Goal: Task Accomplishment & Management: Complete application form

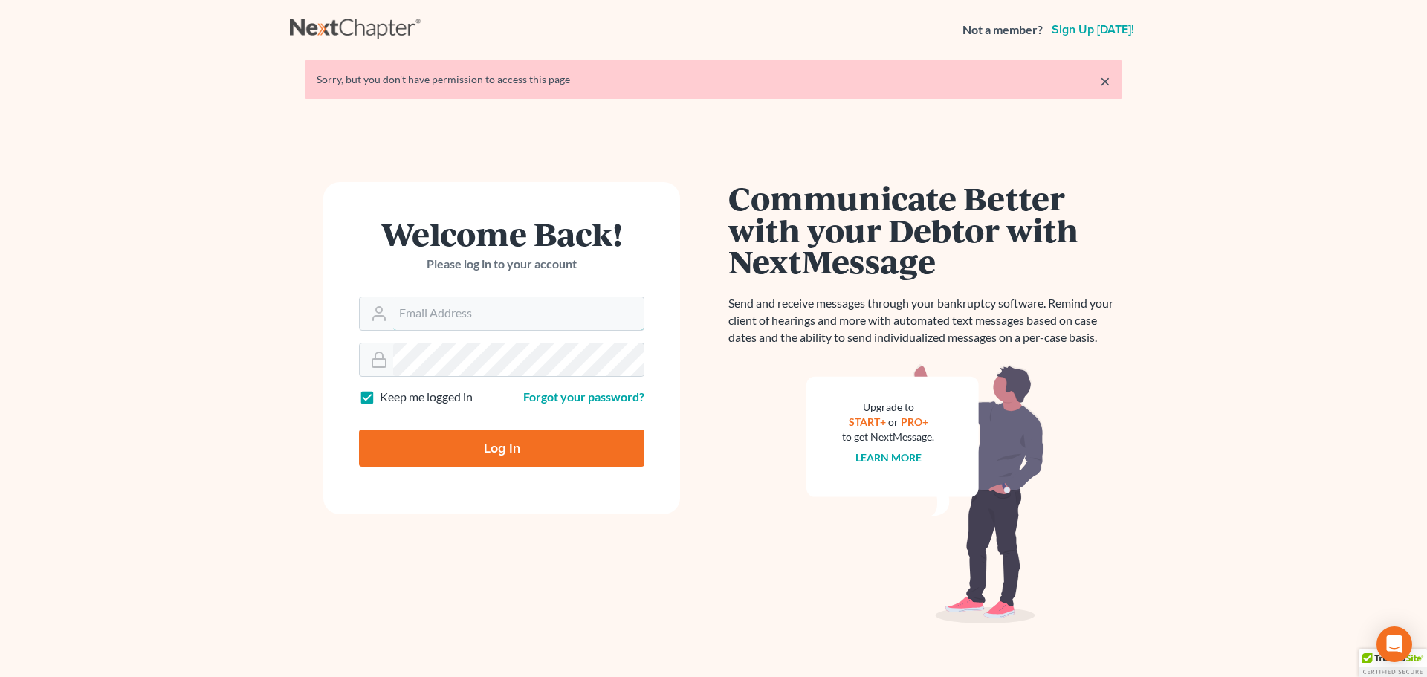
type input "nicole@daxjmiller.com"
click at [489, 456] on input "Log In" at bounding box center [501, 448] width 285 height 37
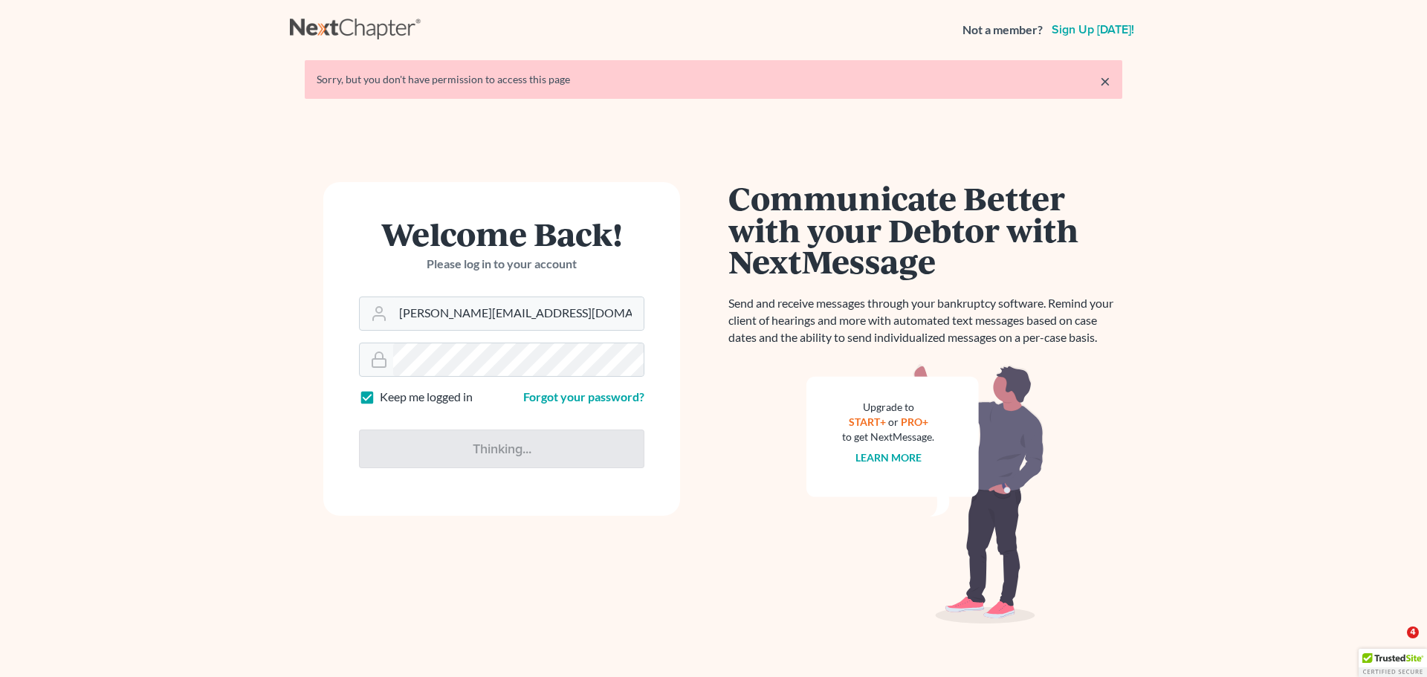
type input "Thinking..."
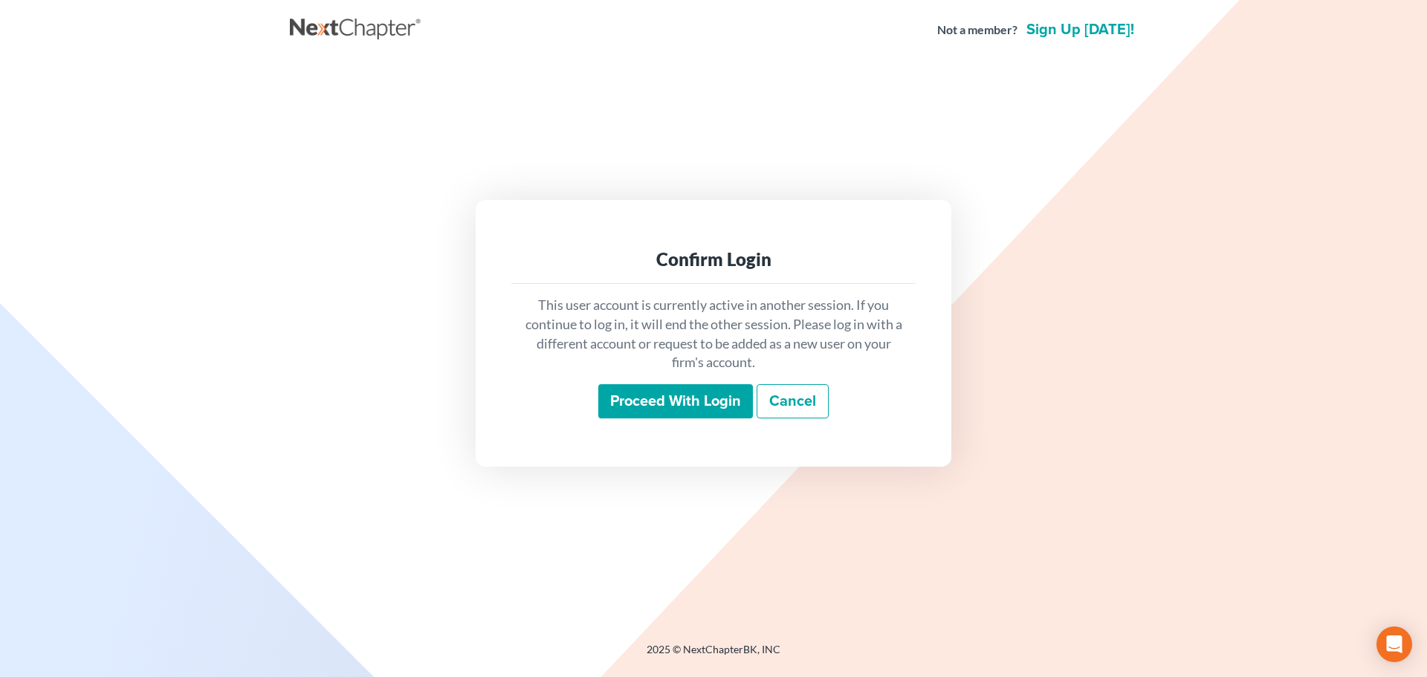
click at [653, 400] on input "Proceed with login" at bounding box center [675, 401] width 155 height 34
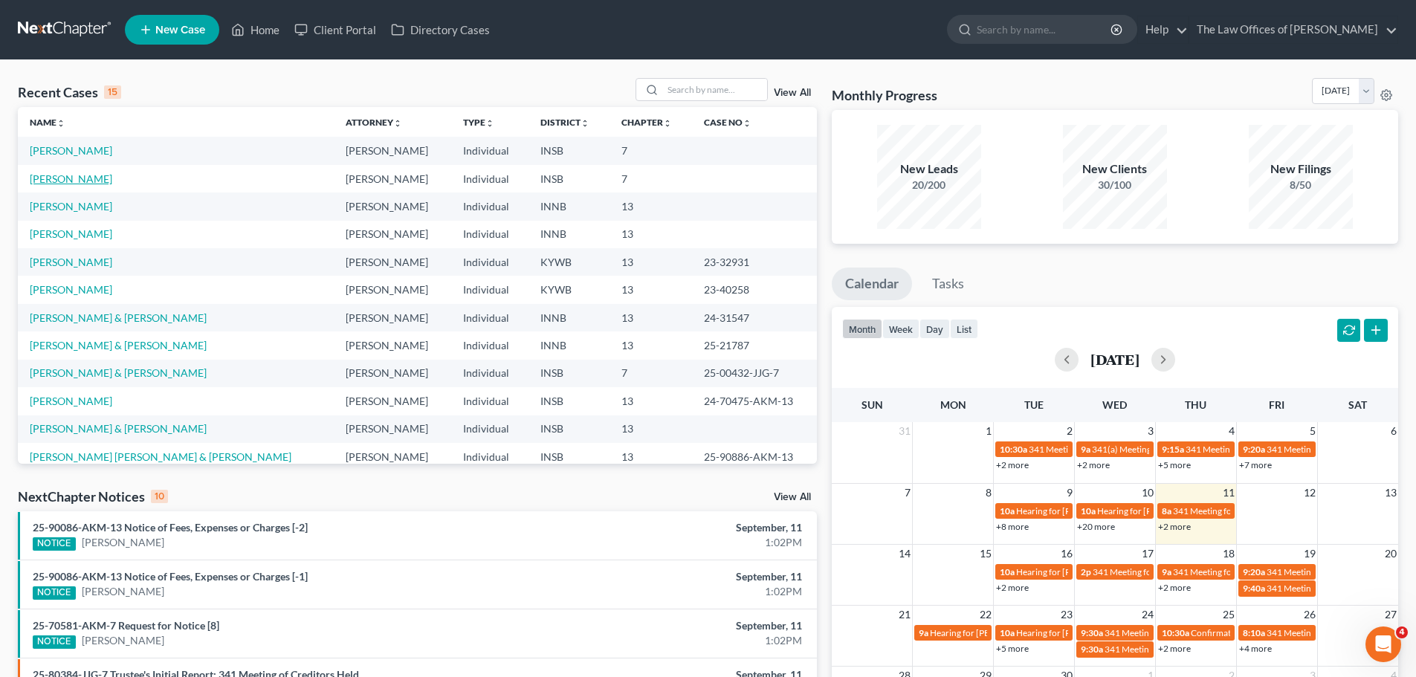
click at [77, 181] on link "[PERSON_NAME]" at bounding box center [71, 178] width 83 height 13
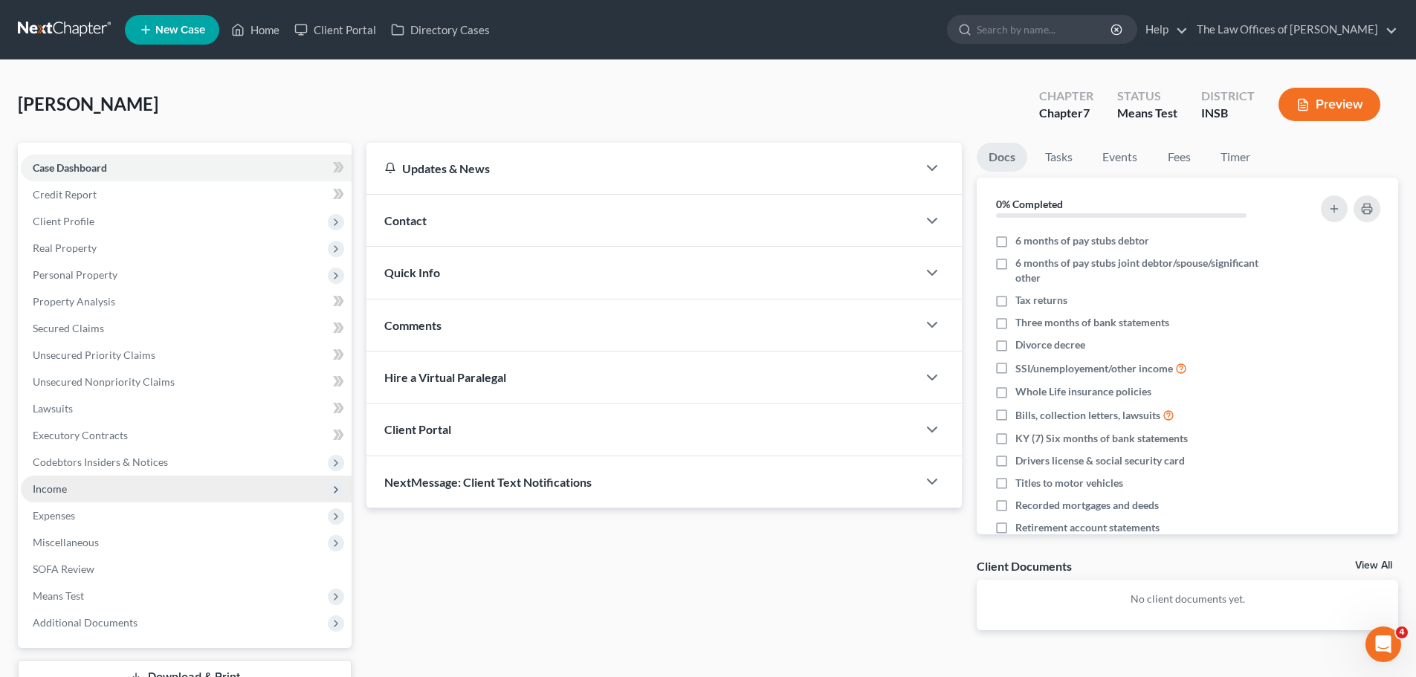
click at [75, 490] on span "Income" at bounding box center [186, 489] width 331 height 27
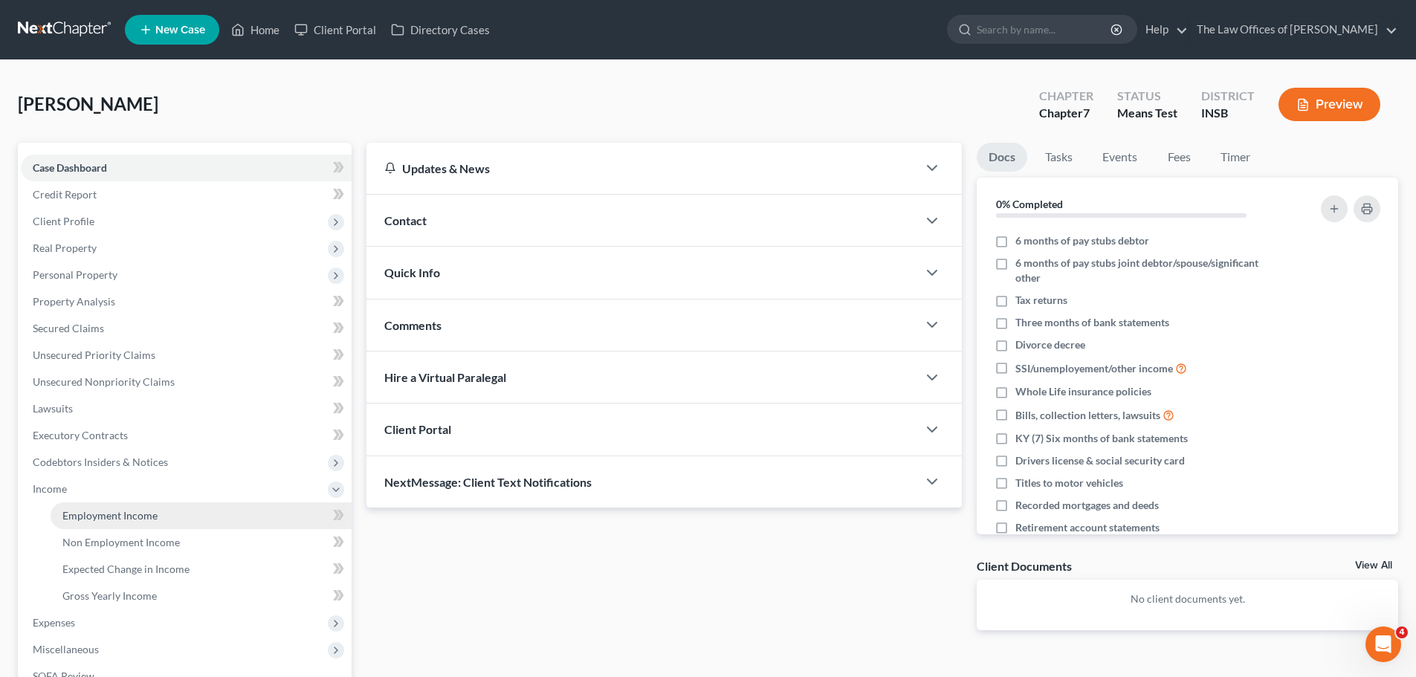
click at [88, 517] on span "Employment Income" at bounding box center [109, 515] width 95 height 13
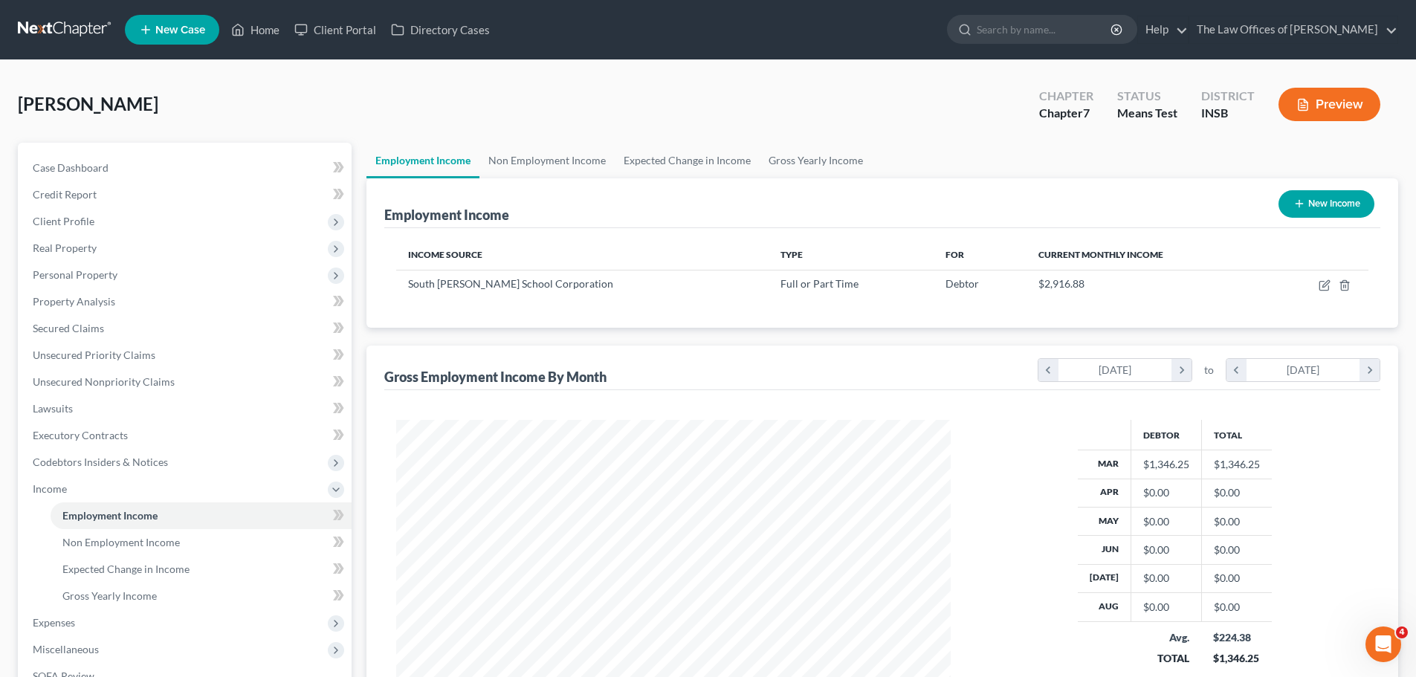
scroll to position [277, 584]
click at [1325, 288] on icon "button" at bounding box center [1325, 285] width 12 height 12
select select "0"
select select "15"
select select "2"
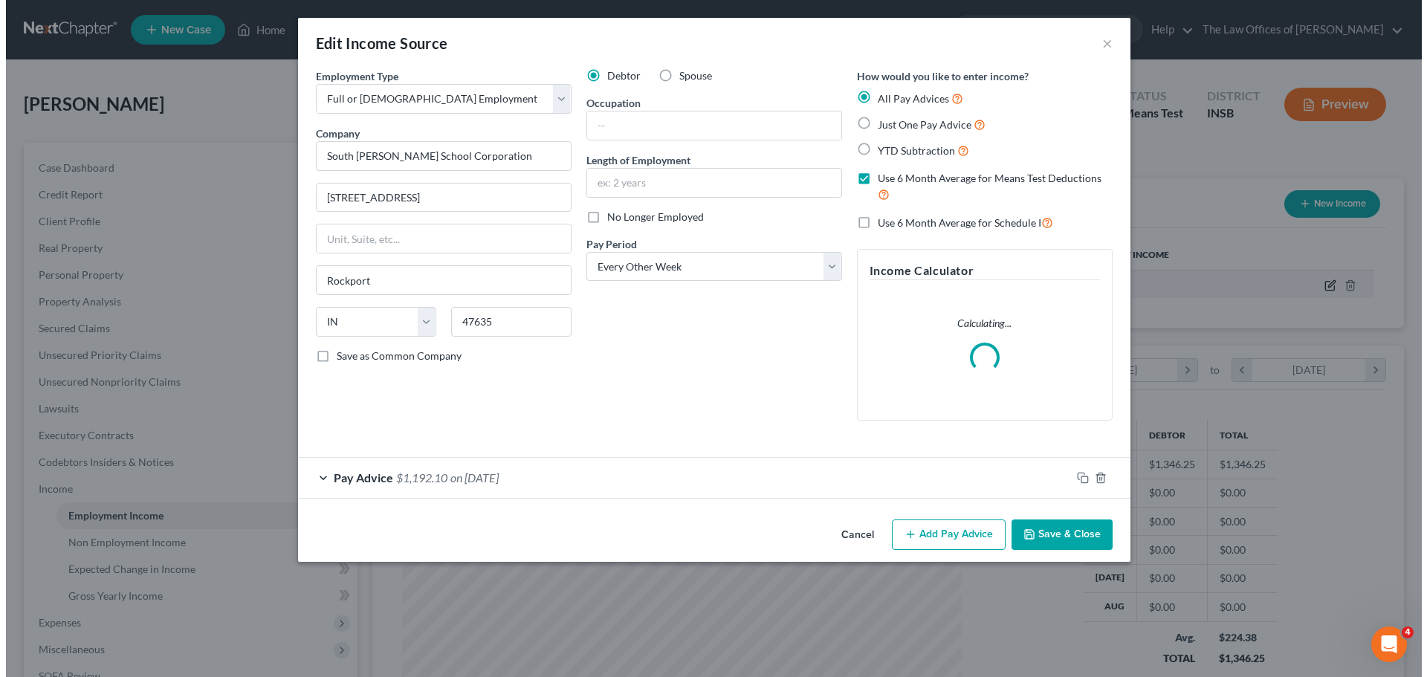
scroll to position [279, 589]
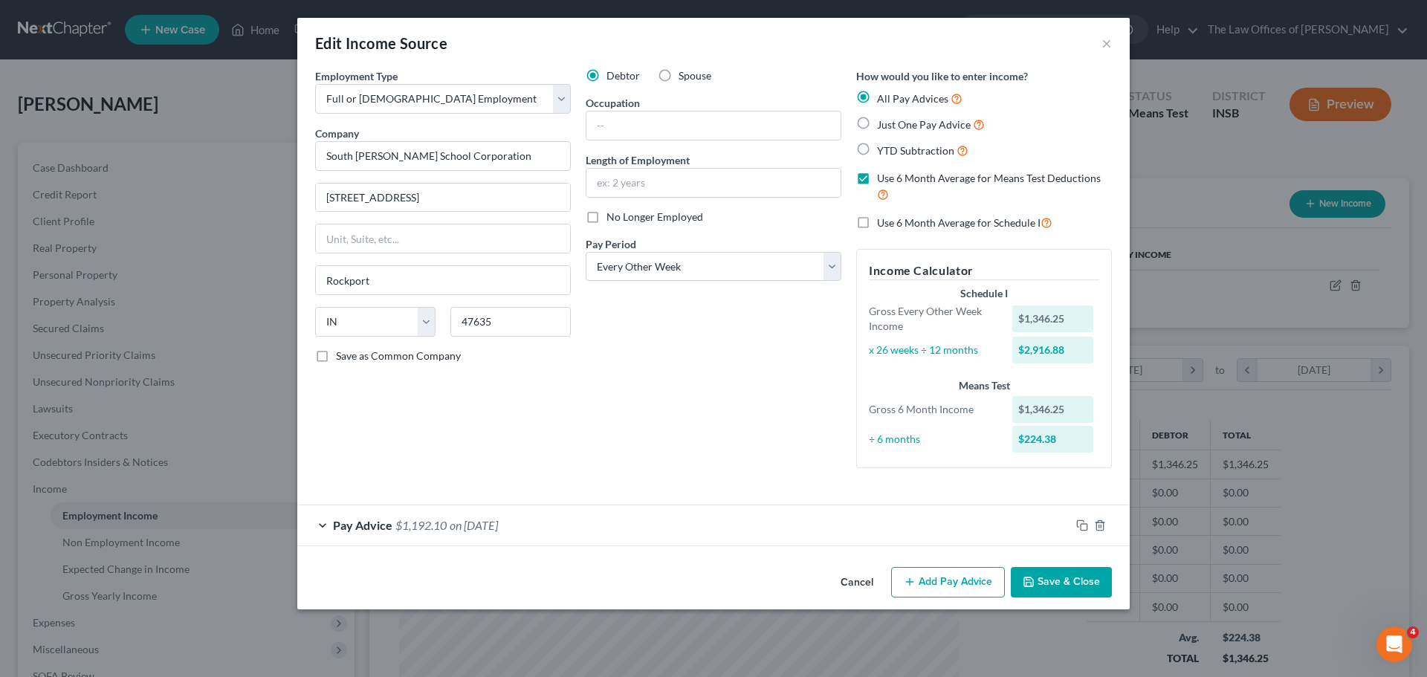
click at [922, 525] on div "Pay Advice $1,192.10 on [DATE]" at bounding box center [683, 524] width 773 height 39
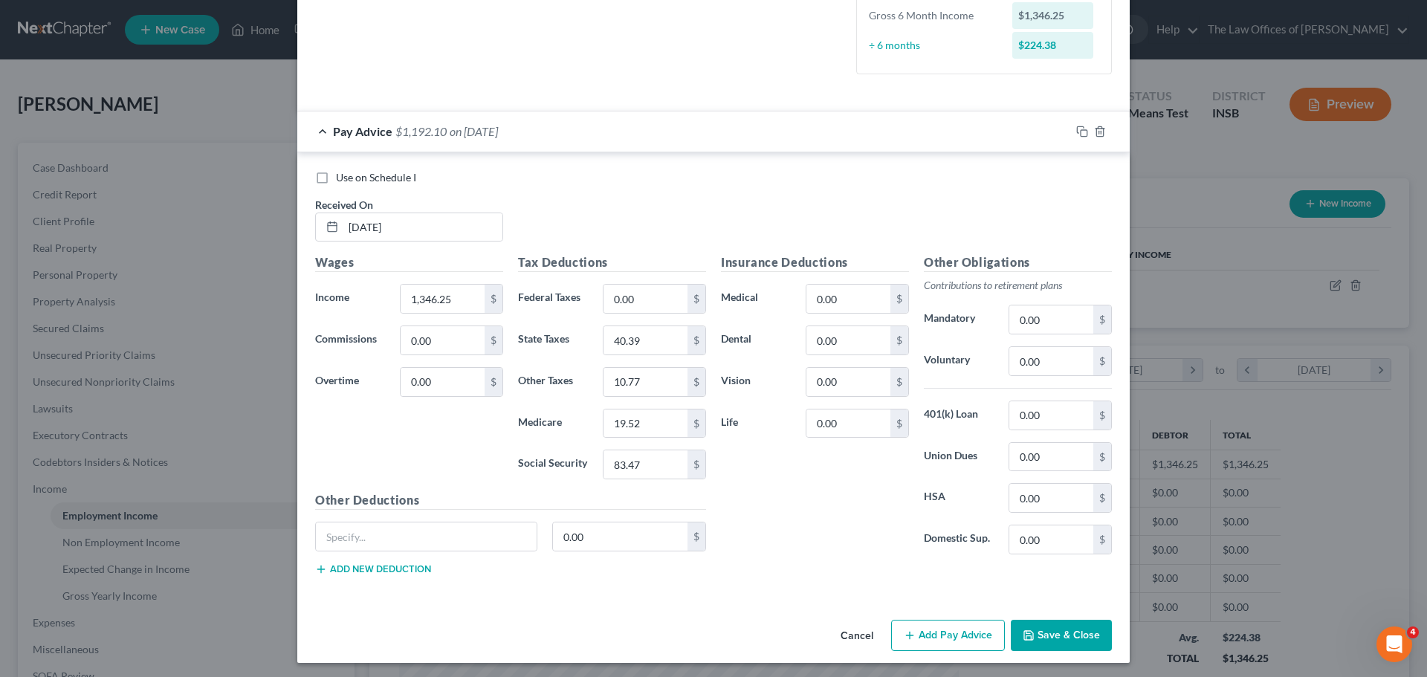
scroll to position [398, 0]
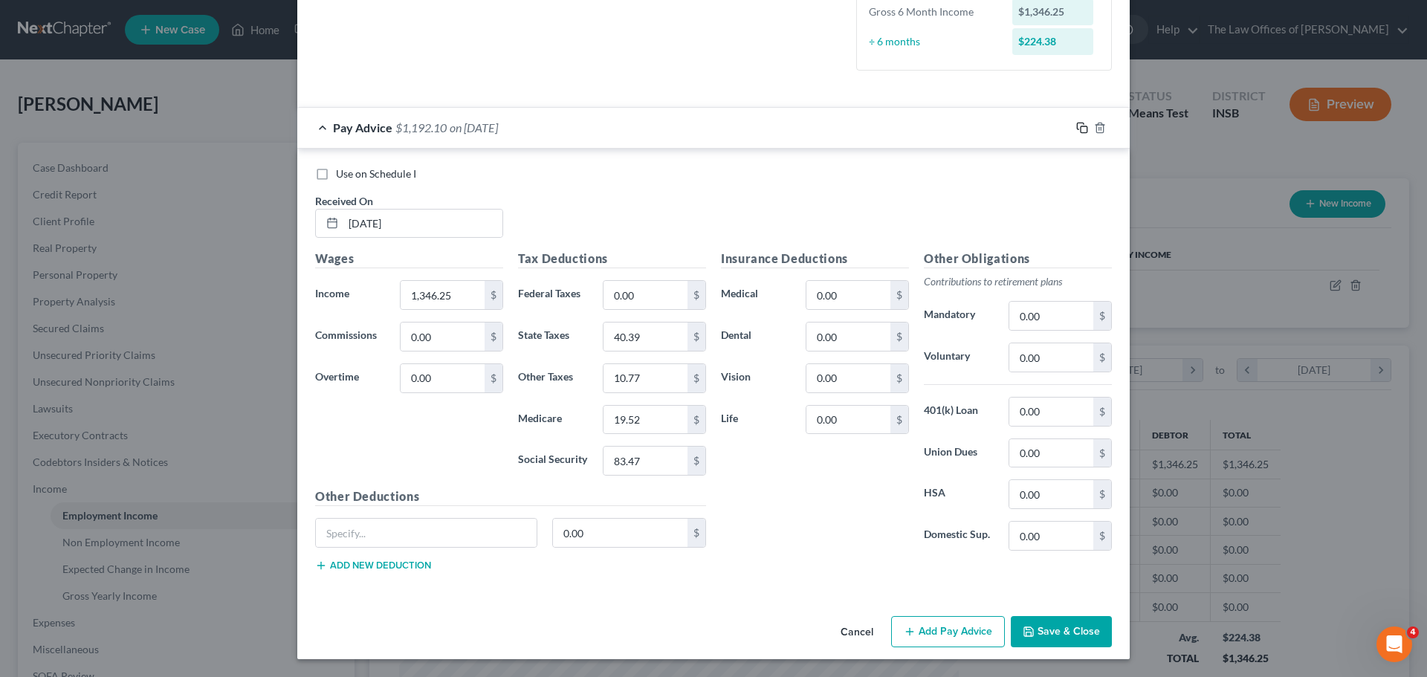
drag, startPoint x: 1077, startPoint y: 126, endPoint x: 772, endPoint y: 229, distance: 321.8
click at [1077, 126] on icon "button" at bounding box center [1082, 128] width 12 height 12
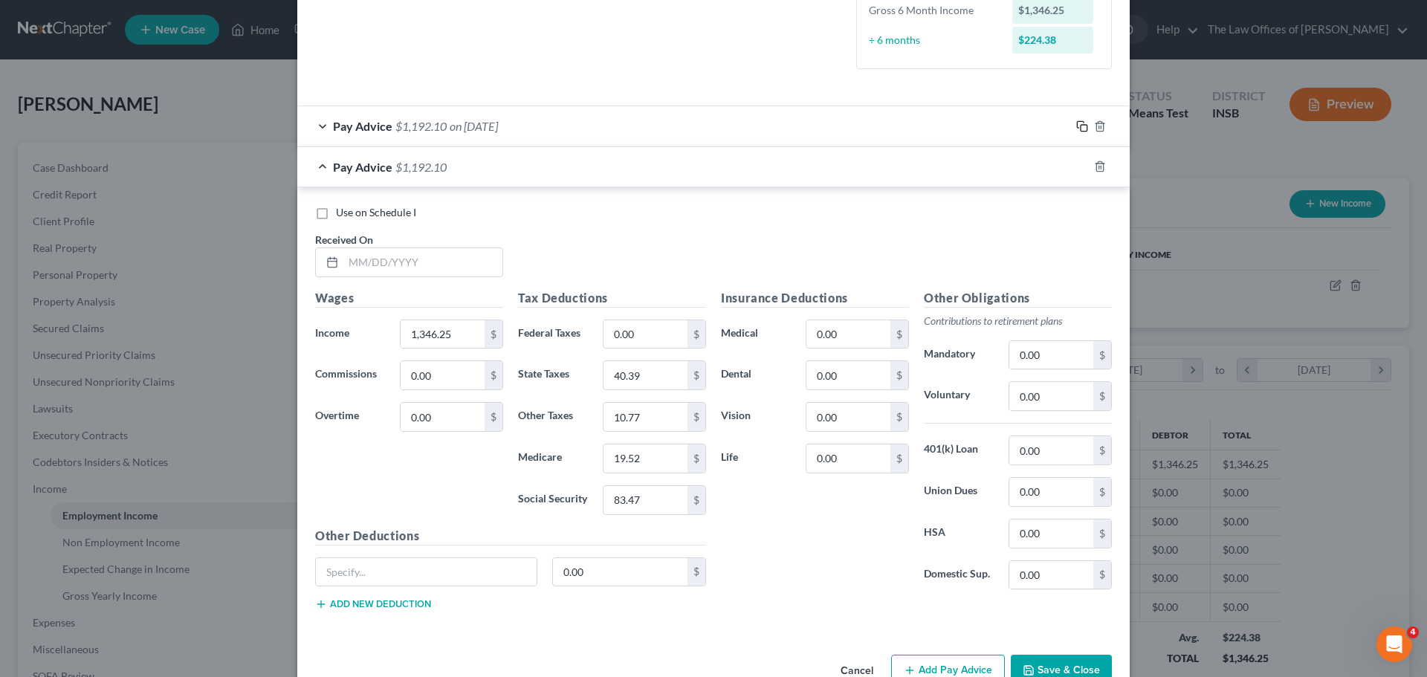
scroll to position [363, 0]
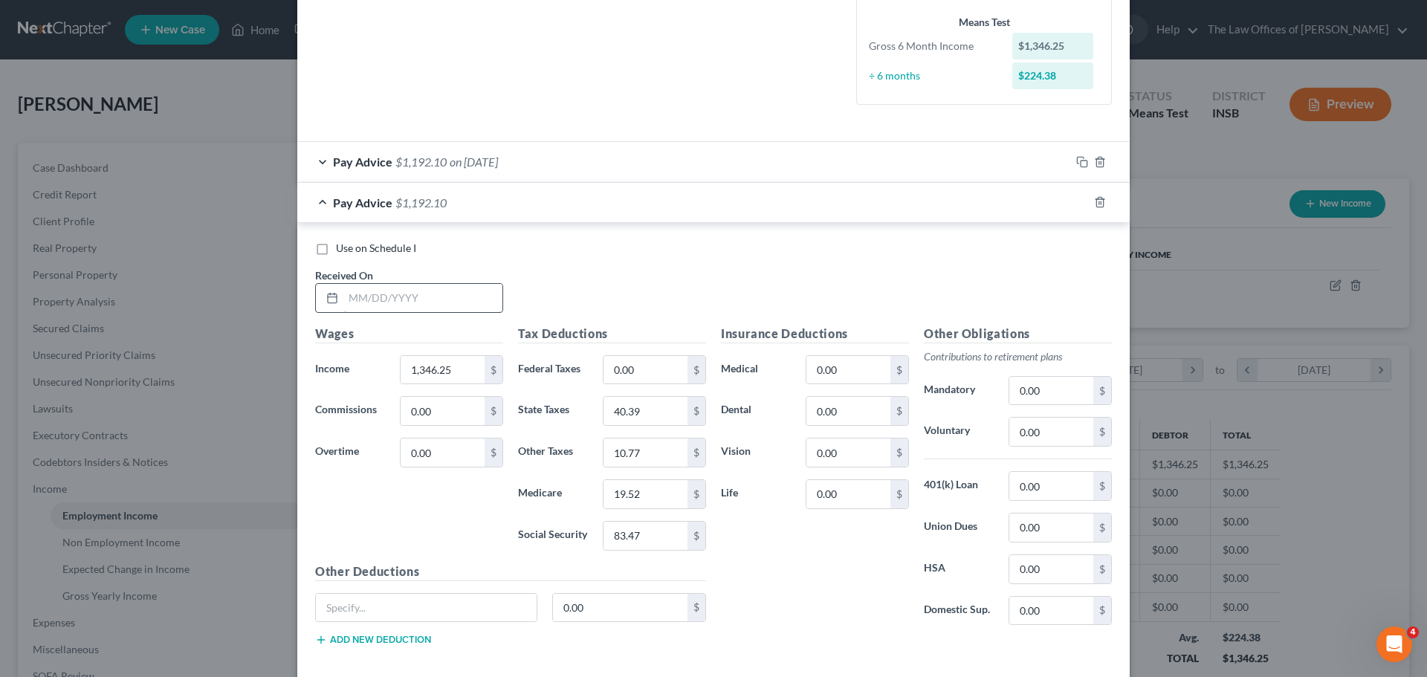
click at [352, 299] on input "text" at bounding box center [422, 298] width 159 height 28
type input "3"
type input "[DATE]"
type input "1,346.25"
click at [1076, 203] on icon "button" at bounding box center [1082, 202] width 12 height 12
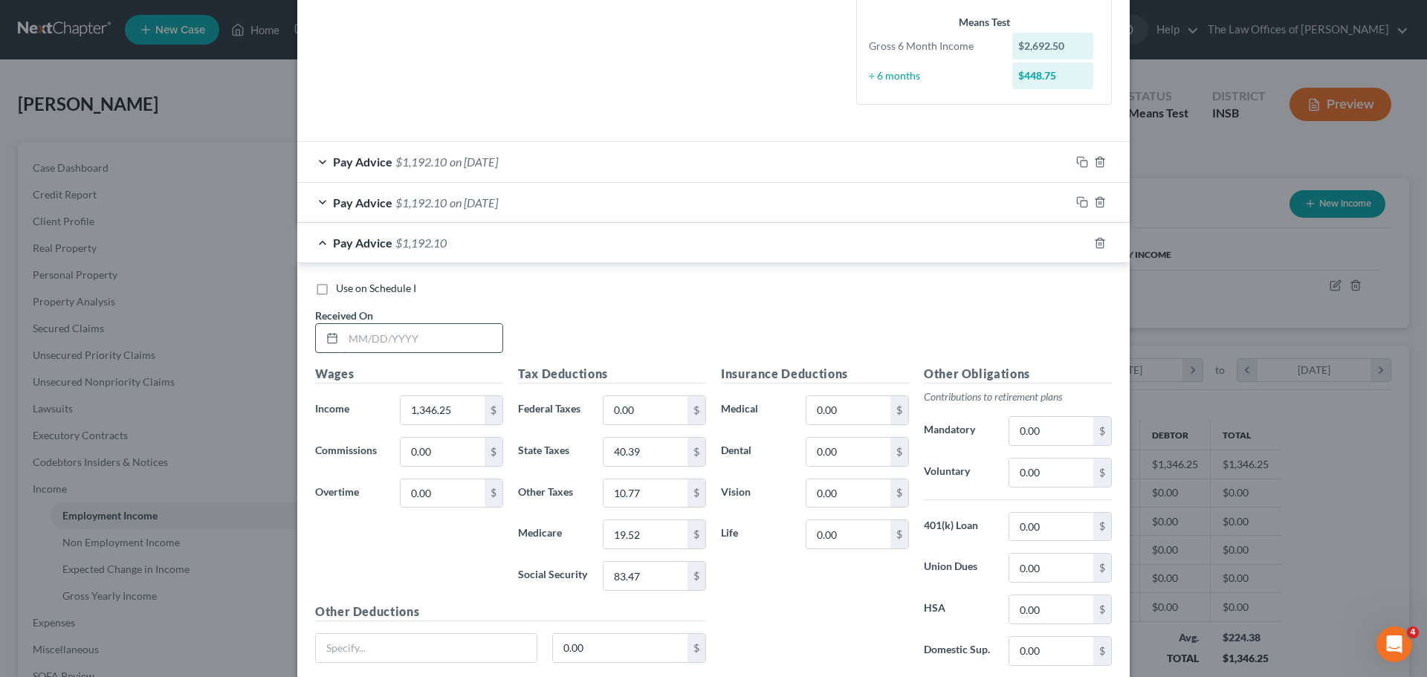
click at [354, 340] on input "text" at bounding box center [422, 338] width 159 height 28
type input "[DATE]"
type input "1,346.25"
click at [663, 448] on input "40.39" at bounding box center [646, 452] width 84 height 28
type input "22.44"
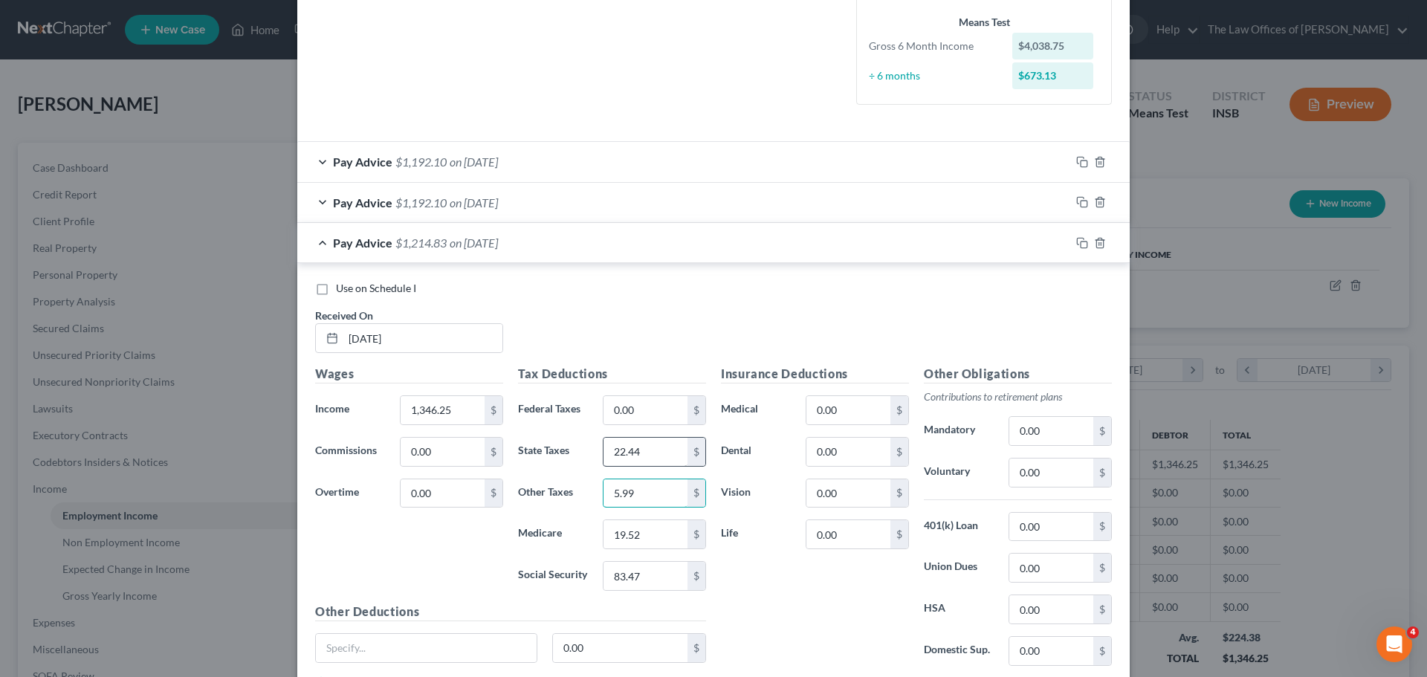
type input "5.99"
type input "10.85"
type input "46.39"
click at [829, 416] on input "0.00" at bounding box center [849, 410] width 84 height 28
type input "526.19"
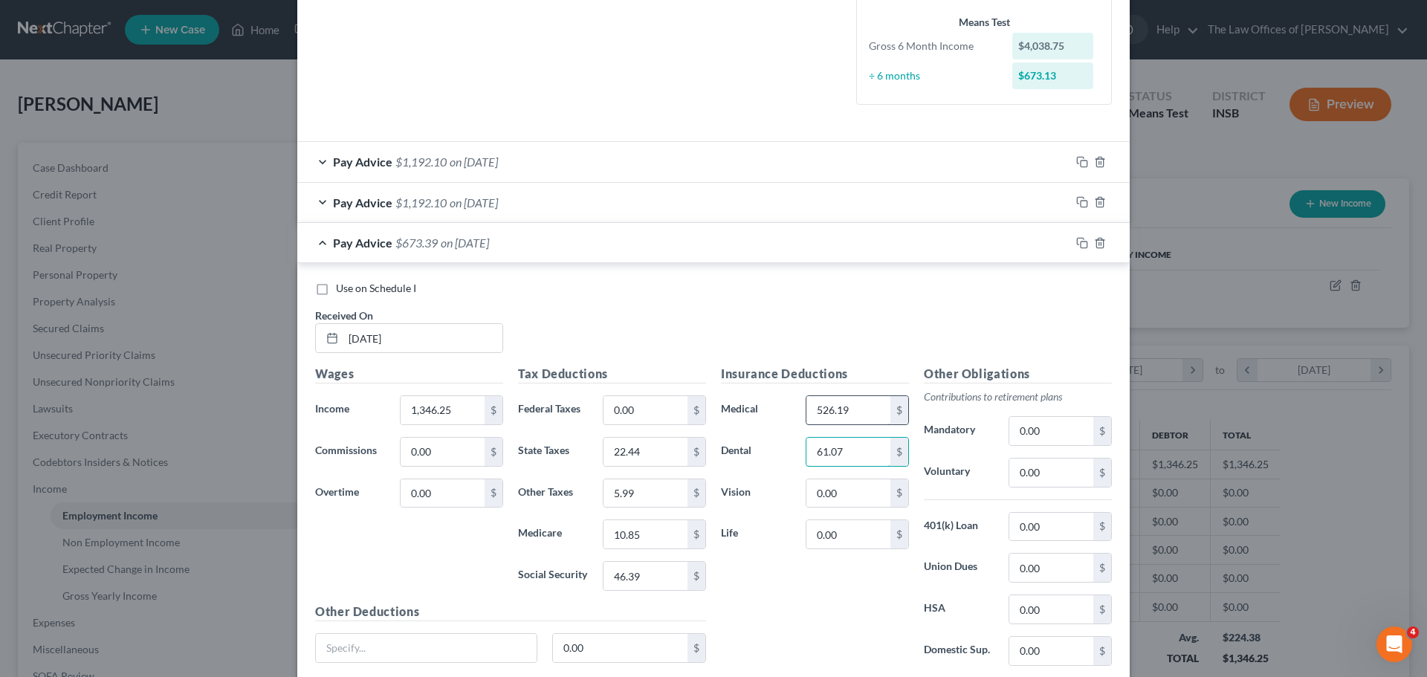
type input "61.07"
type input "10.83"
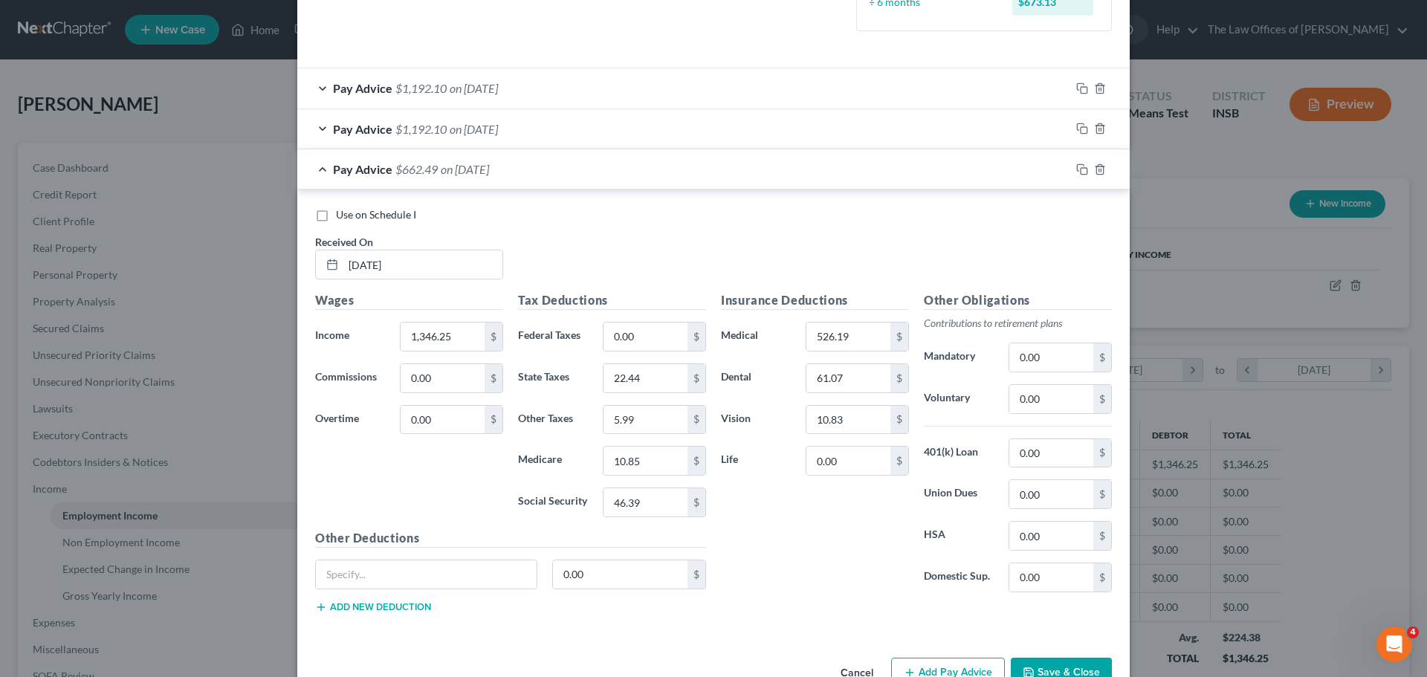
scroll to position [438, 0]
click at [1081, 169] on rect "button" at bounding box center [1084, 170] width 7 height 7
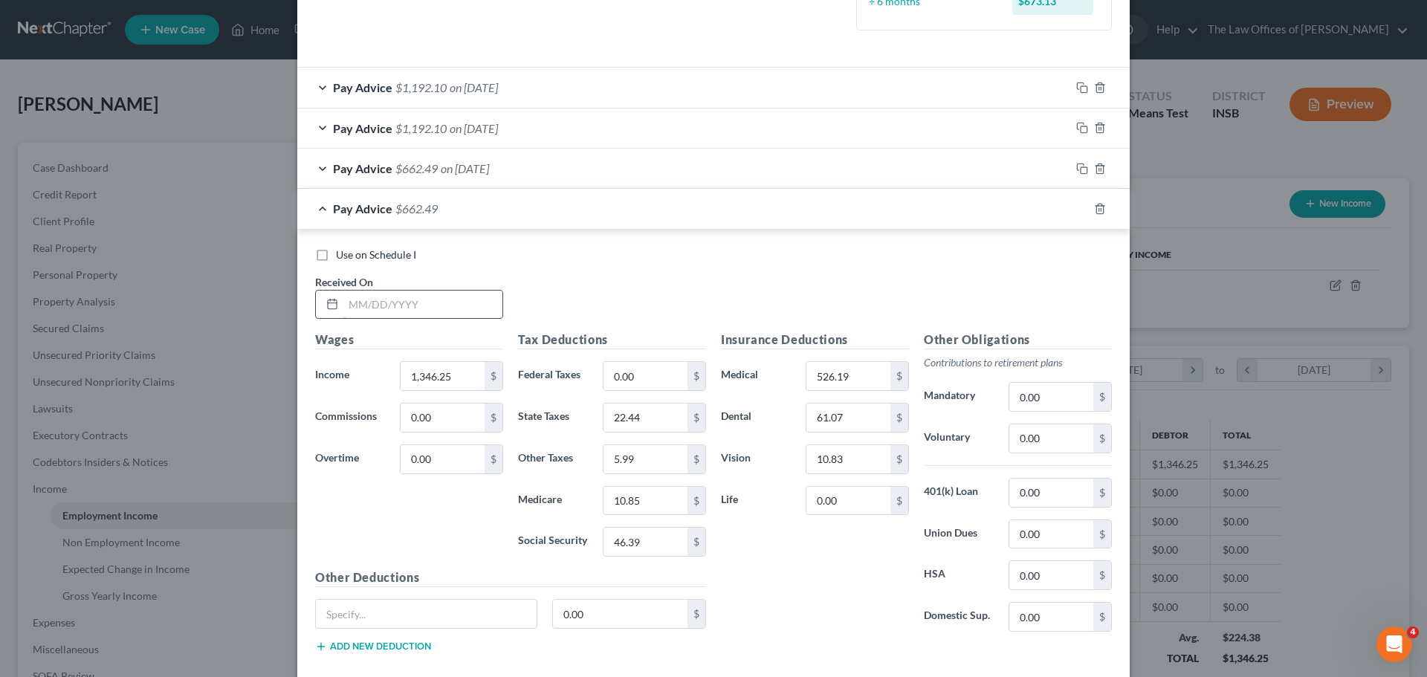
click at [355, 309] on input "text" at bounding box center [422, 305] width 159 height 28
click at [372, 303] on input "[DATE]" at bounding box center [422, 305] width 159 height 28
type input "[DATE]"
drag, startPoint x: 1078, startPoint y: 209, endPoint x: 550, endPoint y: 149, distance: 531.1
click at [1078, 209] on icon "button" at bounding box center [1082, 209] width 12 height 12
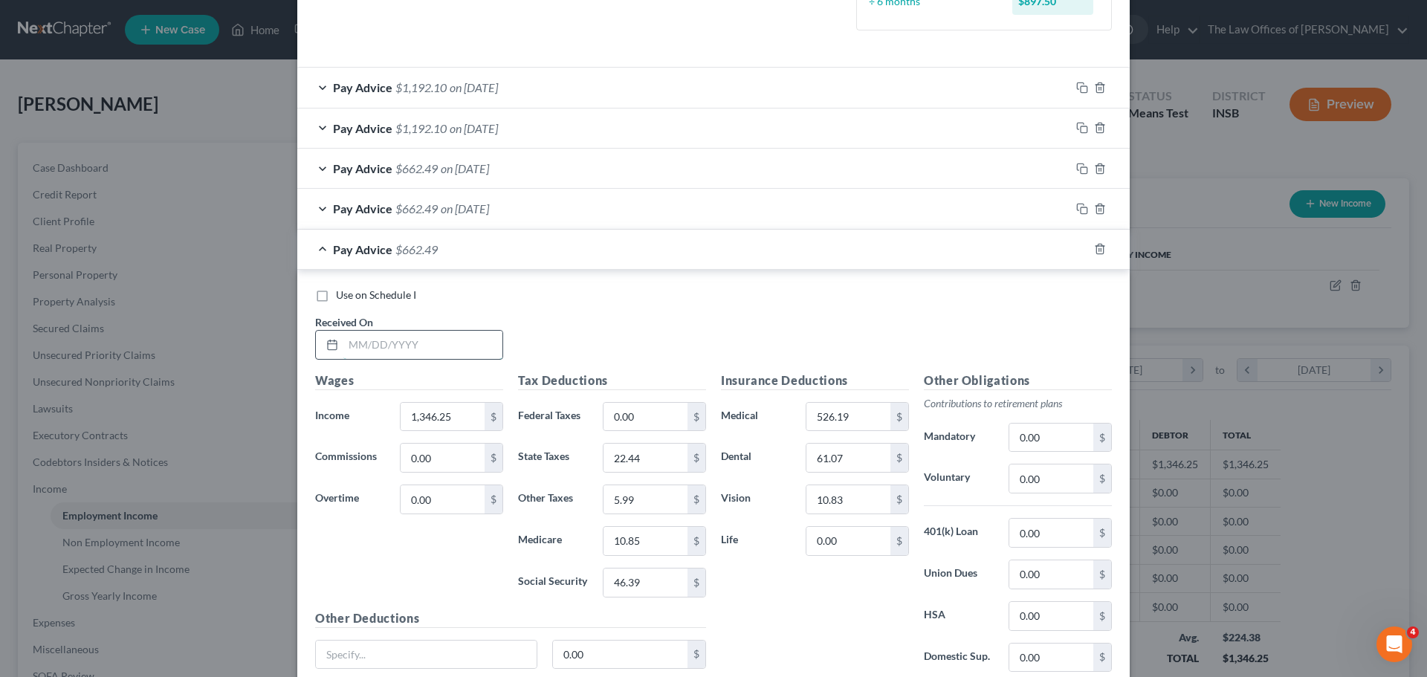
click at [354, 344] on input "text" at bounding box center [422, 345] width 159 height 28
type input "[DATE]"
click at [838, 416] on input "526.19" at bounding box center [849, 417] width 84 height 28
type input "725.34"
click at [857, 459] on input "61.07" at bounding box center [849, 458] width 84 height 28
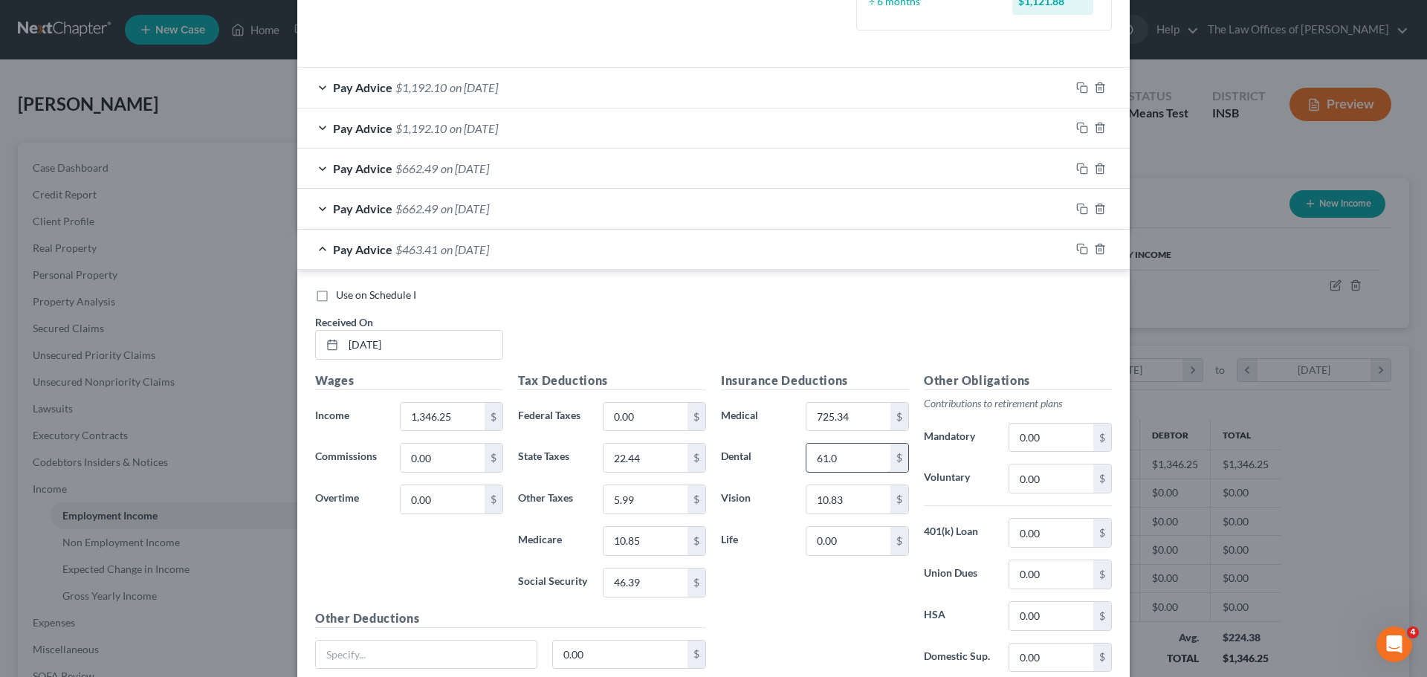
type input "61.07"
type input "10.83"
type input "10.50"
click at [1038, 621] on input "0.00" at bounding box center [1051, 616] width 84 height 28
type input "50.00"
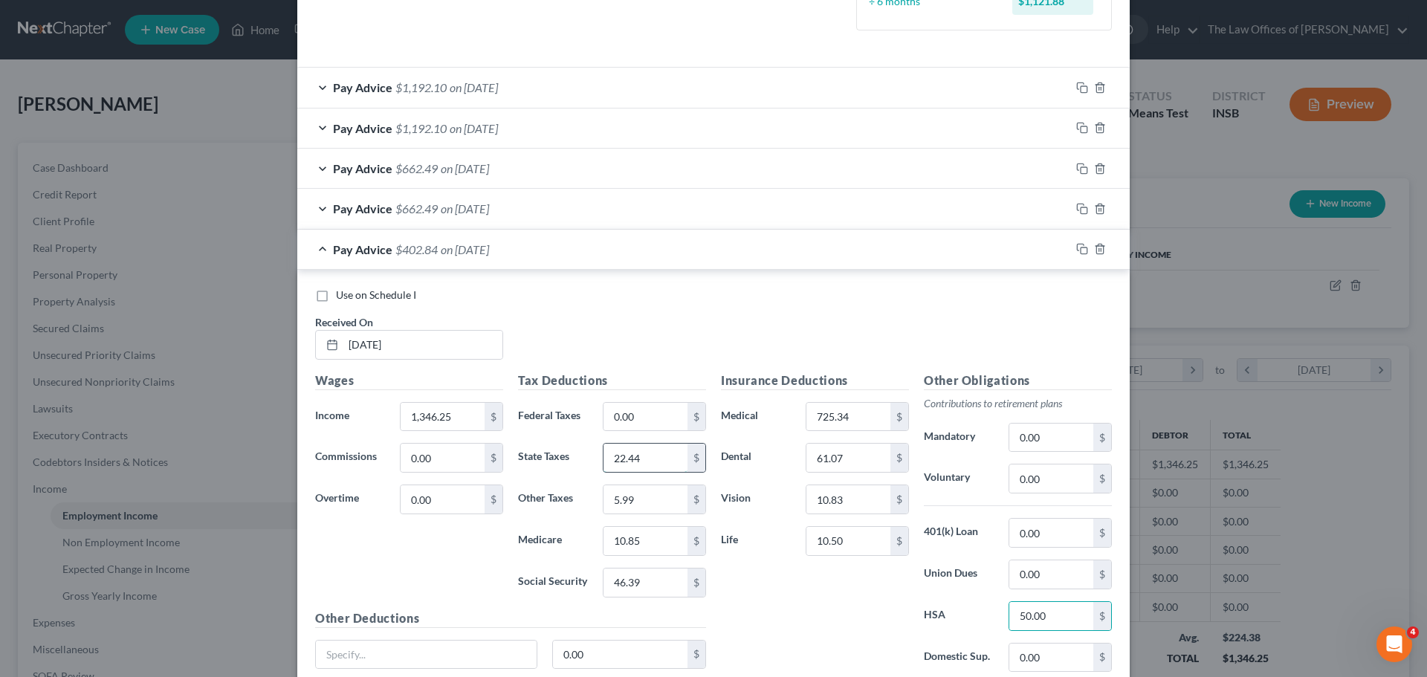
click at [655, 470] on input "22.44" at bounding box center [646, 458] width 84 height 28
type input "20.94"
type input "5.59"
type input "10.12"
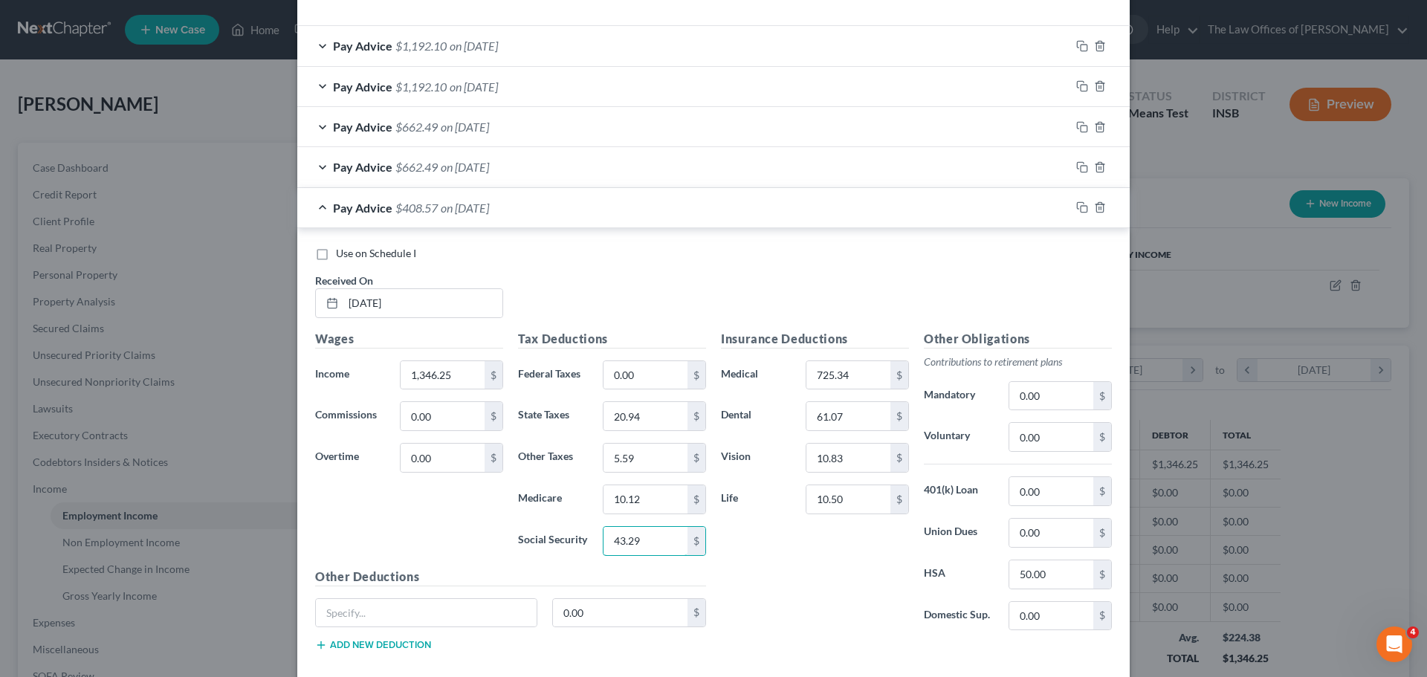
scroll to position [512, 0]
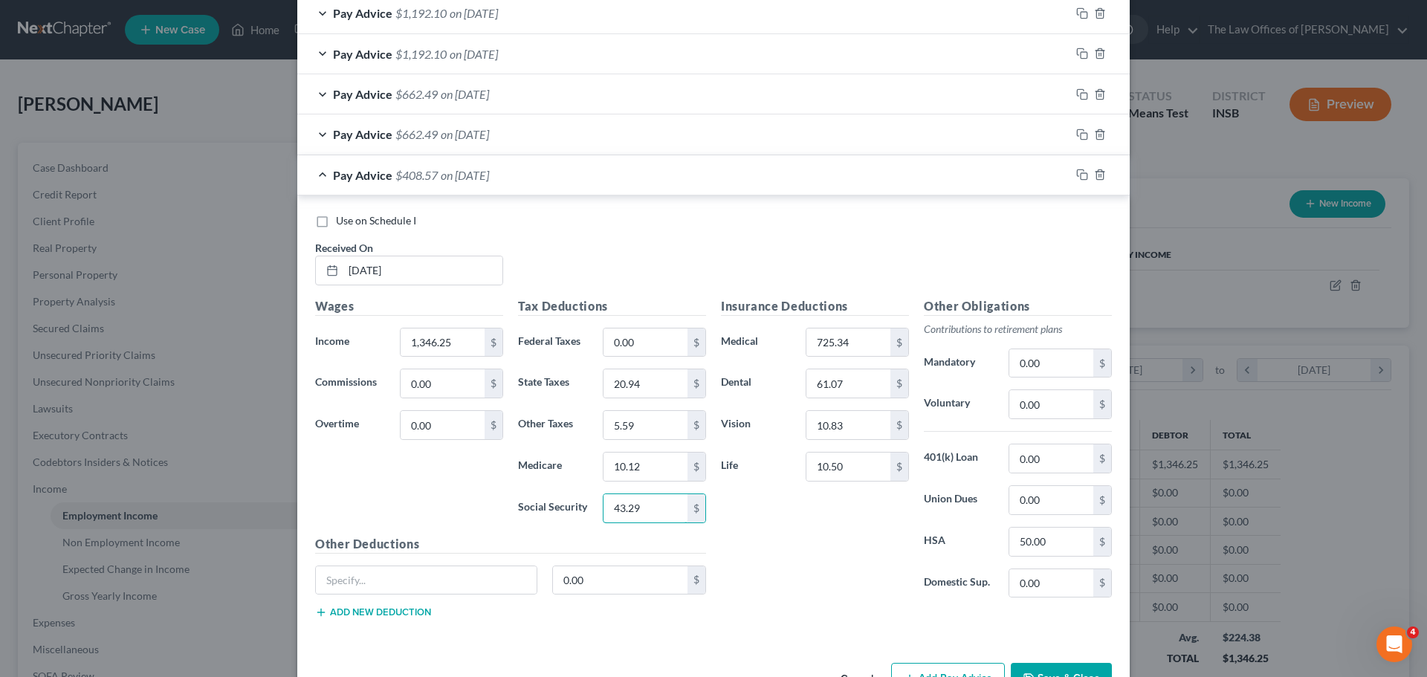
type input "43.29"
click at [466, 137] on span "on [DATE]" at bounding box center [465, 134] width 48 height 14
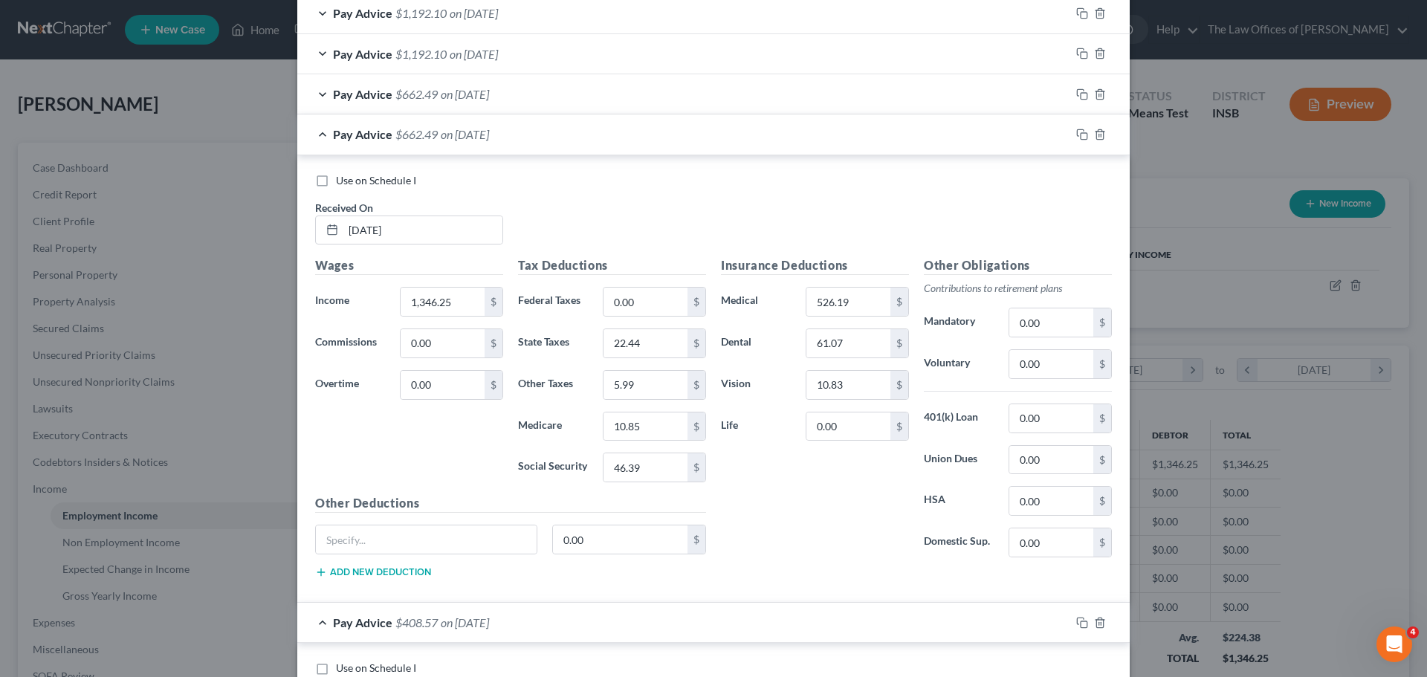
click at [466, 137] on span "on [DATE]" at bounding box center [465, 134] width 48 height 14
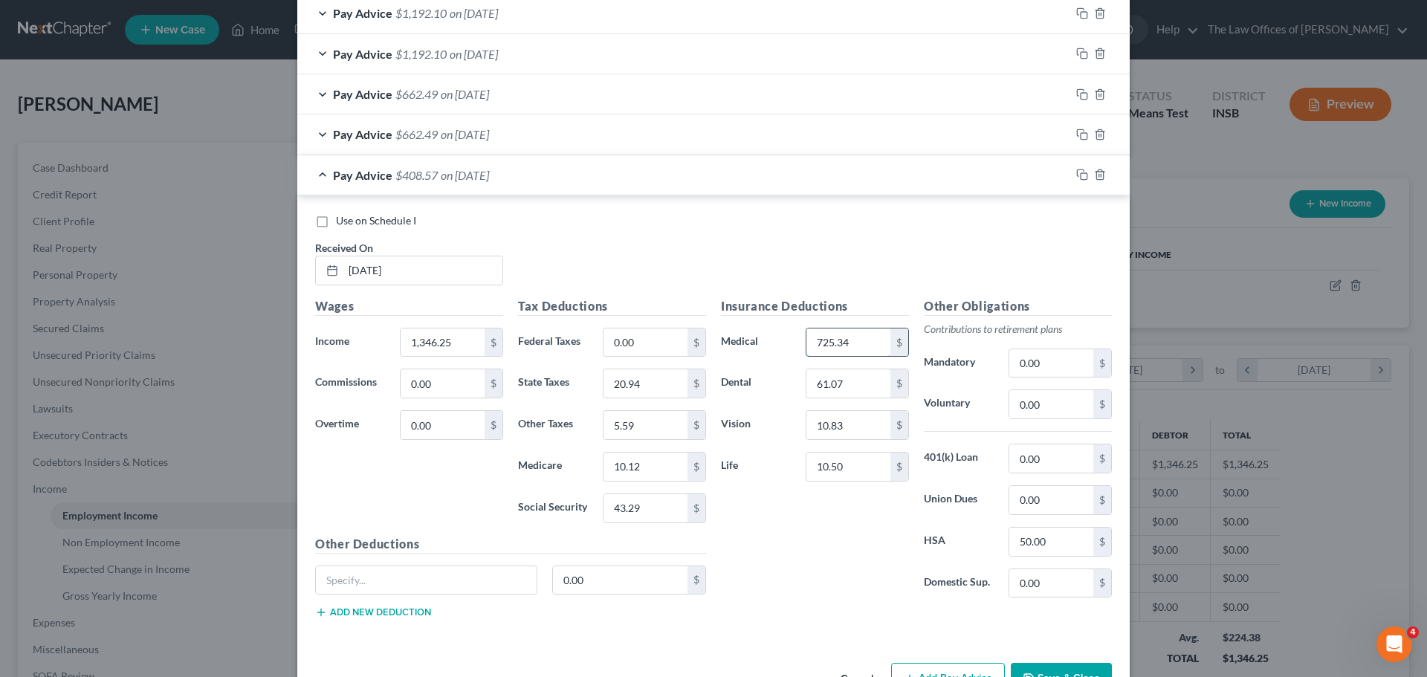
click at [855, 336] on input "725.34" at bounding box center [849, 343] width 84 height 28
type input "526.19"
click at [1076, 172] on icon "button" at bounding box center [1082, 175] width 12 height 12
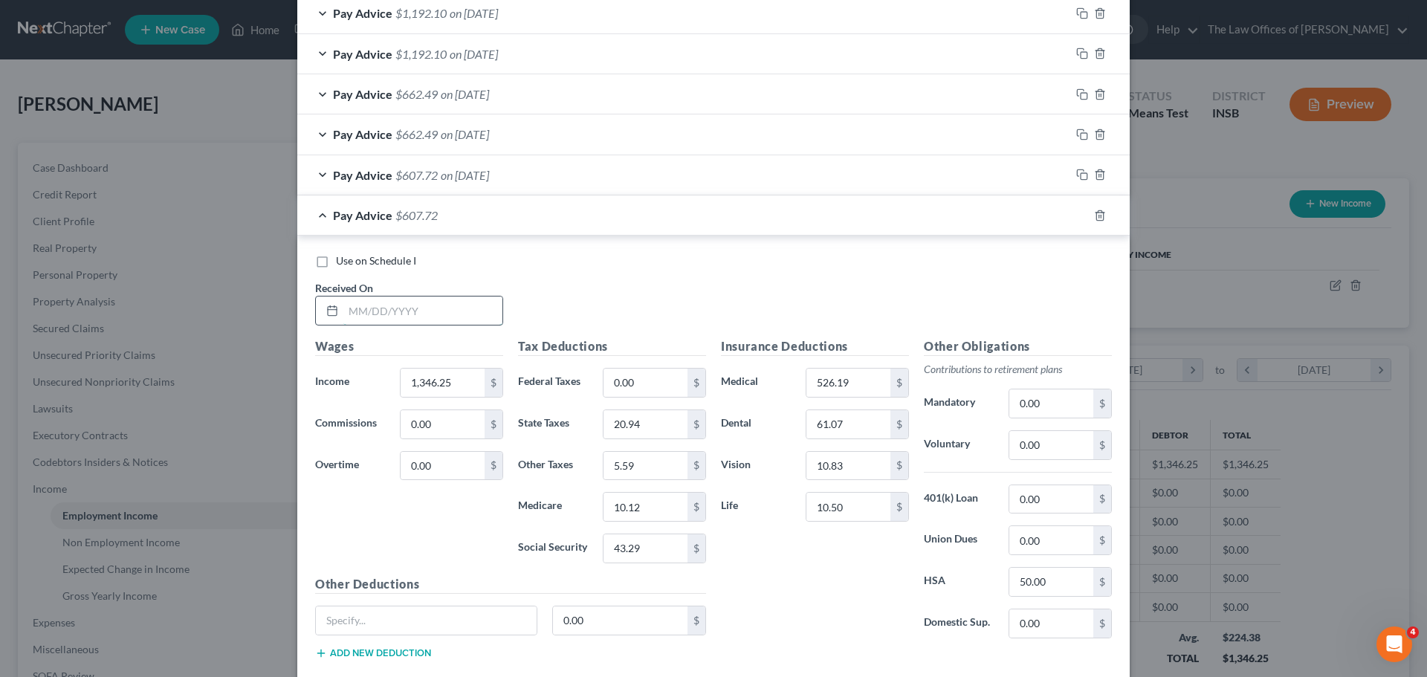
click at [352, 308] on input "text" at bounding box center [422, 311] width 159 height 28
type input "[DATE]"
drag, startPoint x: 1077, startPoint y: 216, endPoint x: 713, endPoint y: 306, distance: 375.4
click at [1077, 216] on icon "button" at bounding box center [1082, 216] width 12 height 12
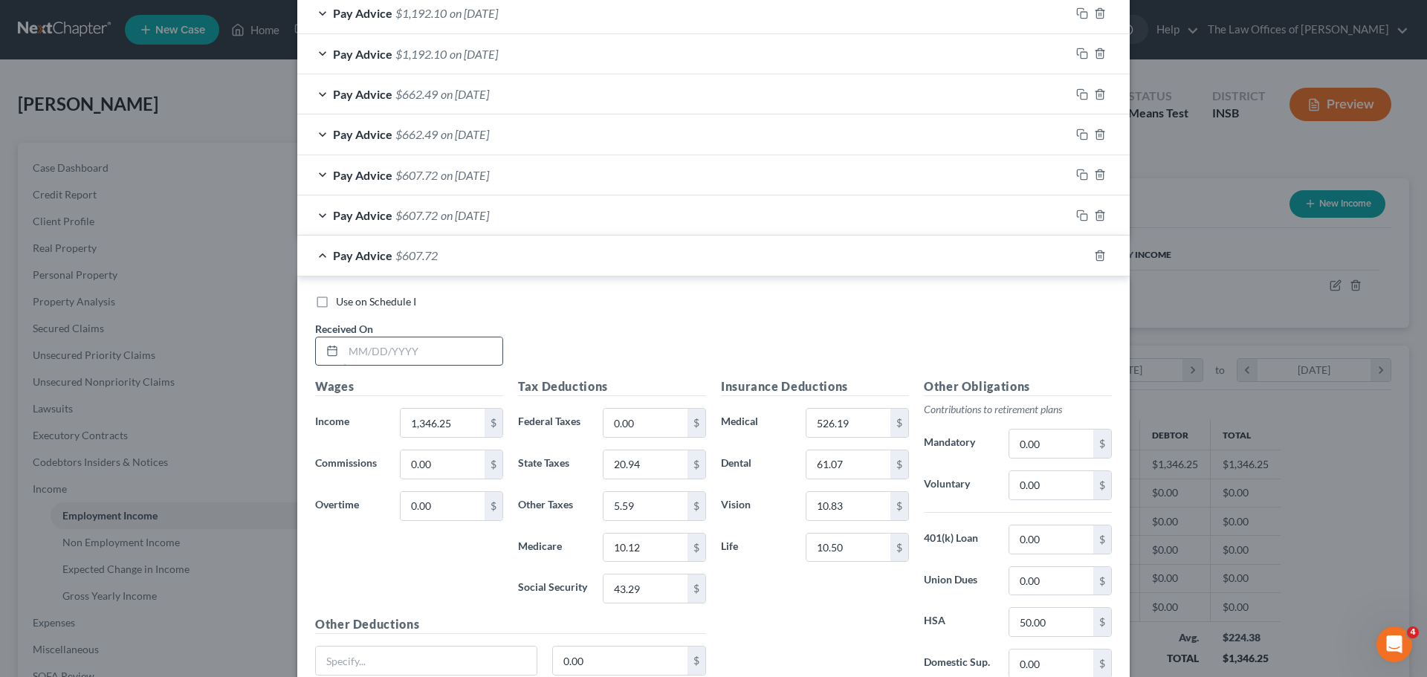
click at [357, 358] on input "text" at bounding box center [422, 351] width 159 height 28
type input "[DATE]"
click at [647, 464] on input "20.94" at bounding box center [646, 464] width 84 height 28
type input "26.93"
type input "7.18"
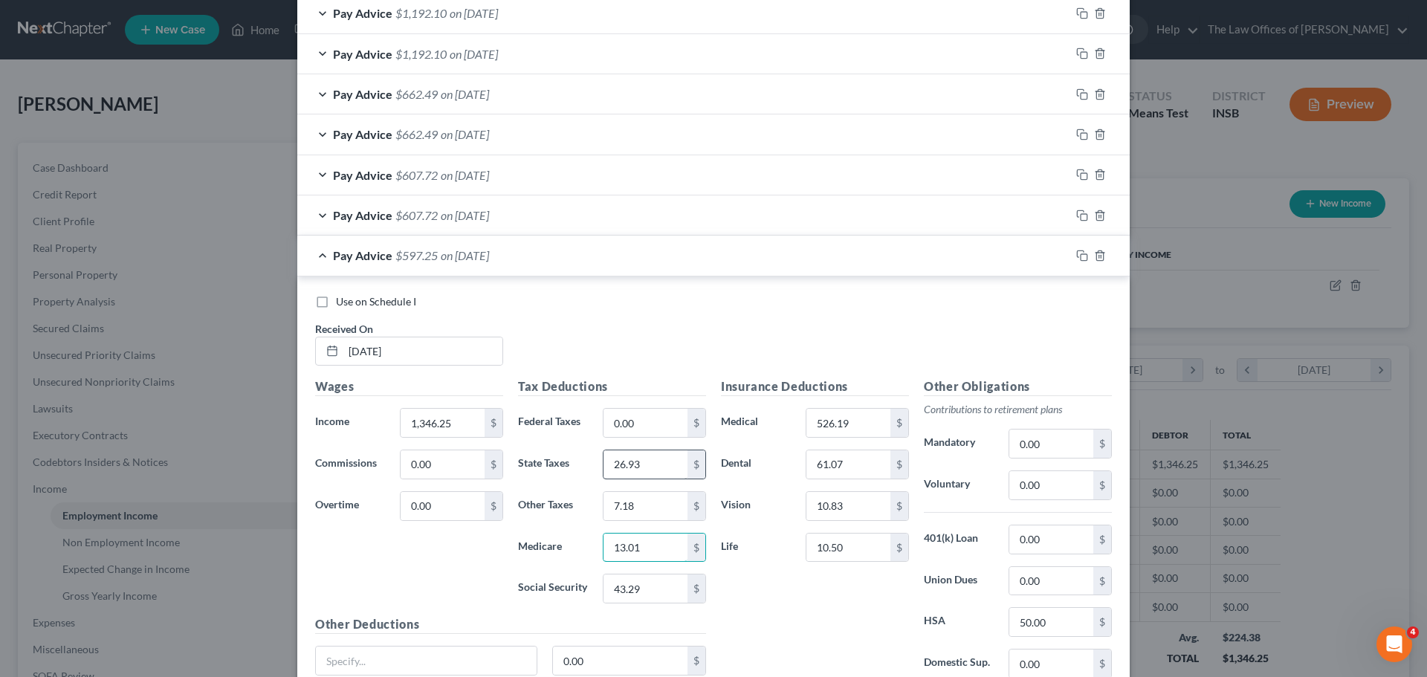
type input "13.01"
type input "55.65"
click at [852, 548] on input "10.50" at bounding box center [849, 548] width 84 height 28
type input "5.25"
click at [864, 511] on input "10.83" at bounding box center [849, 506] width 84 height 28
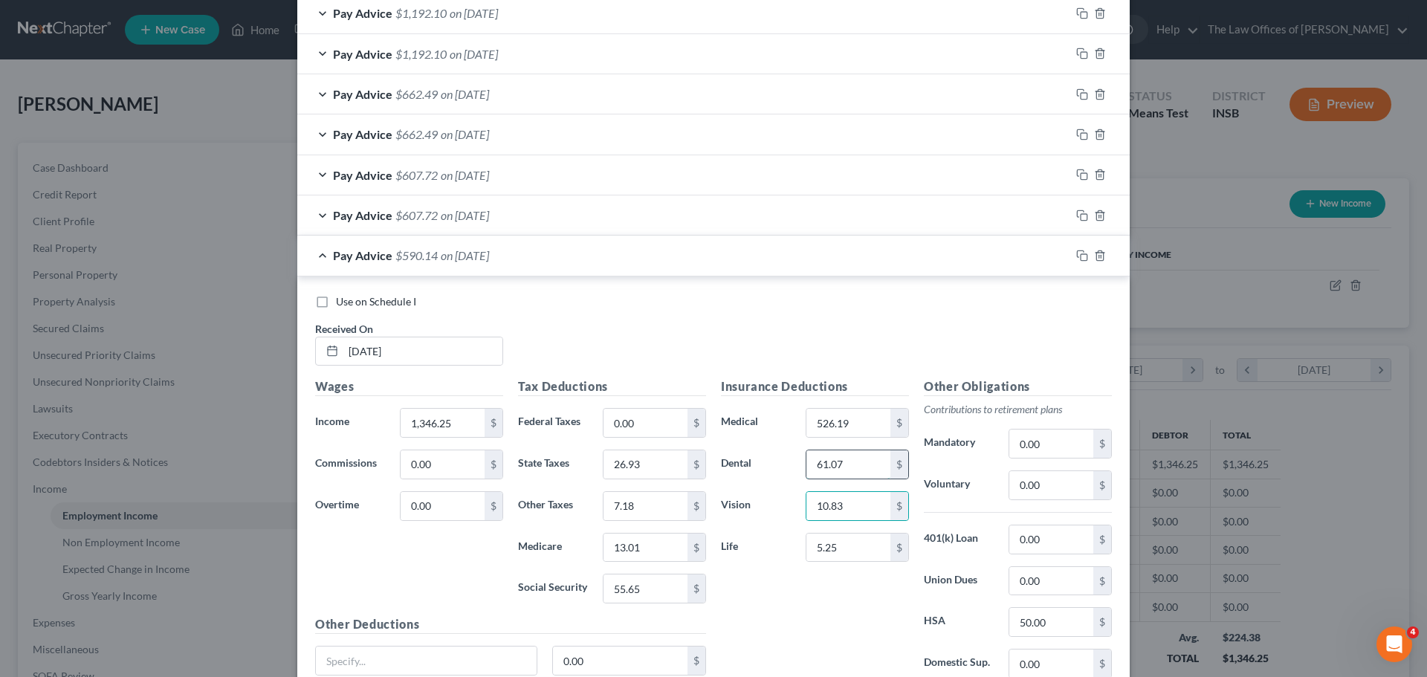
click at [867, 468] on input "61.07" at bounding box center [849, 464] width 84 height 28
type input "40.71"
click at [865, 422] on input "526.19" at bounding box center [849, 423] width 84 height 28
type input "350.79"
click at [829, 502] on input "10.83" at bounding box center [849, 506] width 84 height 28
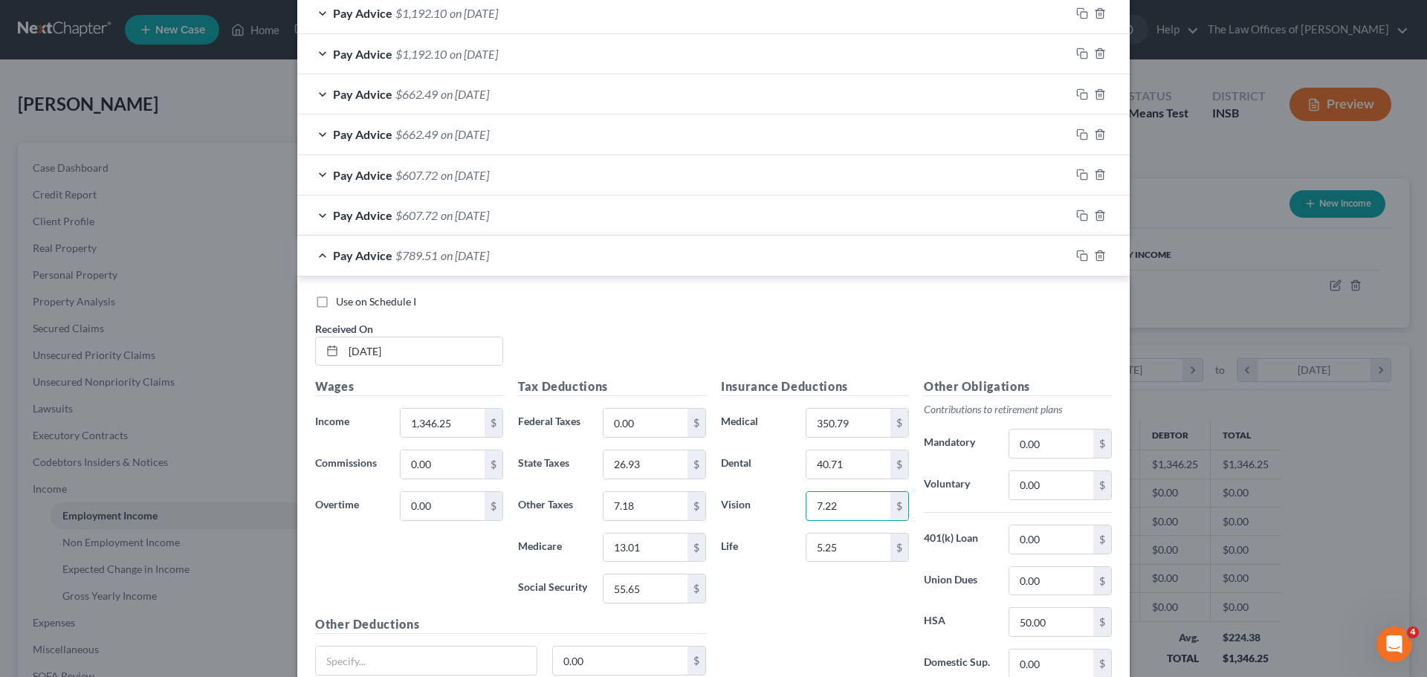
type input "7.22"
drag, startPoint x: 1076, startPoint y: 253, endPoint x: 499, endPoint y: 308, distance: 580.1
click at [1076, 253] on icon "button" at bounding box center [1082, 256] width 12 height 12
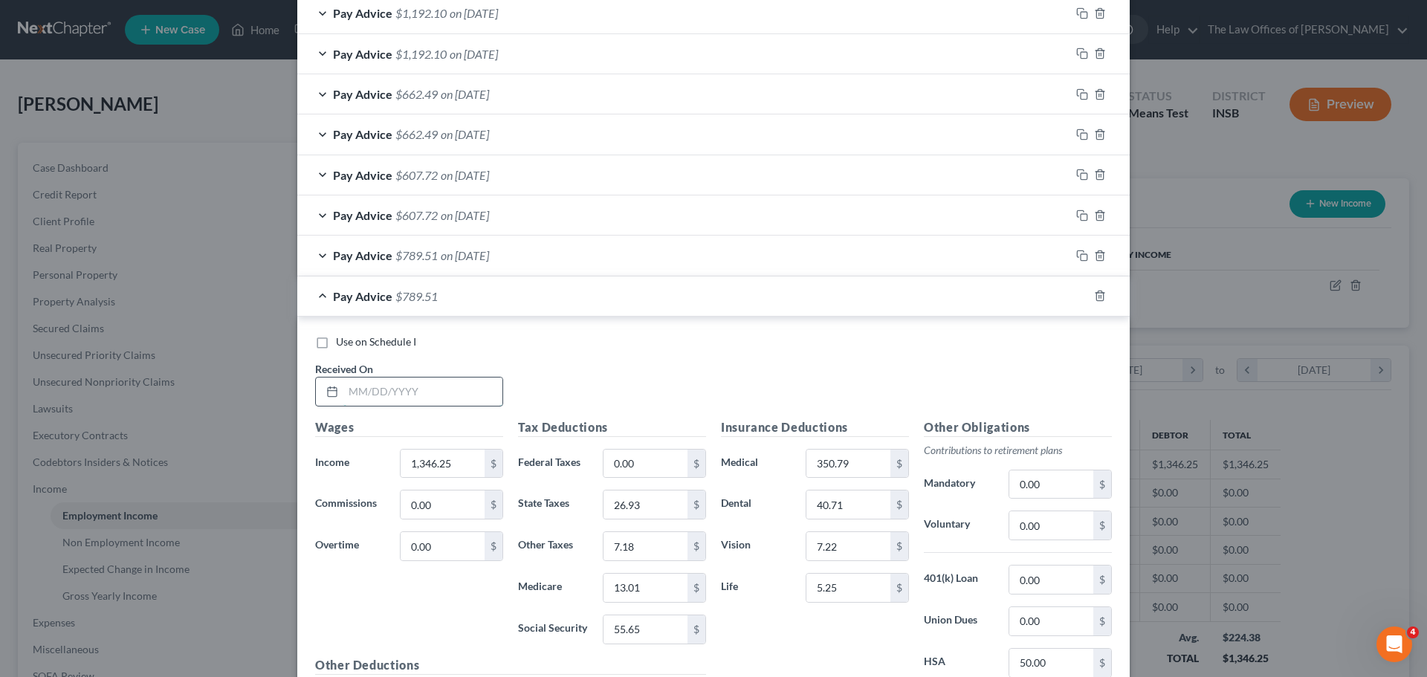
click at [349, 384] on input "text" at bounding box center [422, 392] width 159 height 28
type input "[DATE]"
click at [1077, 299] on icon "button" at bounding box center [1082, 296] width 12 height 12
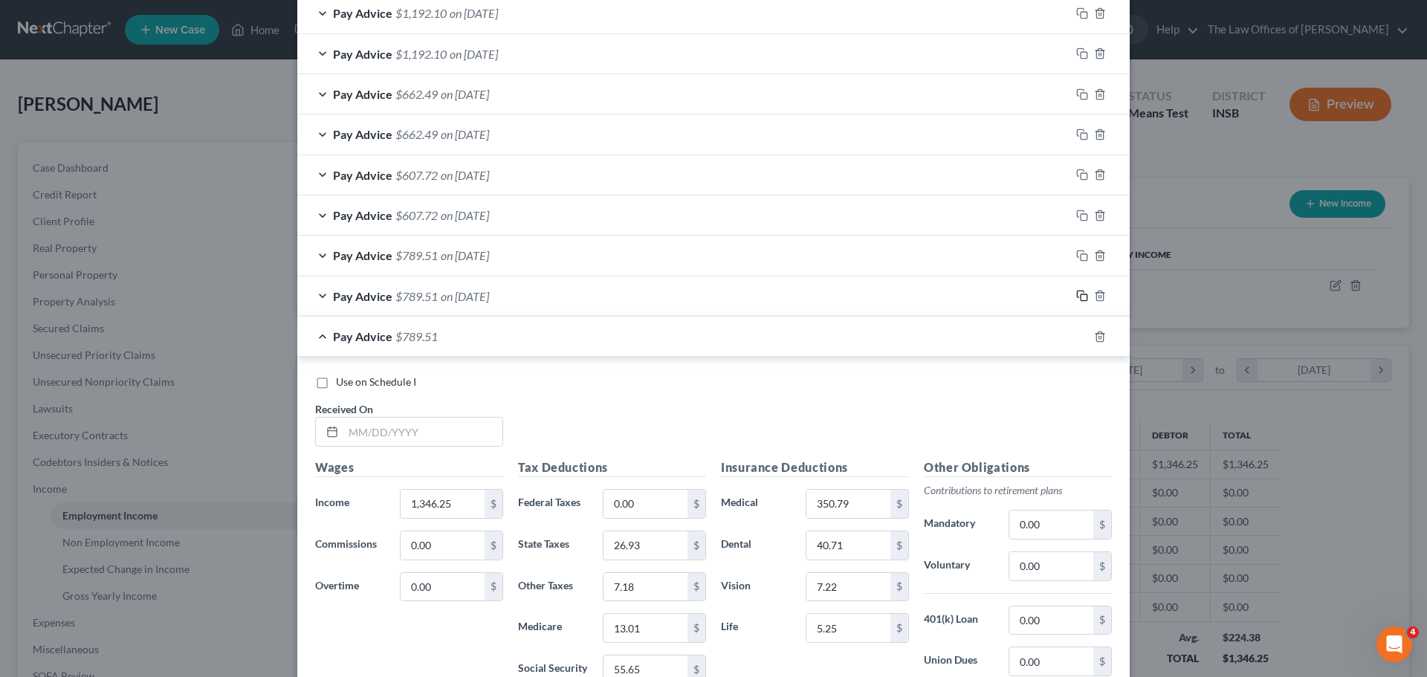
scroll to position [720, 0]
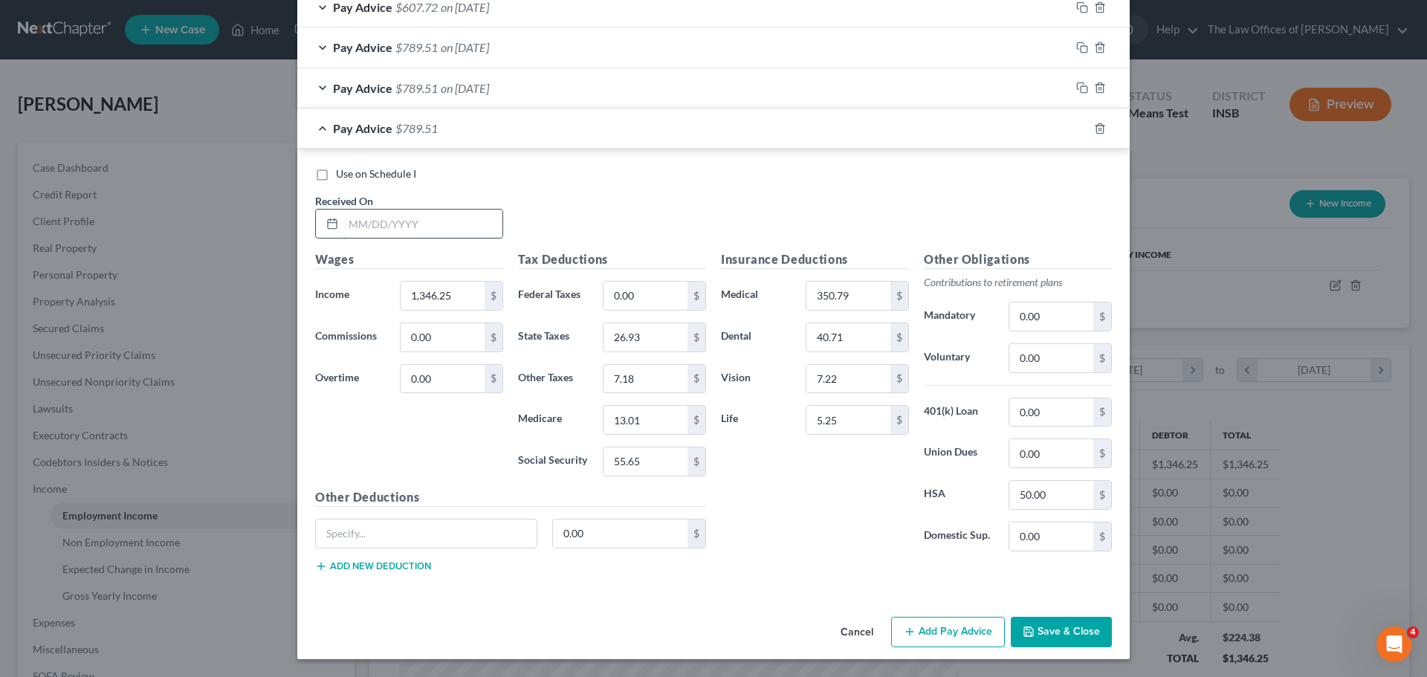
click at [353, 227] on input "text" at bounding box center [422, 224] width 159 height 28
type input "[DATE]"
click at [657, 330] on input "26.93" at bounding box center [646, 337] width 84 height 28
click at [1071, 314] on input "0.00" at bounding box center [1051, 317] width 84 height 28
type input "336.56"
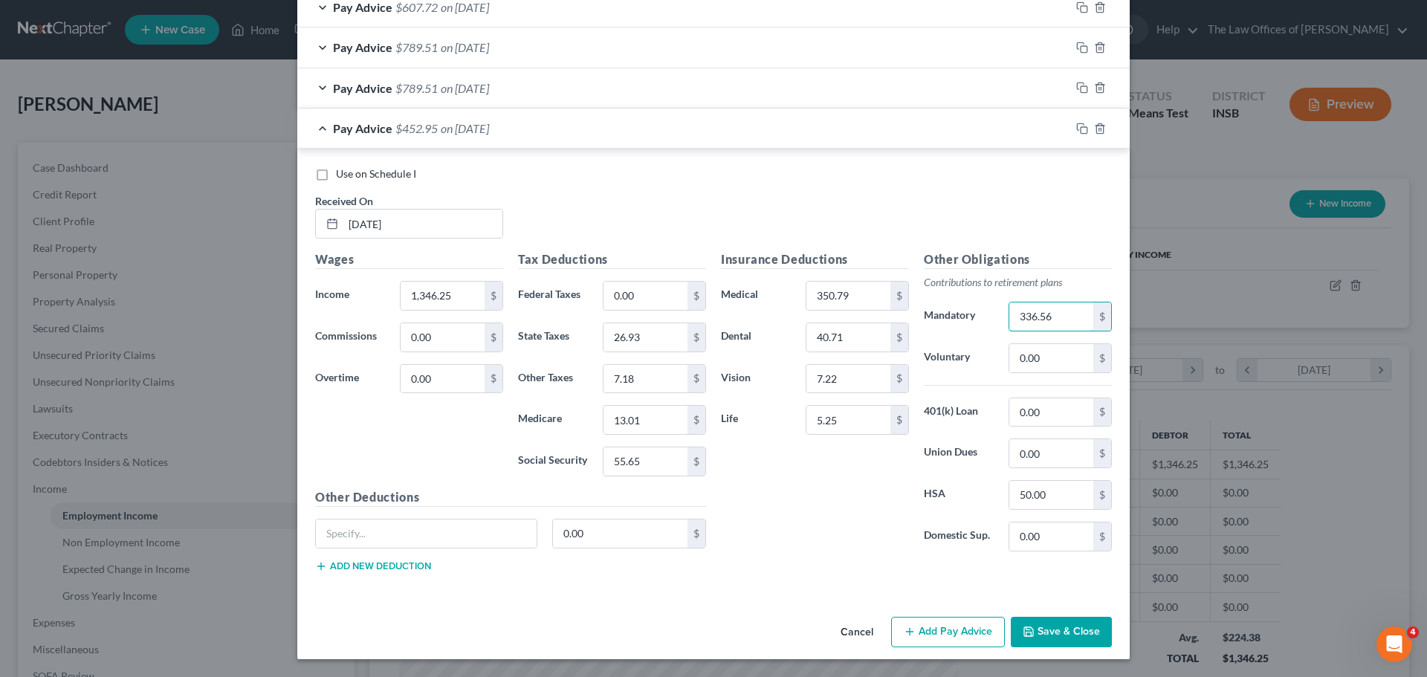
drag, startPoint x: 1059, startPoint y: 317, endPoint x: 754, endPoint y: 299, distance: 306.1
click at [754, 299] on div "Insurance Deductions Medical 350.79 $ Dental 40.71 $ Vision 7.22 $ Life 5.25 $ …" at bounding box center [917, 407] width 406 height 313
click at [1076, 129] on icon "button" at bounding box center [1082, 129] width 12 height 12
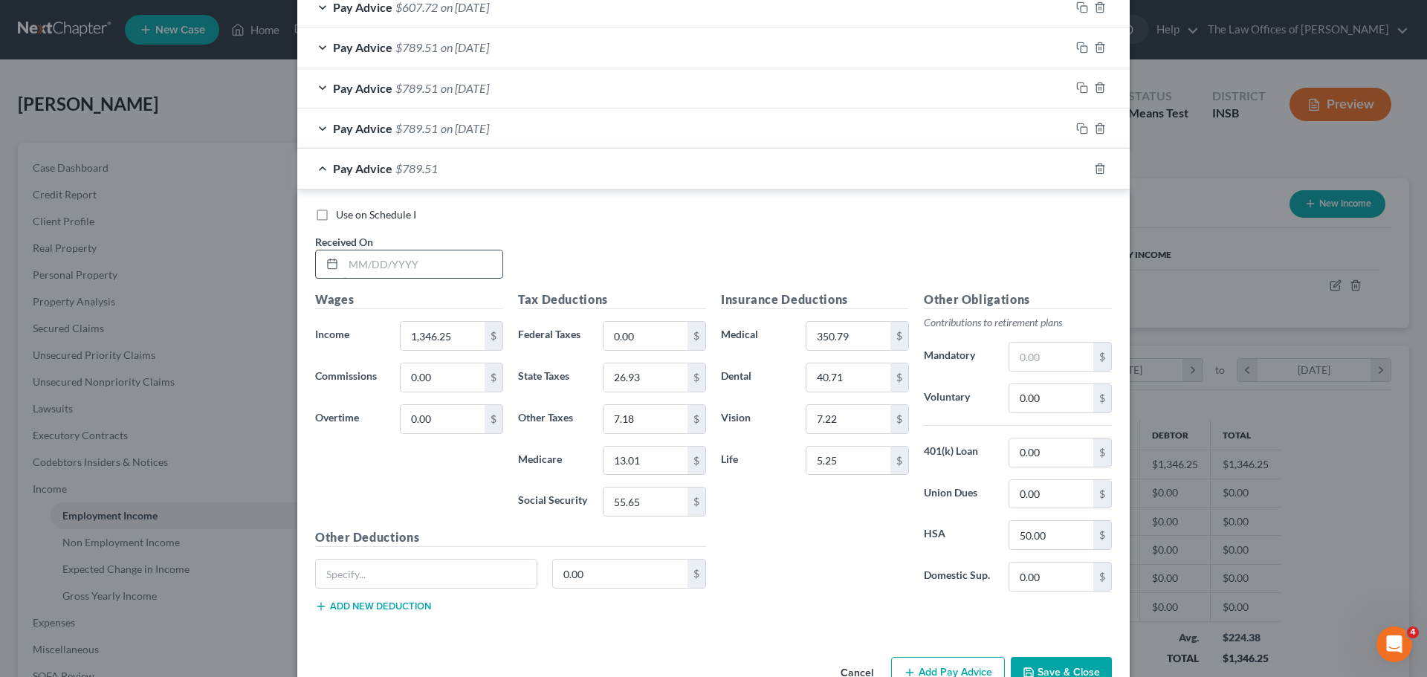
click at [352, 266] on input "text" at bounding box center [422, 265] width 159 height 28
type input "[DATE]"
click at [1036, 355] on input "text" at bounding box center [1051, 357] width 84 height 28
type input "298.26"
drag, startPoint x: 1053, startPoint y: 356, endPoint x: 949, endPoint y: 352, distance: 103.4
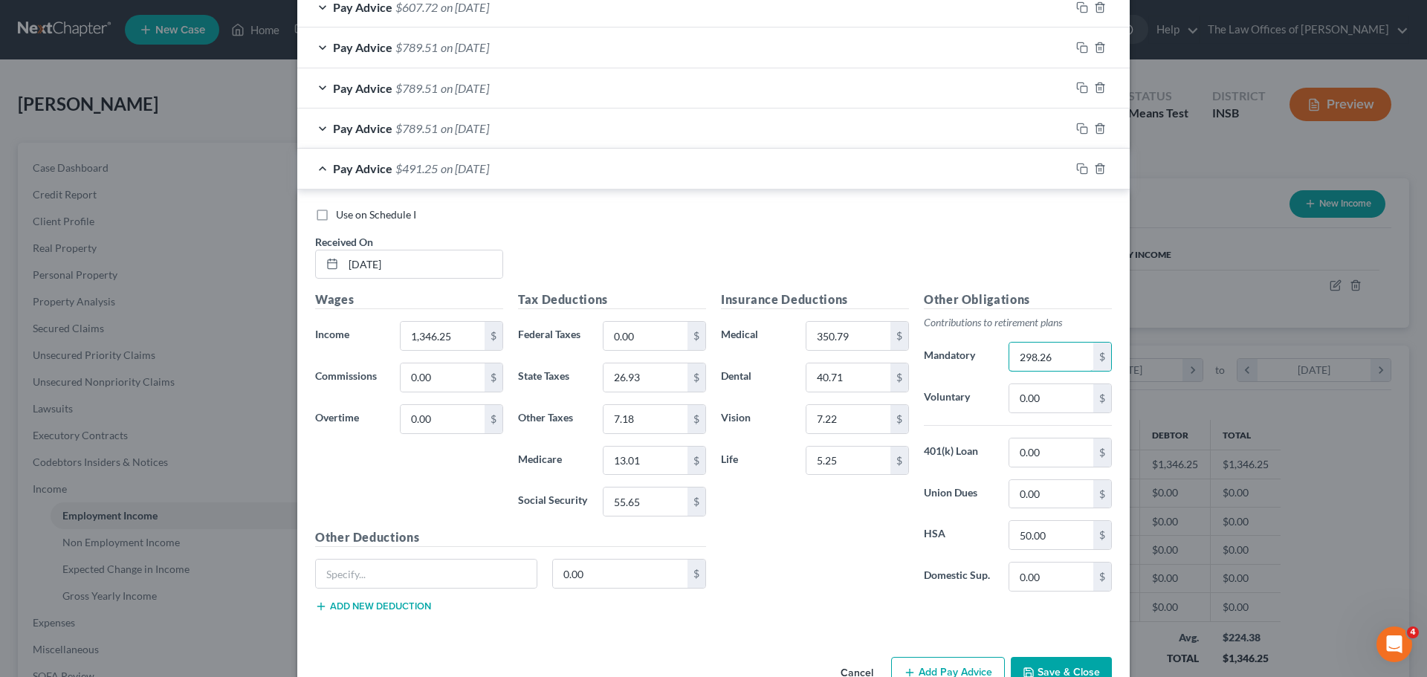
click at [949, 352] on div "Mandatory 298.26 $" at bounding box center [1018, 357] width 203 height 30
click at [1076, 168] on icon "button" at bounding box center [1082, 169] width 12 height 12
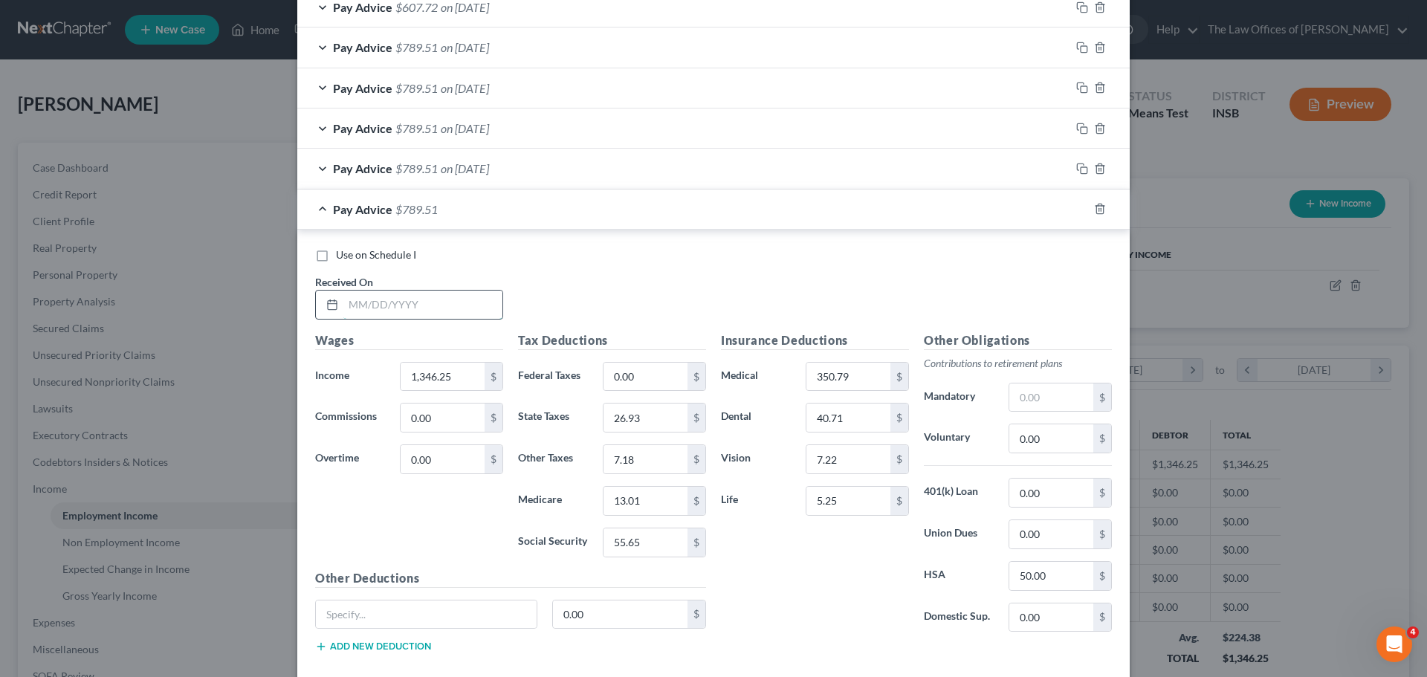
click at [357, 303] on input "text" at bounding box center [422, 305] width 159 height 28
type input "[DATE]"
click at [853, 375] on input "350.79" at bounding box center [849, 377] width 84 height 28
drag, startPoint x: 856, startPoint y: 396, endPoint x: 856, endPoint y: 404, distance: 7.5
click at [856, 396] on div "Insurance Deductions Medical $ Dental 40.71 $ Vision 7.22 $ Life 5.25 $" at bounding box center [815, 488] width 203 height 313
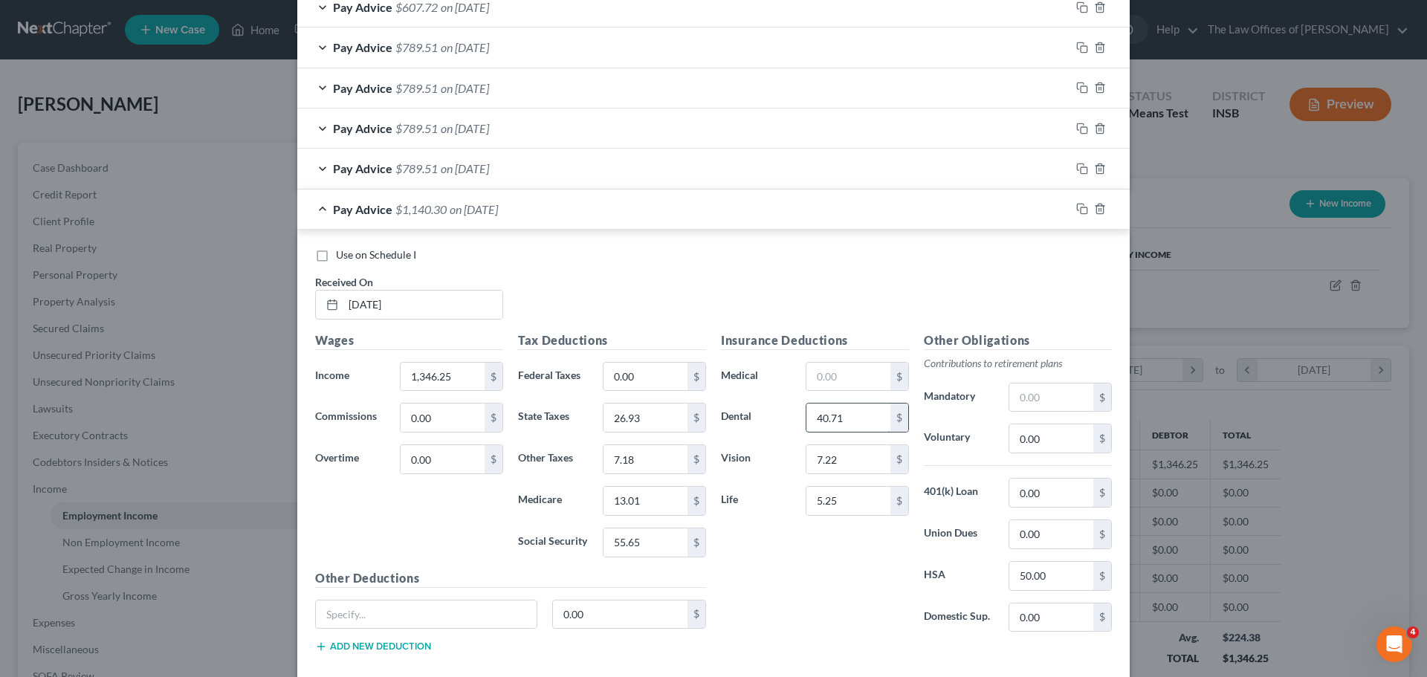
click at [855, 412] on input "40.71" at bounding box center [849, 418] width 84 height 28
click at [859, 465] on input "7.22" at bounding box center [849, 459] width 84 height 28
click at [862, 499] on input "5.25" at bounding box center [849, 501] width 84 height 28
click at [644, 419] on input "26.93" at bounding box center [646, 418] width 84 height 28
type input "40.39"
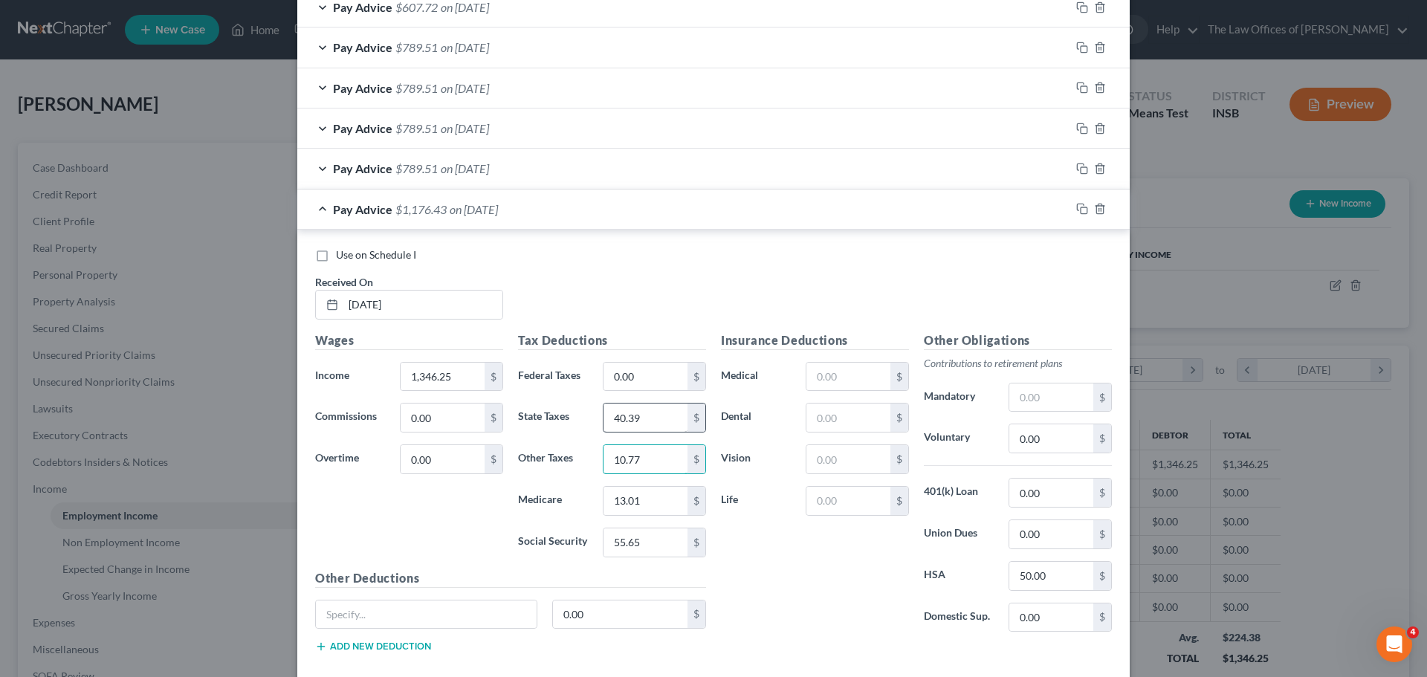
type input "10.77"
type input "19.52"
type input "83.47"
click at [653, 421] on input "40.39" at bounding box center [646, 418] width 84 height 28
click at [653, 456] on input "10.77" at bounding box center [646, 459] width 84 height 28
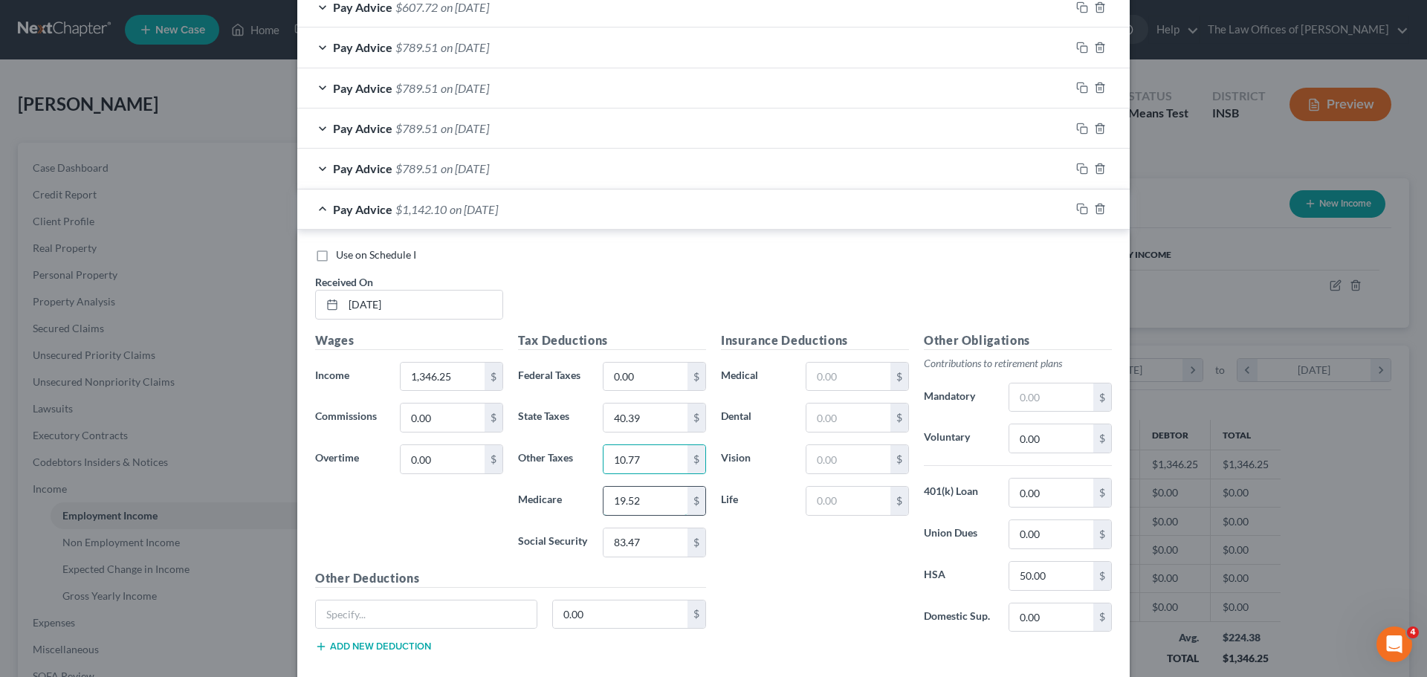
click at [650, 491] on input "19.52" at bounding box center [646, 501] width 84 height 28
click at [1040, 575] on input "50.00" at bounding box center [1051, 576] width 84 height 28
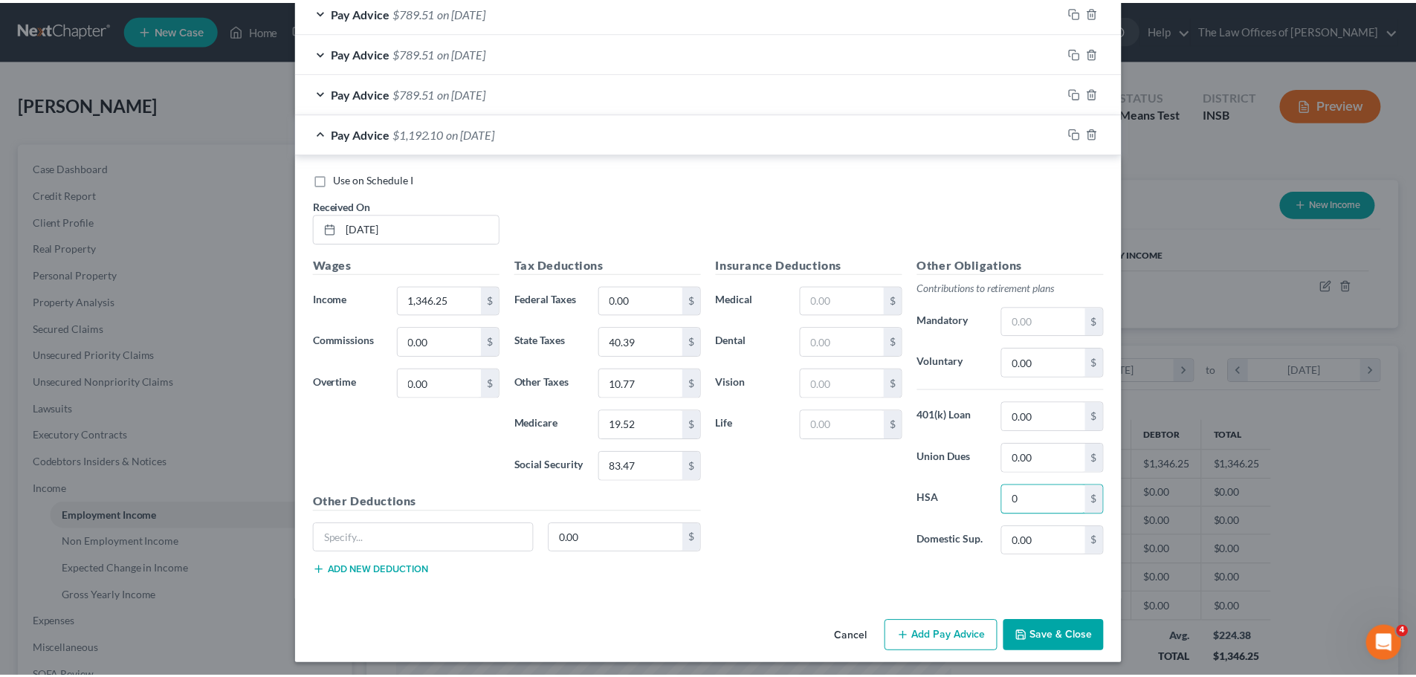
scroll to position [801, 0]
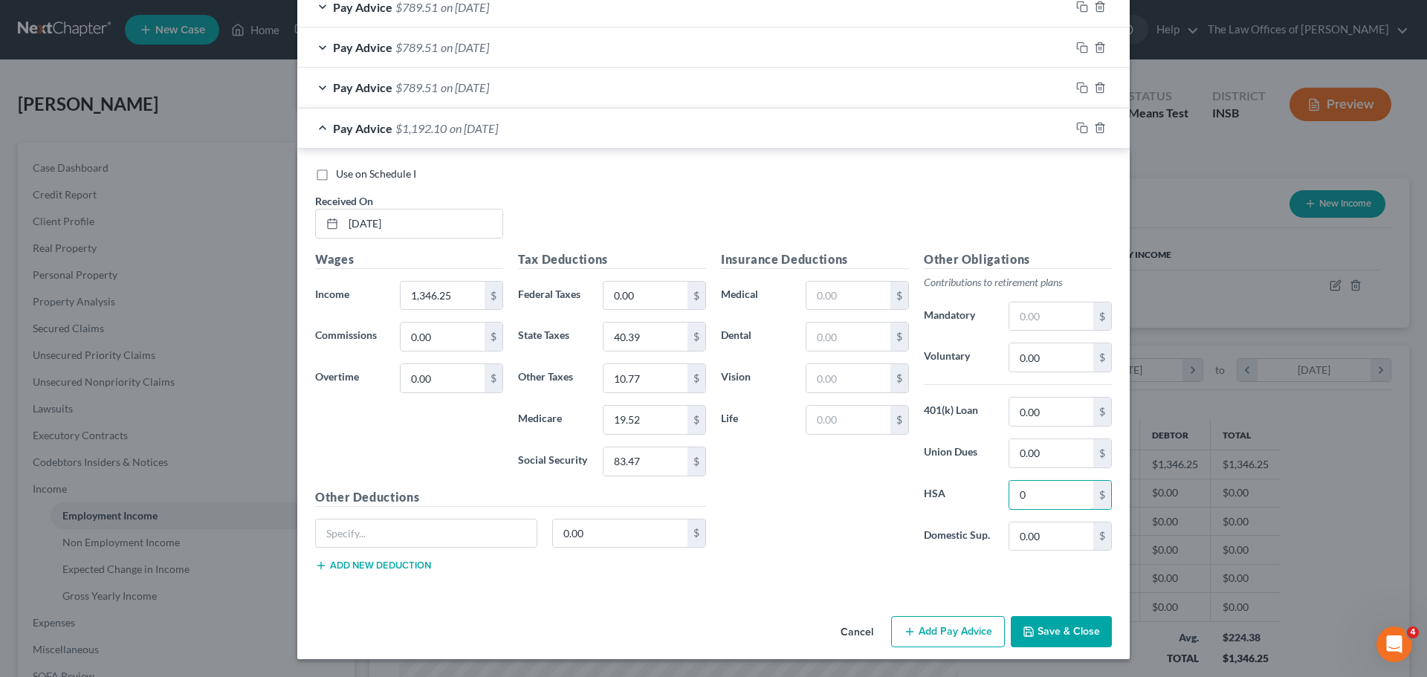
type input "0"
click at [914, 571] on div "Insurance Deductions Medical $ Dental $ Vision $ Life $ Other Obligations Contr…" at bounding box center [917, 418] width 406 height 334
click at [1060, 634] on button "Save & Close" at bounding box center [1061, 631] width 101 height 31
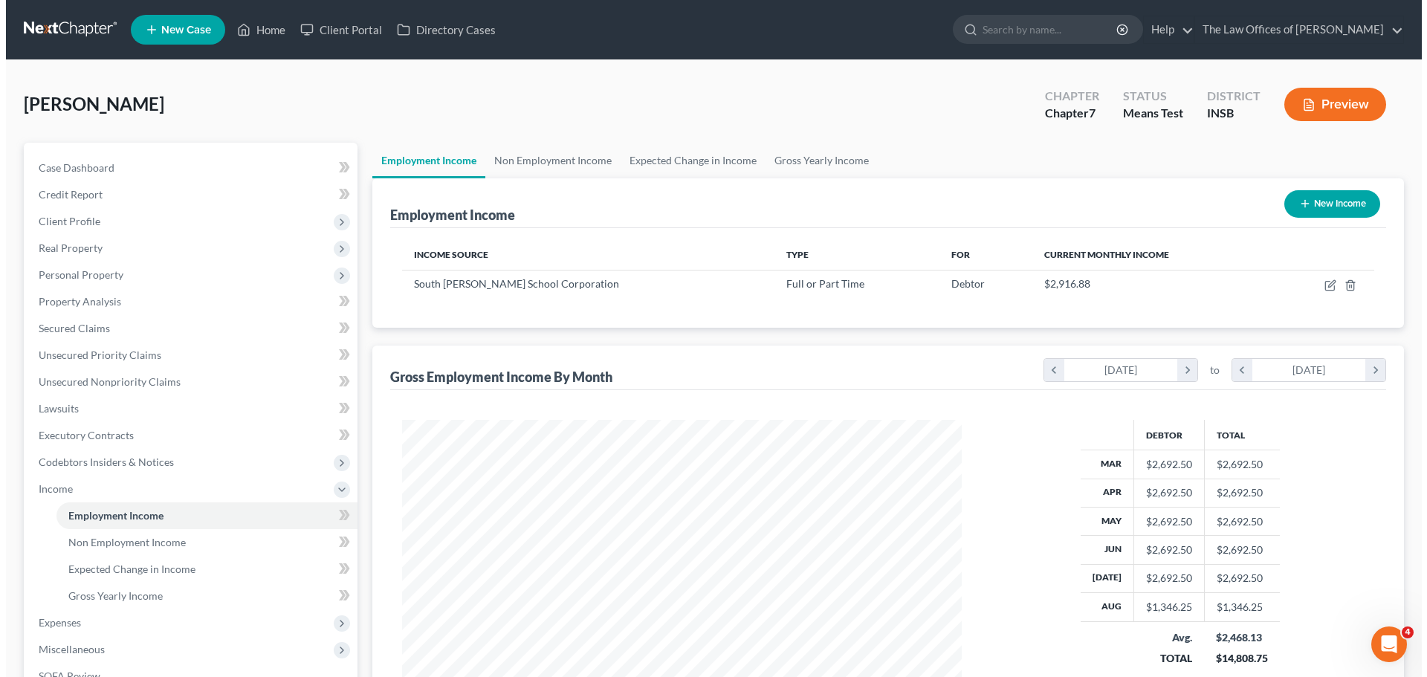
scroll to position [743065, 742758]
click at [1343, 206] on button "New Income" at bounding box center [1327, 204] width 96 height 28
select select "0"
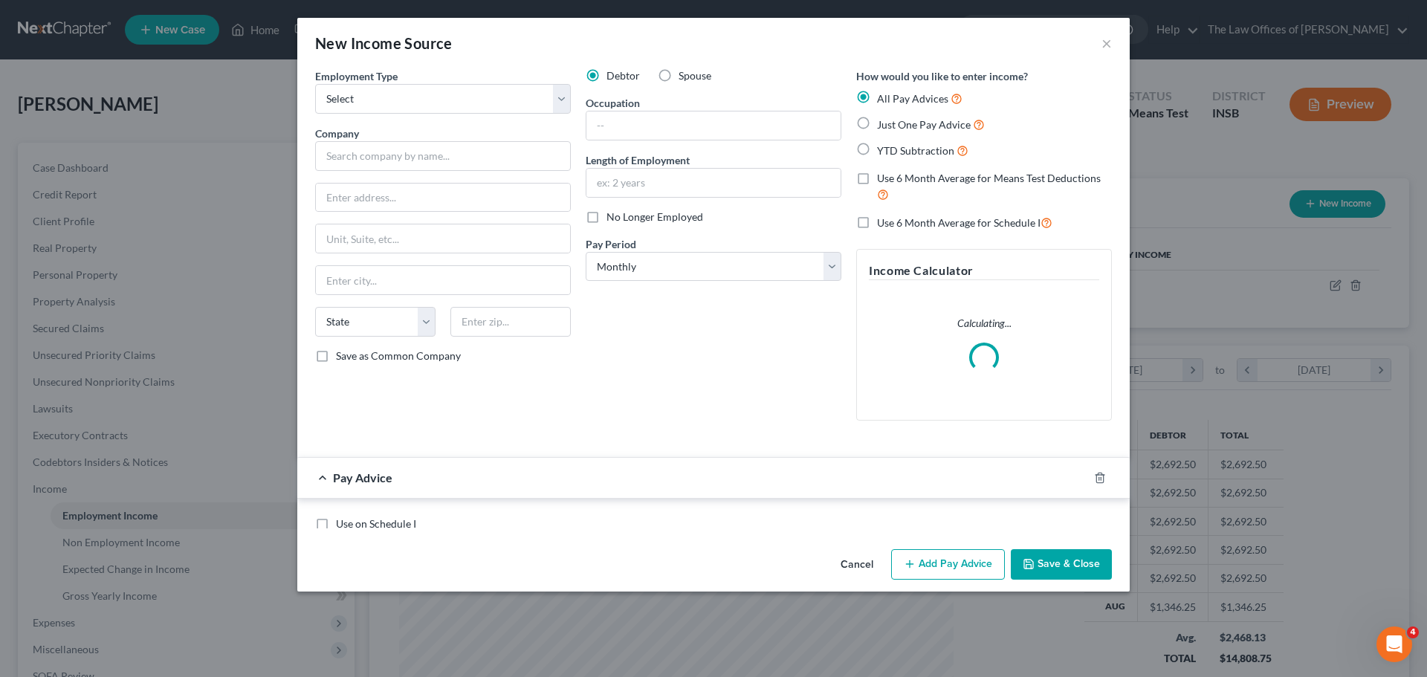
scroll to position [279, 589]
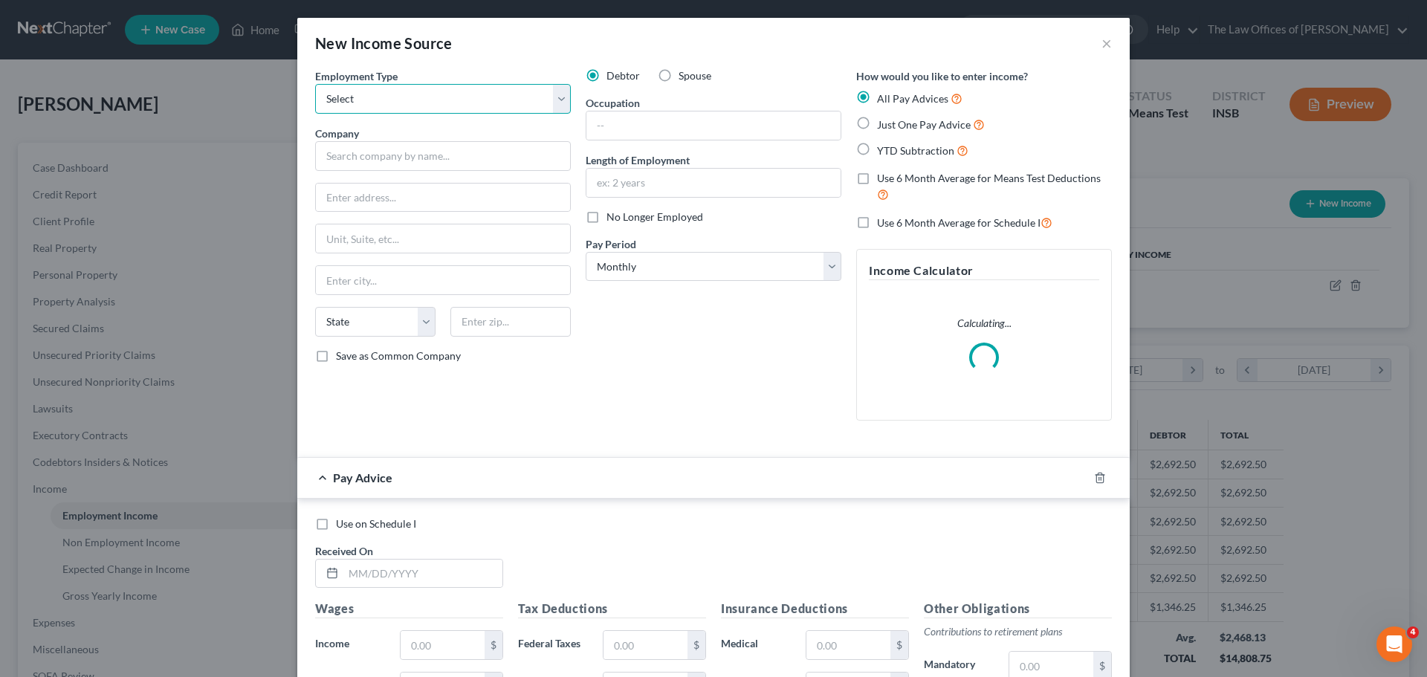
click at [552, 100] on select "Select Full or [DEMOGRAPHIC_DATA] Employment Self Employment" at bounding box center [443, 99] width 256 height 30
select select "0"
click at [315, 84] on select "Select Full or [DEMOGRAPHIC_DATA] Employment Self Employment" at bounding box center [443, 99] width 256 height 30
click at [679, 80] on label "Spouse" at bounding box center [695, 75] width 33 height 15
click at [685, 78] on input "Spouse" at bounding box center [690, 73] width 10 height 10
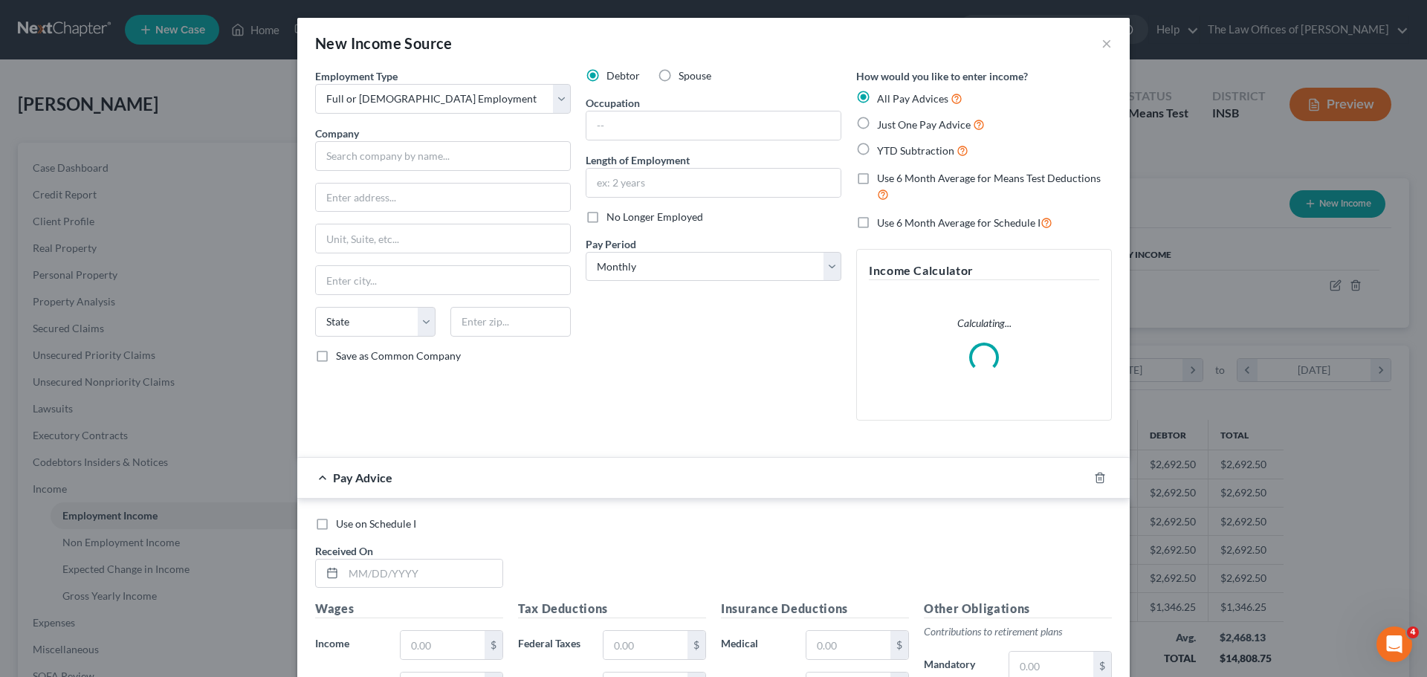
radio input "true"
click at [877, 175] on label "Use 6 Month Average for Means Test Deductions" at bounding box center [994, 187] width 235 height 32
click at [883, 175] on input "Use 6 Month Average for Means Test Deductions" at bounding box center [888, 176] width 10 height 10
checkbox input "true"
click at [445, 158] on input "text" at bounding box center [443, 156] width 256 height 30
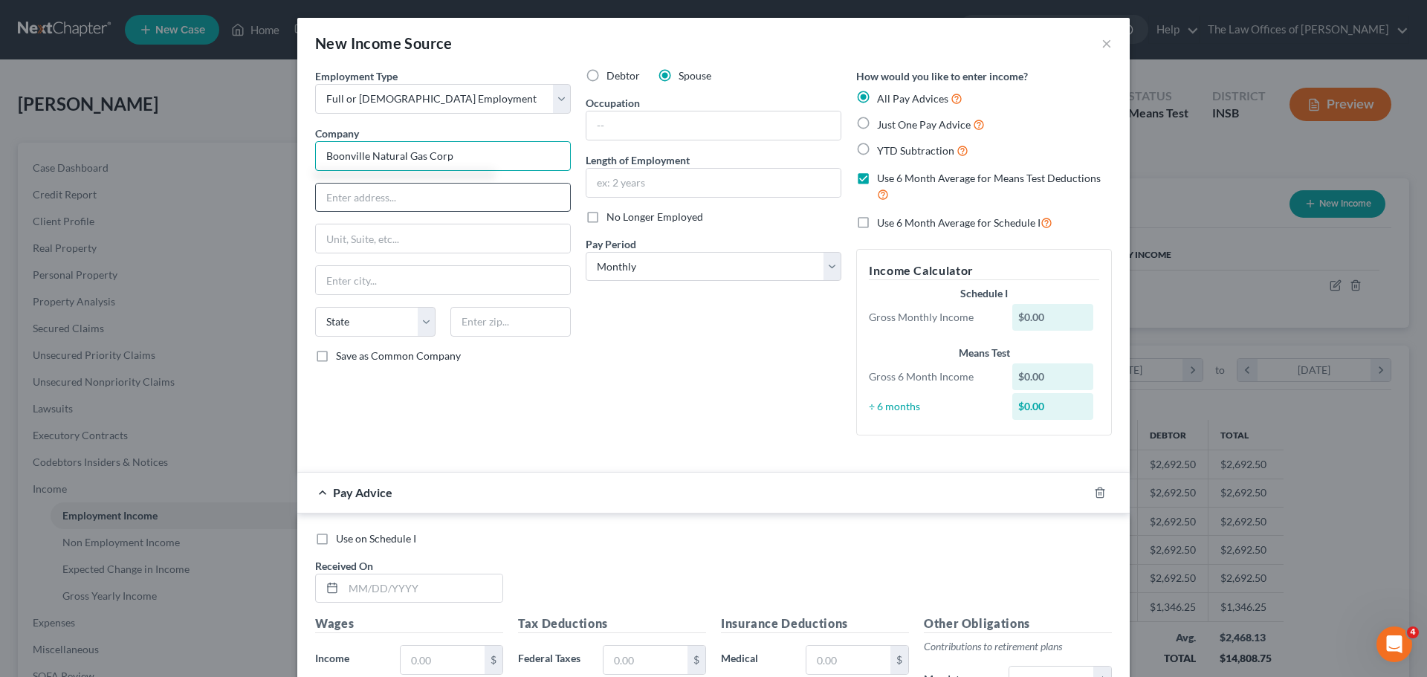
type input "Boonville Natural Gas Corp"
click at [479, 202] on input "text" at bounding box center [443, 198] width 254 height 28
click at [366, 204] on input "text" at bounding box center [443, 198] width 254 height 28
click at [352, 200] on input "[STREET_ADDRESS]" at bounding box center [443, 198] width 254 height 28
type input "[STREET_ADDRESS]"
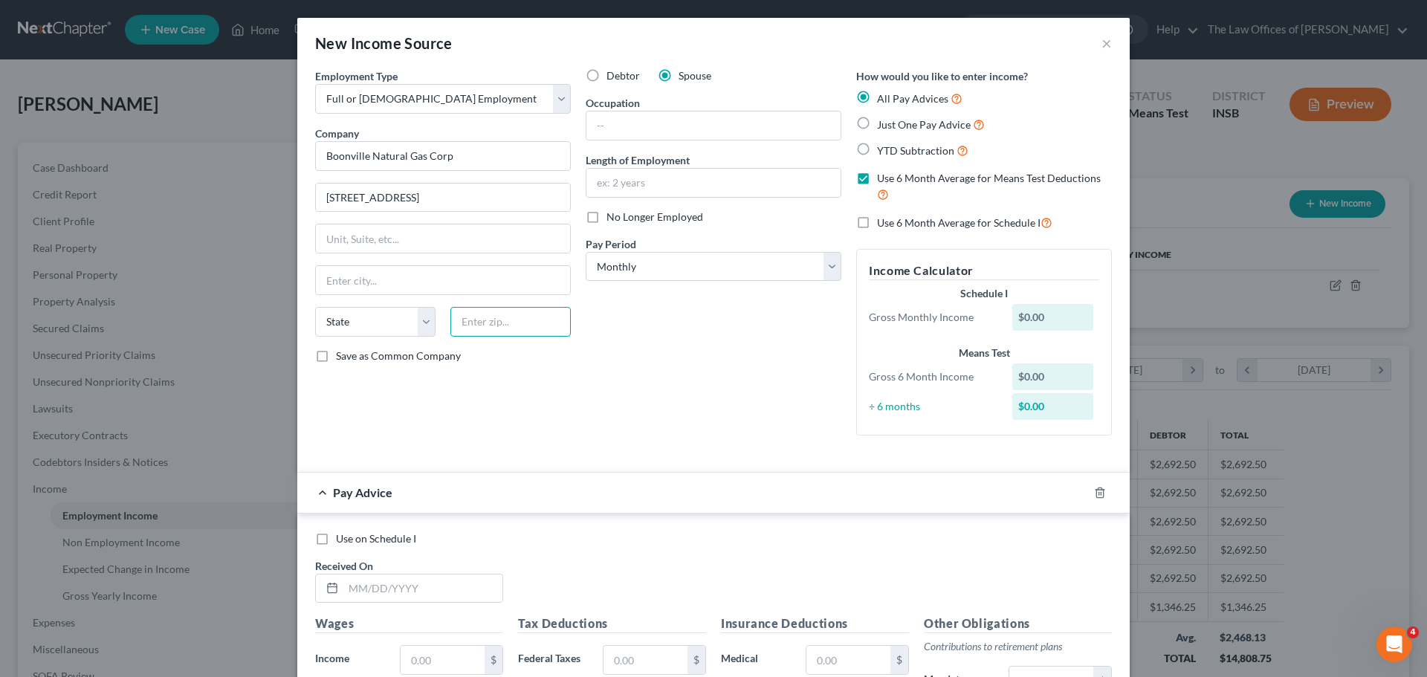
click at [469, 333] on input "text" at bounding box center [510, 322] width 120 height 30
type input "47601"
type input "[GEOGRAPHIC_DATA]"
select select "15"
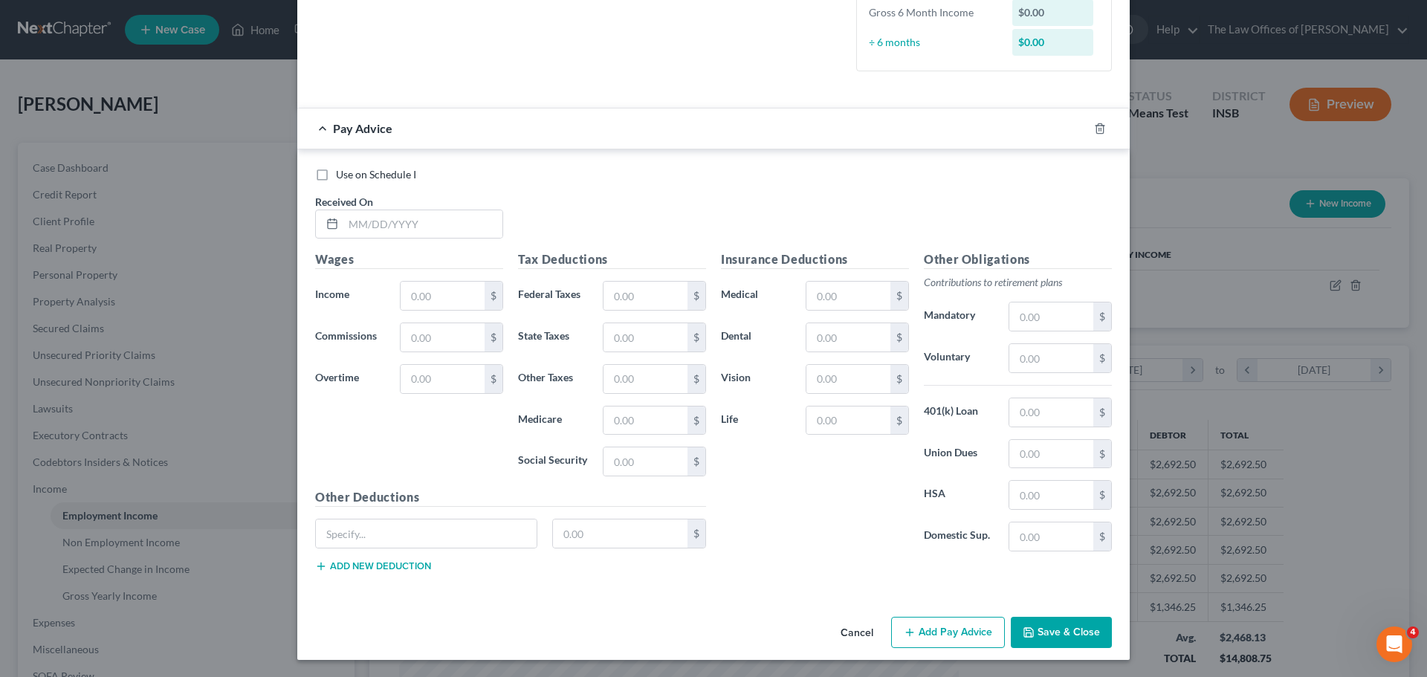
scroll to position [365, 0]
click at [349, 225] on input "text" at bounding box center [422, 224] width 159 height 28
type input "[DATE]"
click at [433, 294] on input "text" at bounding box center [443, 295] width 84 height 28
type input "2,950.75"
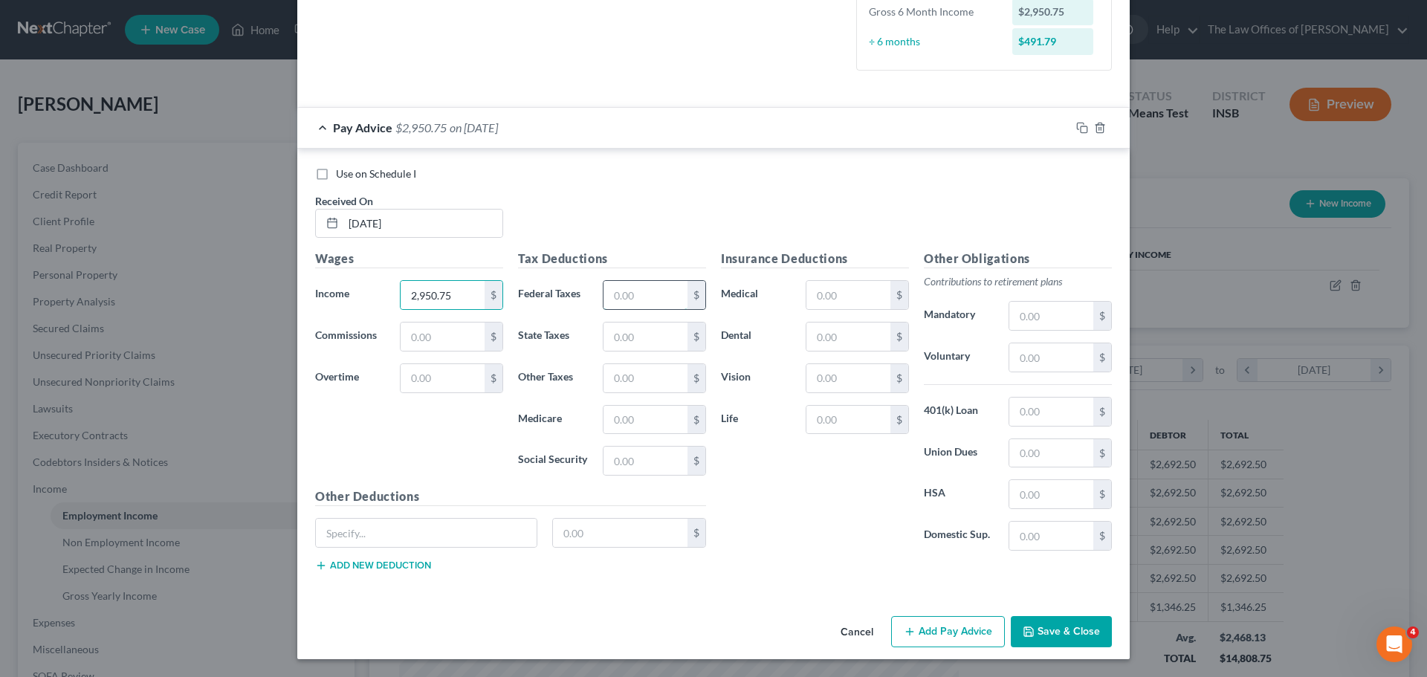
click at [646, 296] on input "text" at bounding box center [646, 295] width 84 height 28
type input "184.98"
type input "85.45"
type input "22.79"
click at [1032, 446] on input "text" at bounding box center [1051, 453] width 84 height 28
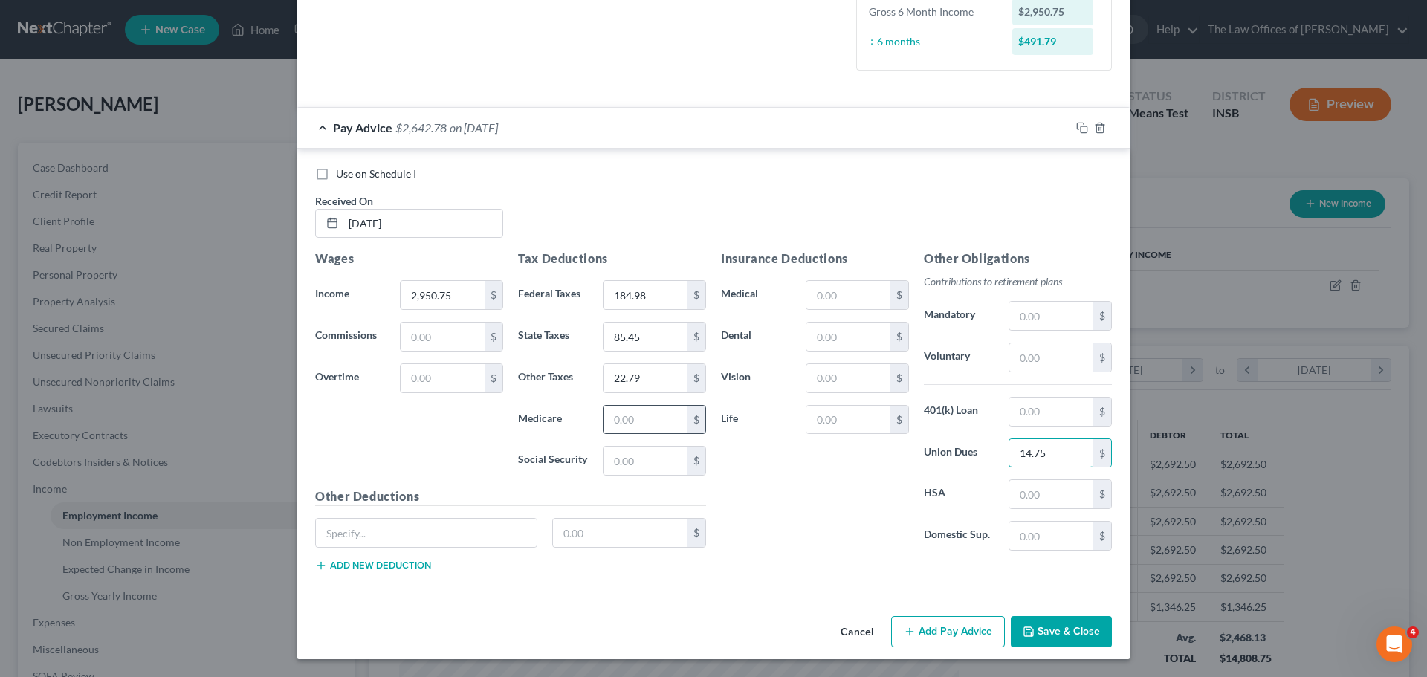
type input "14.75"
click at [628, 422] on input "text" at bounding box center [646, 420] width 84 height 28
type input "42.58"
type input "182.07"
click at [829, 337] on input "text" at bounding box center [849, 337] width 84 height 28
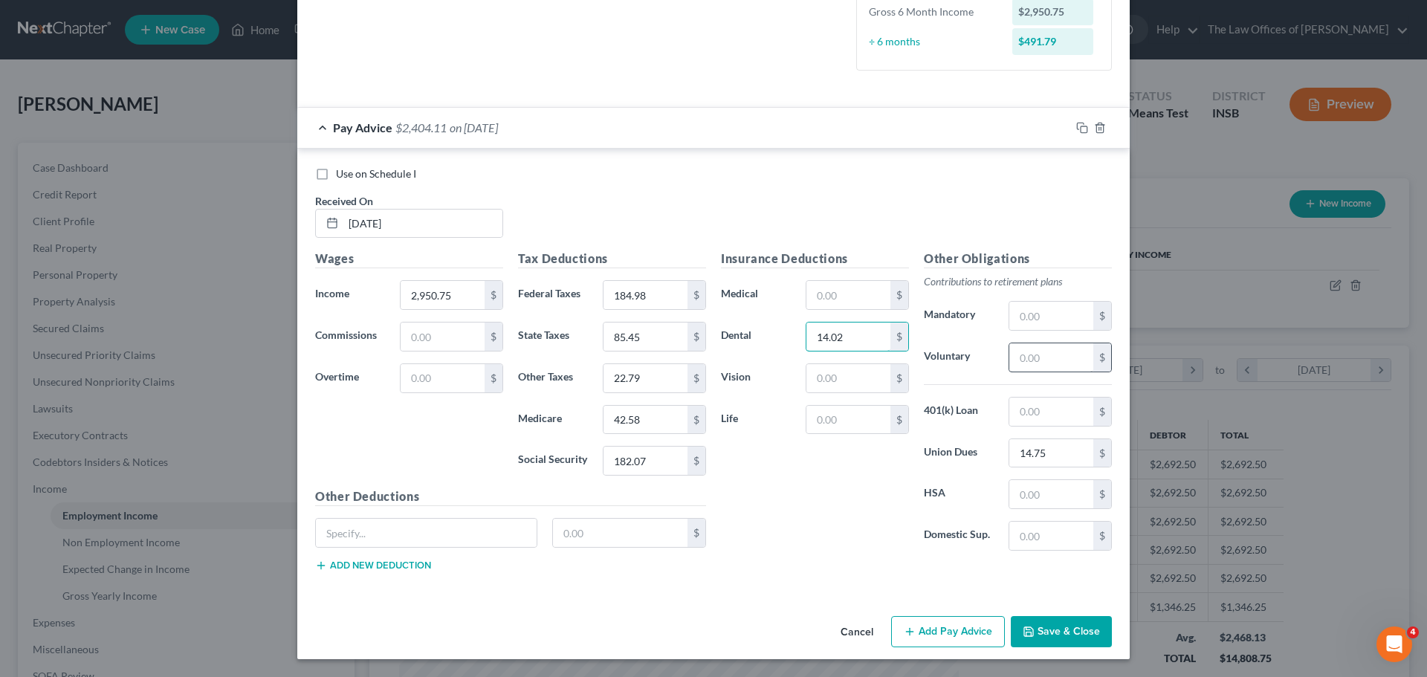
type input "14.02"
click at [1044, 355] on input "text" at bounding box center [1051, 357] width 84 height 28
type input "88.52"
click at [1081, 128] on rect "button" at bounding box center [1084, 129] width 7 height 7
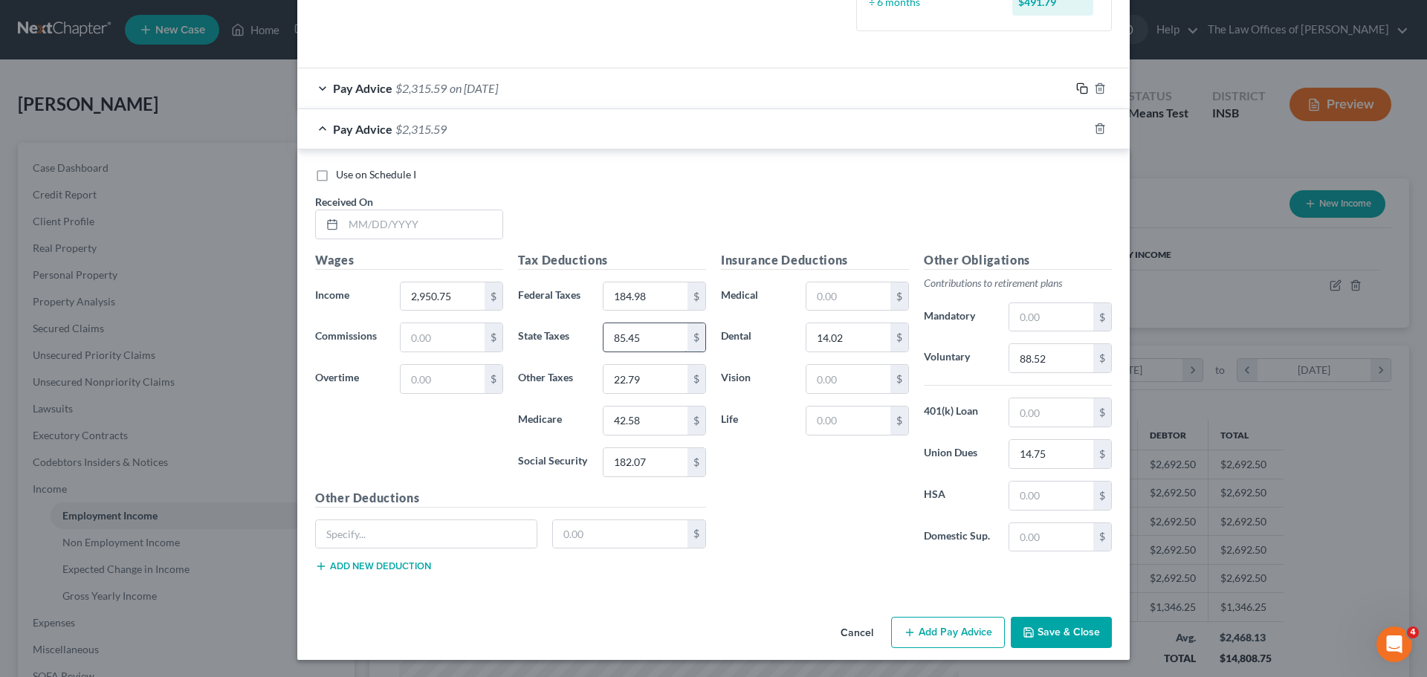
scroll to position [405, 0]
click at [358, 224] on input "text" at bounding box center [422, 224] width 159 height 28
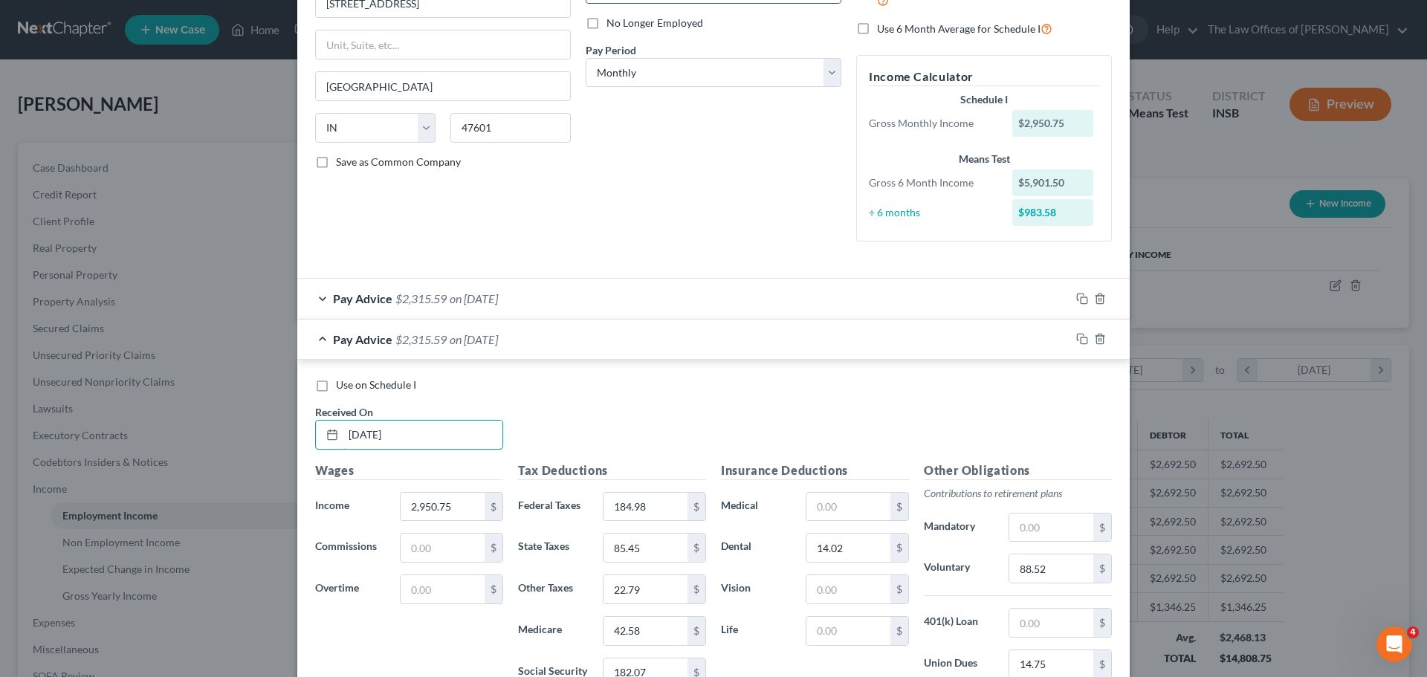
scroll to position [0, 0]
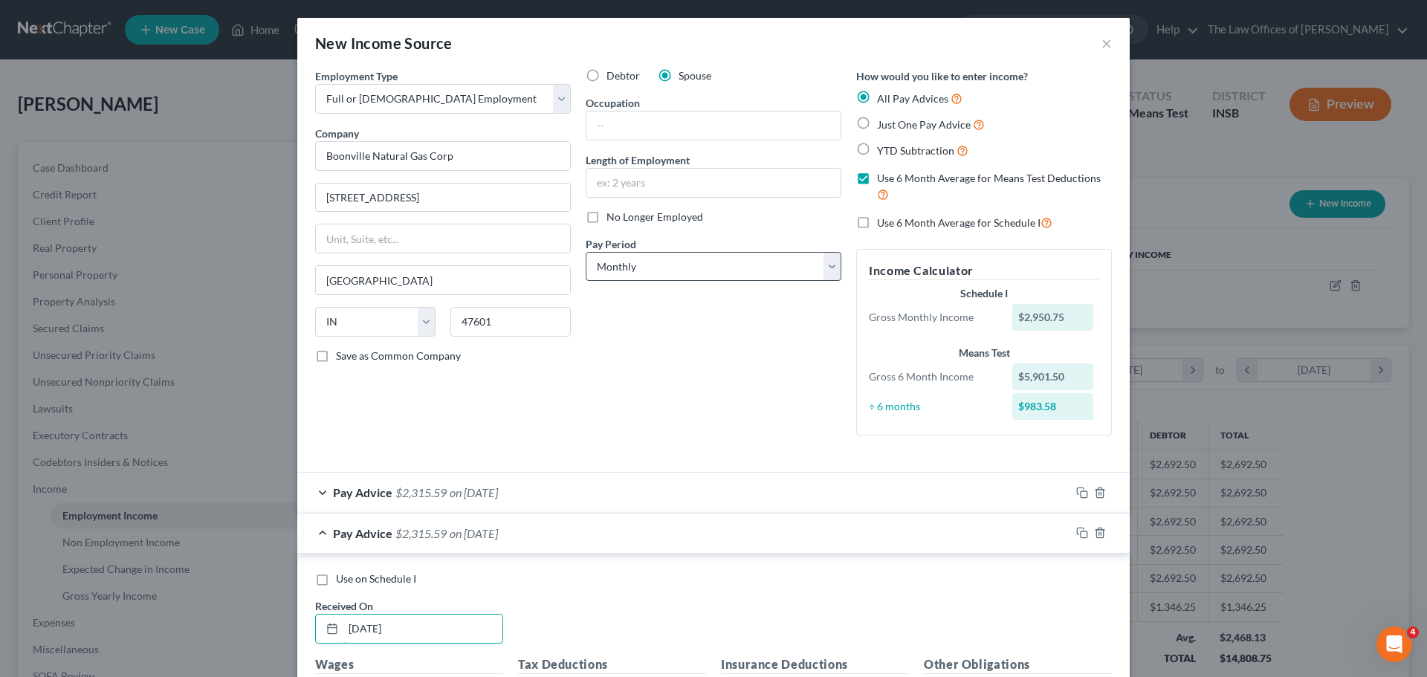
type input "[DATE]"
click at [726, 264] on select "Select Monthly Twice Monthly Every Other Week Weekly" at bounding box center [714, 267] width 256 height 30
select select "2"
click at [586, 252] on select "Select Monthly Twice Monthly Every Other Week Weekly" at bounding box center [714, 267] width 256 height 30
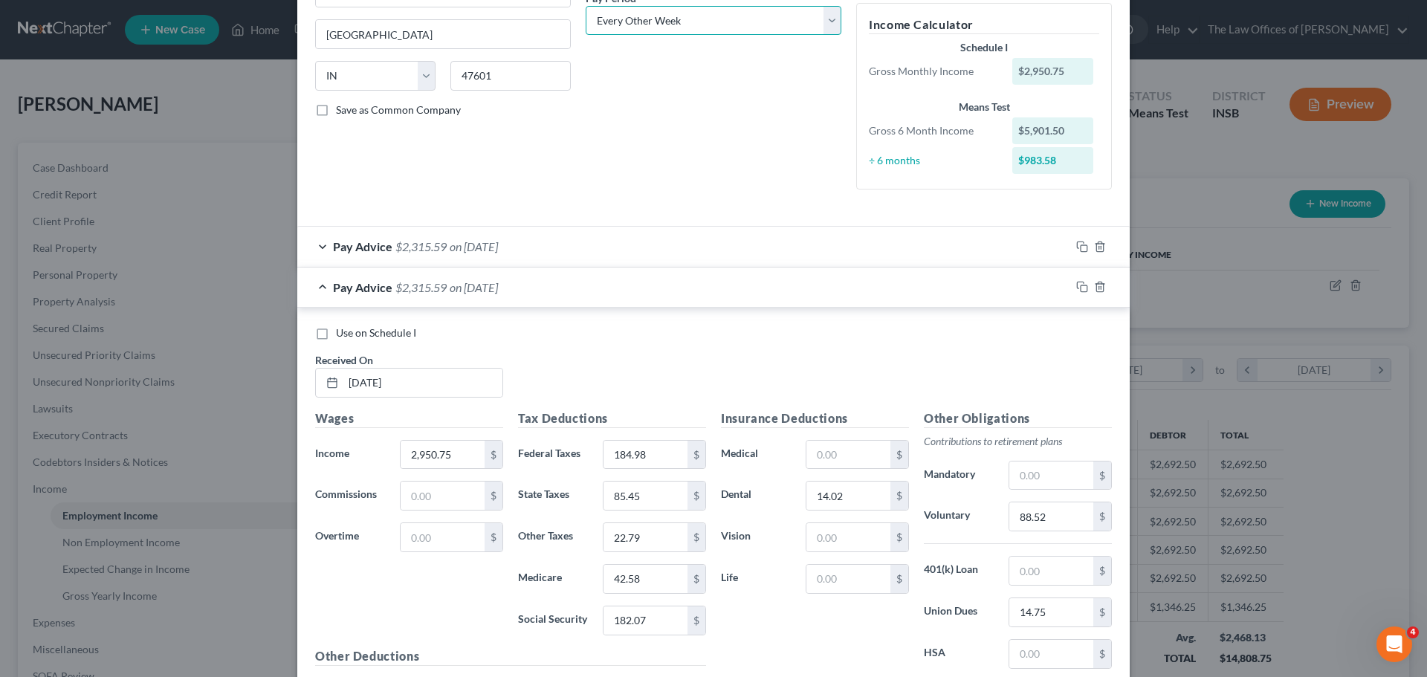
scroll to position [405, 0]
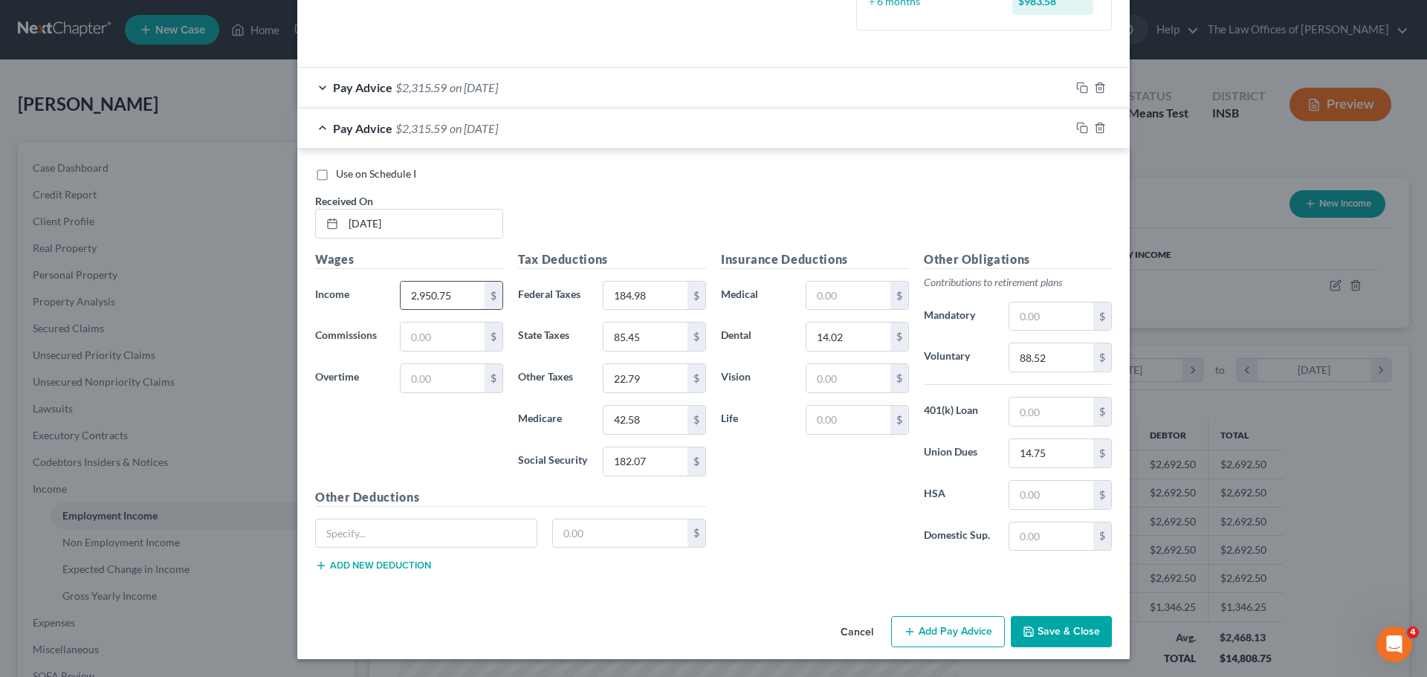
click at [462, 291] on input "2,950.75" at bounding box center [443, 296] width 84 height 28
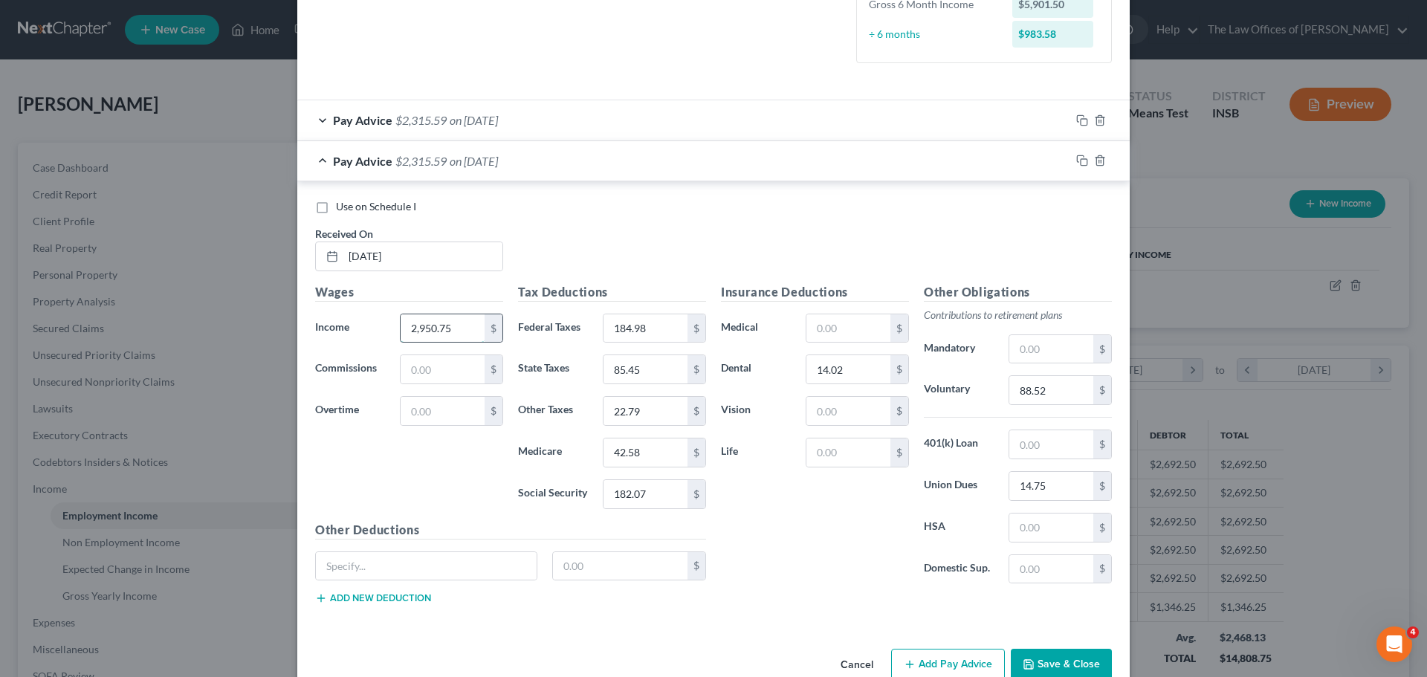
click at [452, 331] on input "2,950.75" at bounding box center [443, 328] width 84 height 28
drag, startPoint x: 453, startPoint y: 331, endPoint x: 343, endPoint y: 326, distance: 110.9
click at [343, 329] on div "Income * 2,950.75 $" at bounding box center [409, 329] width 203 height 30
type input "2,960.00"
click at [652, 325] on input "184.98" at bounding box center [646, 328] width 84 height 28
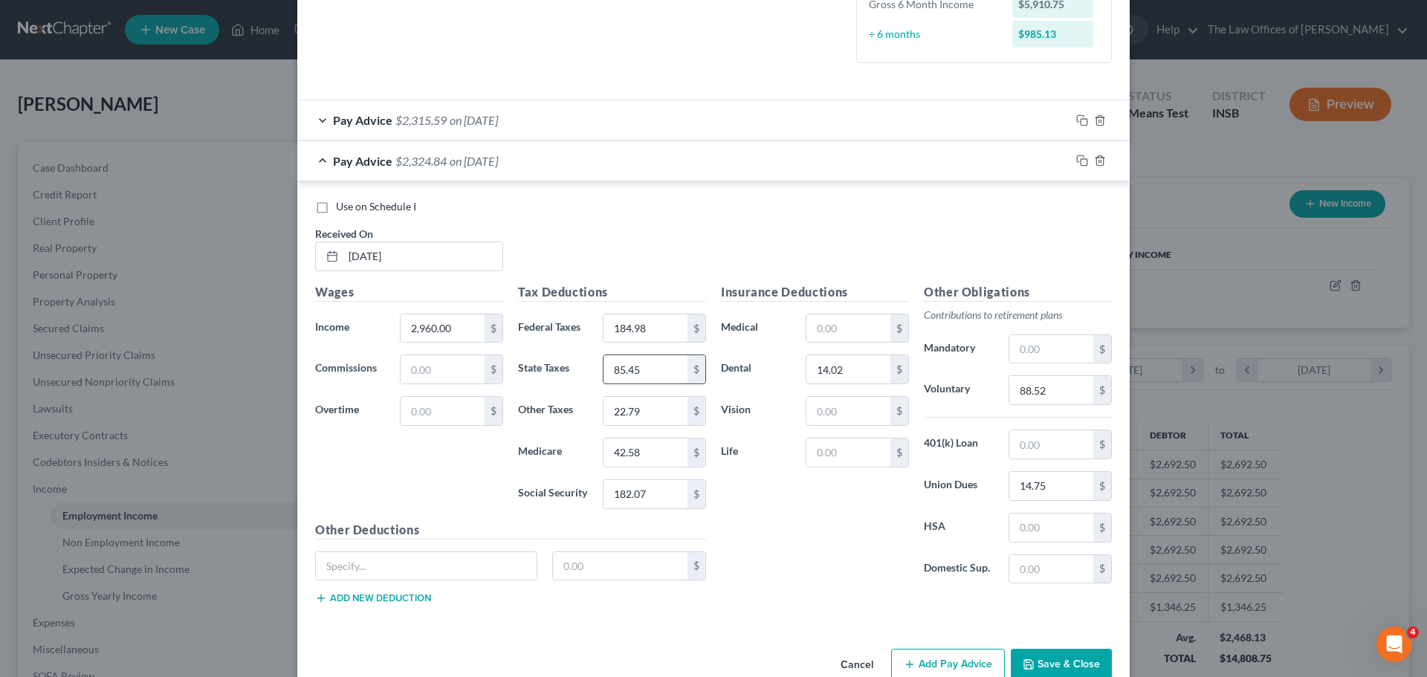
click at [653, 377] on input "85.45" at bounding box center [646, 369] width 84 height 28
click at [658, 416] on input "22.79" at bounding box center [646, 411] width 84 height 28
click at [653, 445] on input "42.58" at bounding box center [646, 453] width 84 height 28
click at [659, 331] on input "184.98" at bounding box center [646, 328] width 84 height 28
type input "186.05"
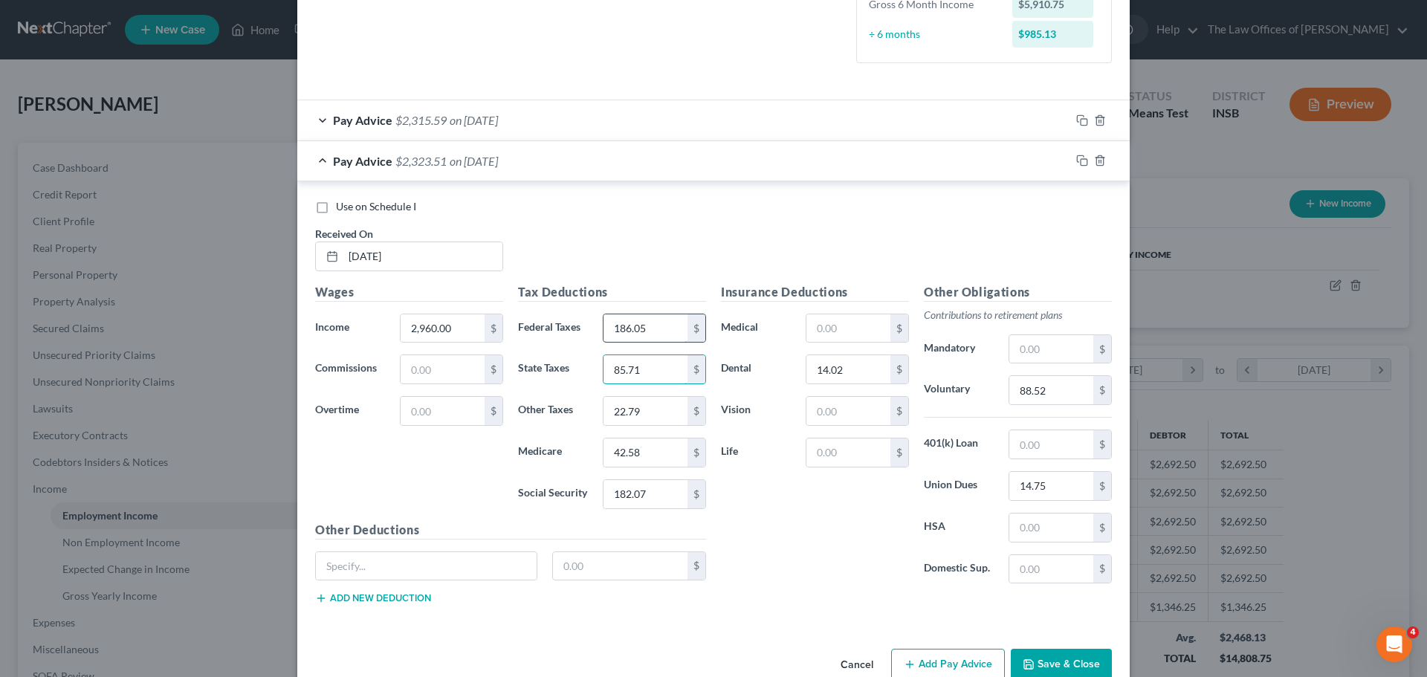
type input "85.71"
type input "22.86"
type input "42.72"
type input "182.65"
click at [1066, 385] on input "88.52" at bounding box center [1051, 390] width 84 height 28
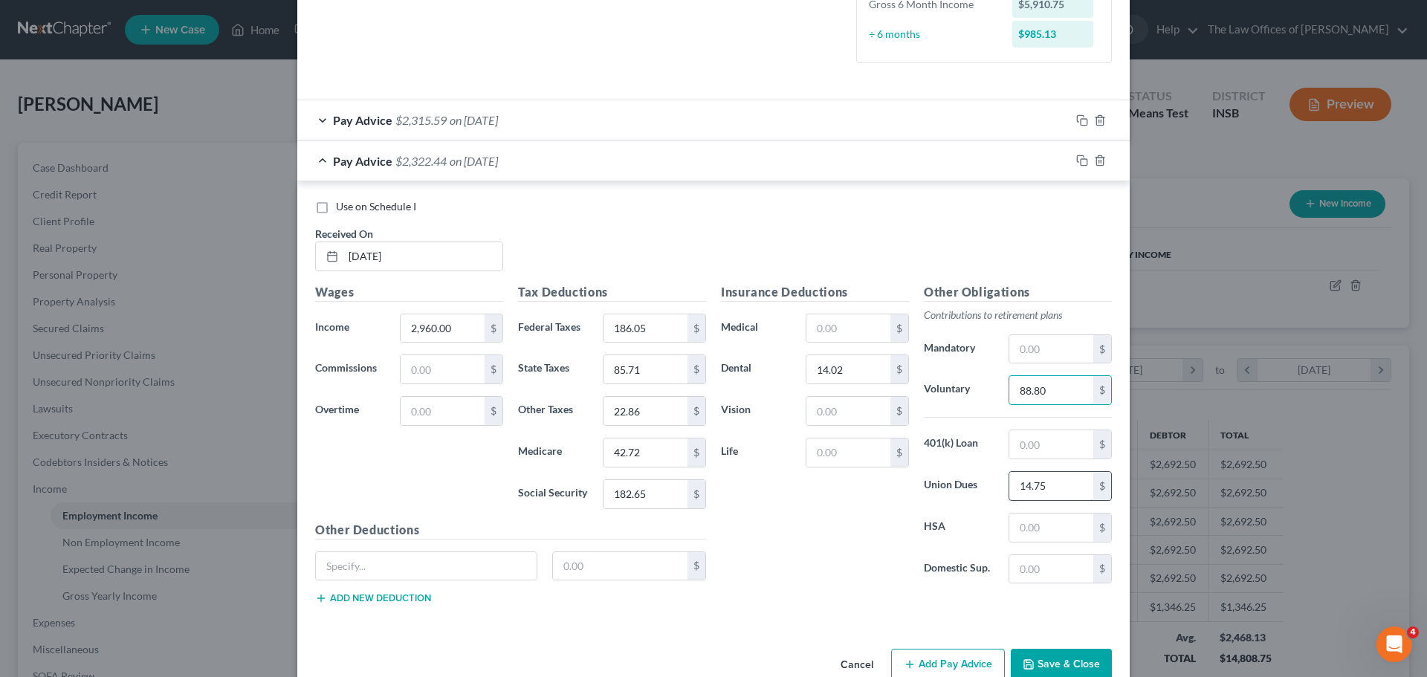
type input "88.80"
click at [1052, 485] on input "14.75" at bounding box center [1051, 486] width 84 height 28
type input "1.48"
drag, startPoint x: 1075, startPoint y: 161, endPoint x: 964, endPoint y: 127, distance: 115.7
click at [1081, 161] on rect "button" at bounding box center [1084, 162] width 7 height 7
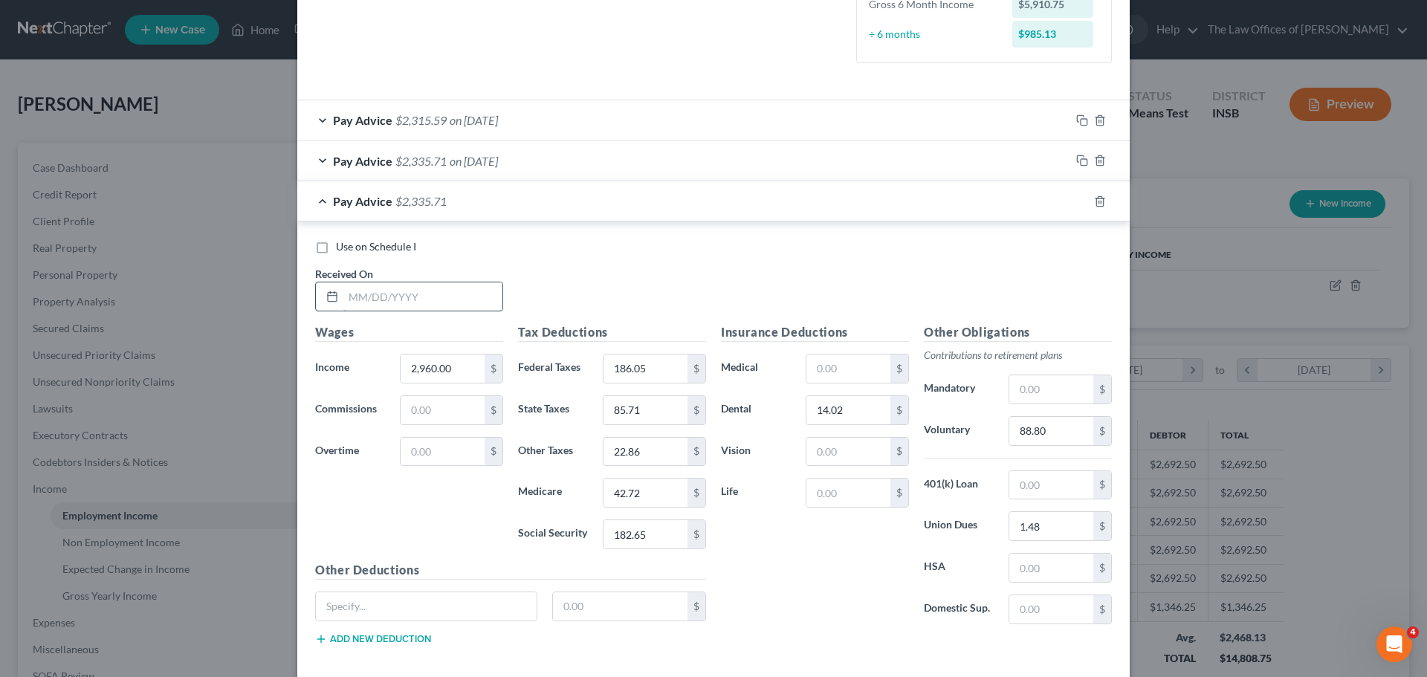
click at [352, 291] on input "text" at bounding box center [422, 296] width 159 height 28
type input "[DATE]"
type input "2,886.00"
type input "177.44"
type input "83.56"
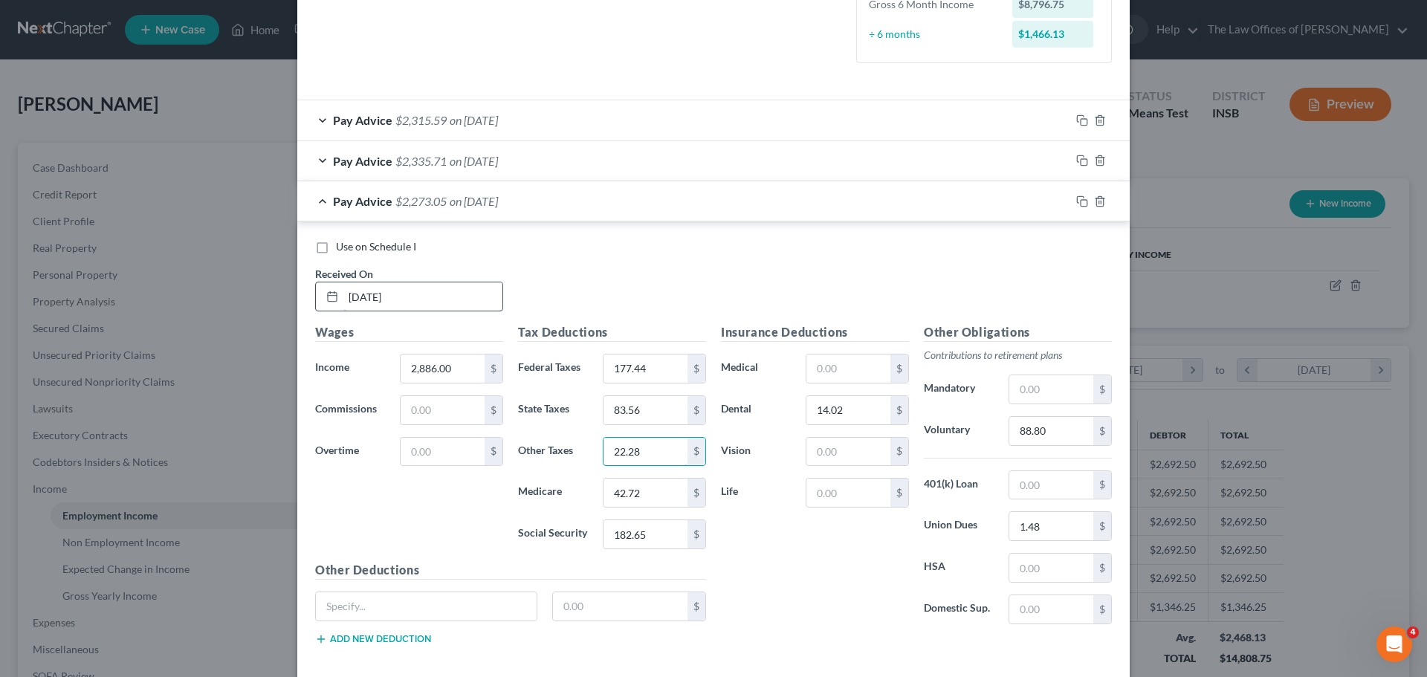
type input "22.28"
type input "41.62"
type input "178.07"
click at [1055, 526] on input "1.48" at bounding box center [1051, 526] width 84 height 28
type input "3.36"
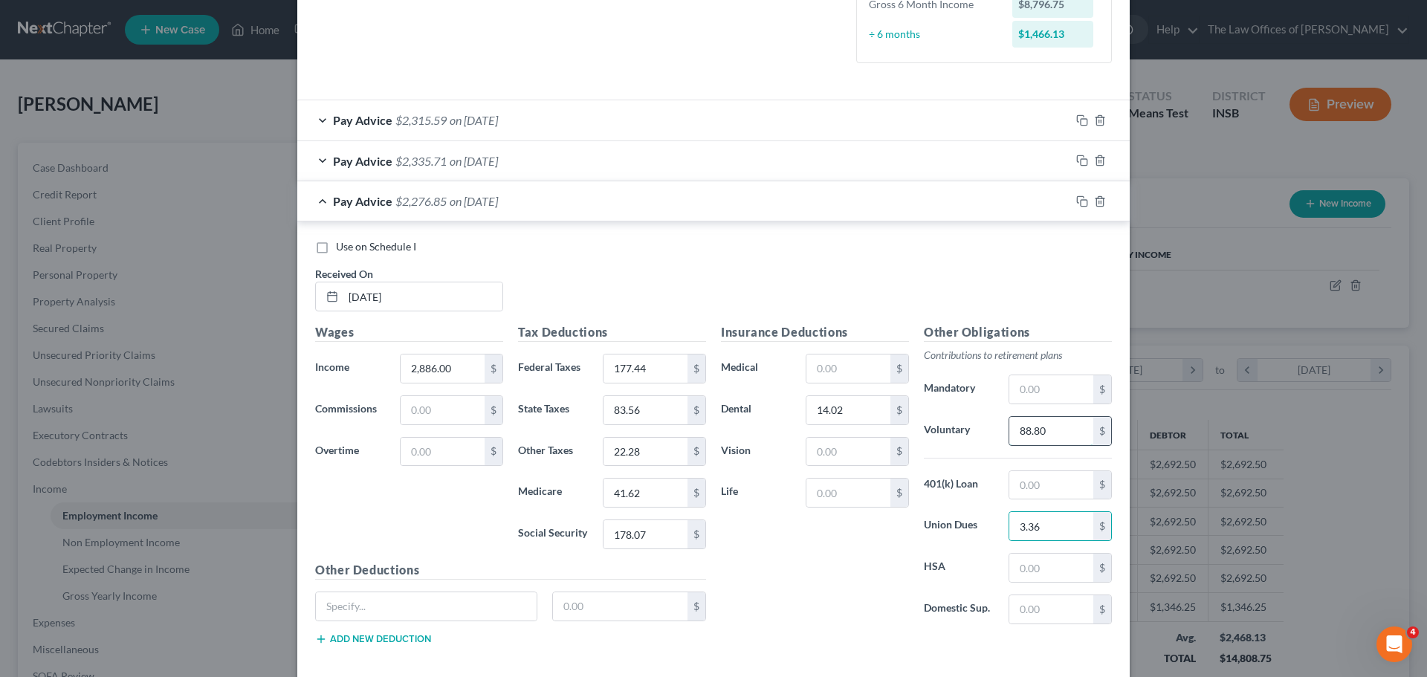
click at [1061, 439] on input "88.80" at bounding box center [1051, 431] width 84 height 28
type input "86.58"
click at [644, 493] on input "41.62" at bounding box center [646, 493] width 84 height 28
type input "41.64"
click at [1076, 204] on icon "button" at bounding box center [1082, 201] width 12 height 12
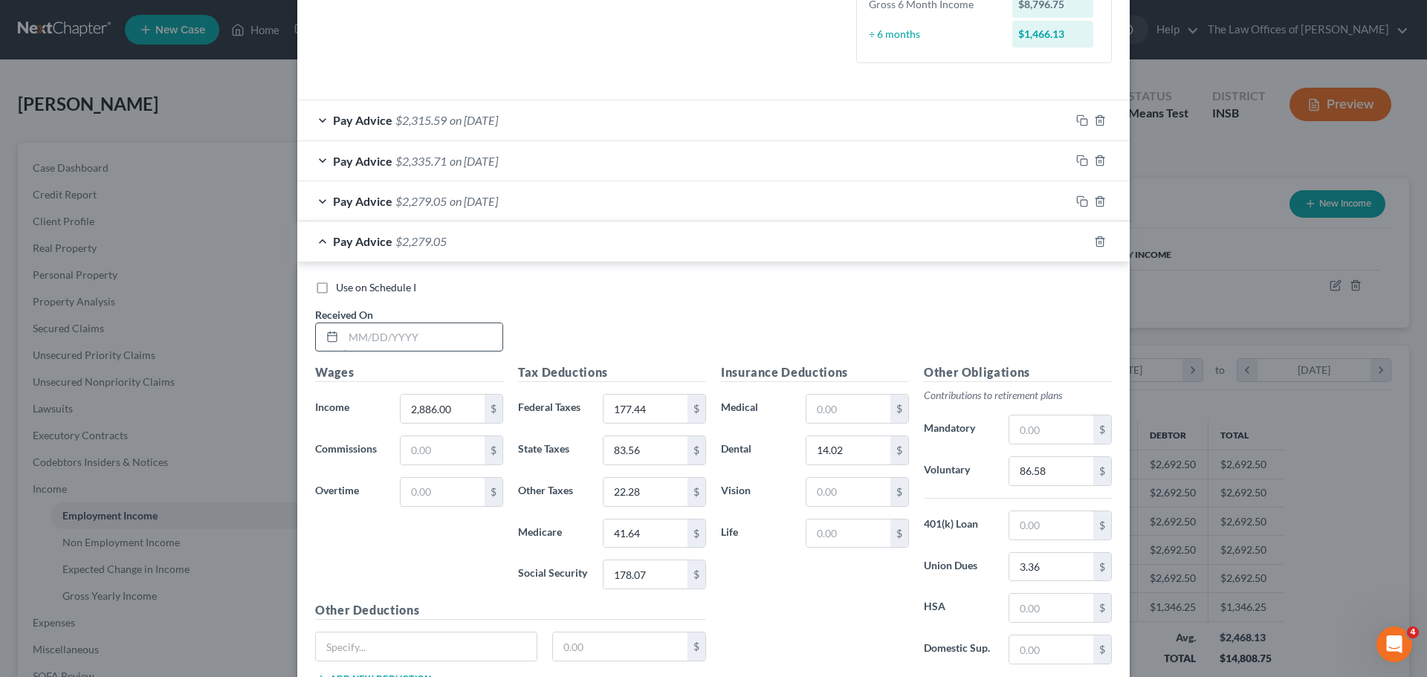
click at [349, 331] on input "text" at bounding box center [422, 337] width 159 height 28
type input "[DATE]"
type input "2,812.00"
click at [653, 407] on input "177.44" at bounding box center [646, 409] width 84 height 28
type input "168.83"
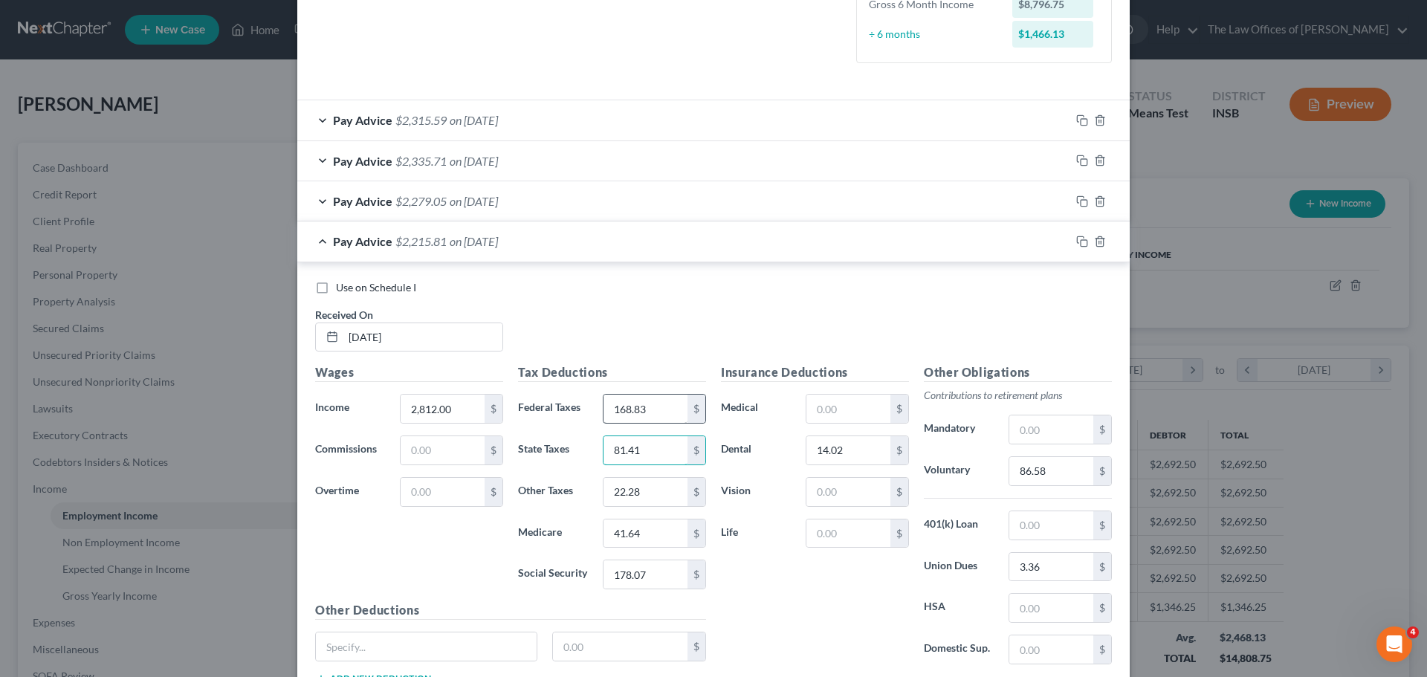
type input "81.41"
type input "21.71"
type input "40.57"
type input "173.47"
click at [1035, 474] on input "86.58" at bounding box center [1051, 471] width 84 height 28
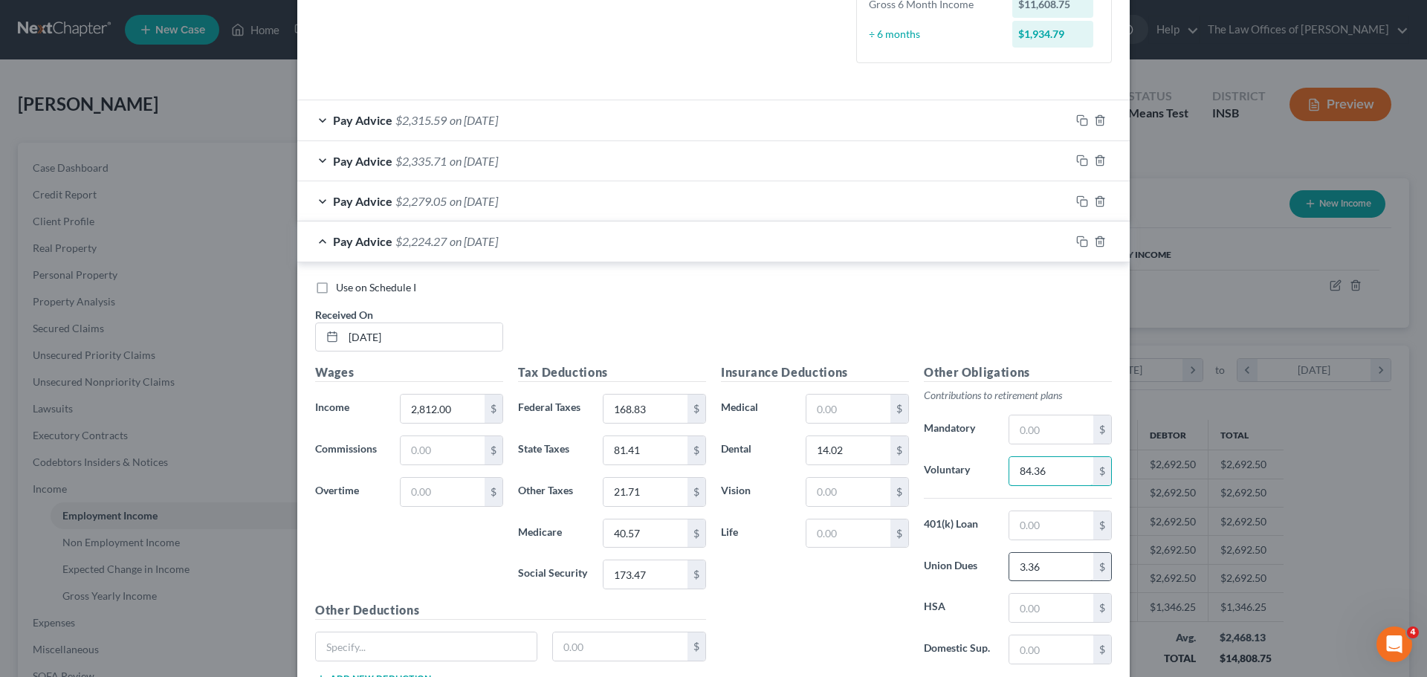
type input "84.36"
click at [1073, 558] on input "3.36" at bounding box center [1051, 567] width 84 height 28
type input "9.22"
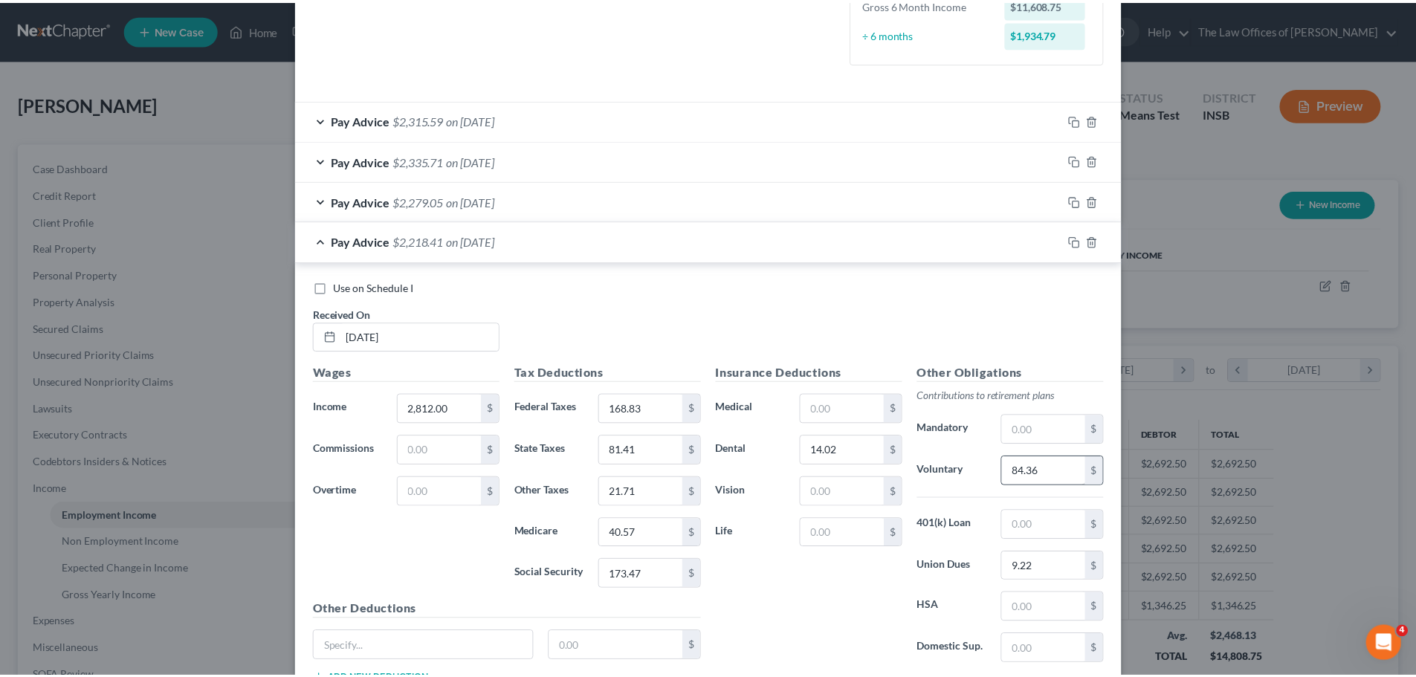
scroll to position [519, 0]
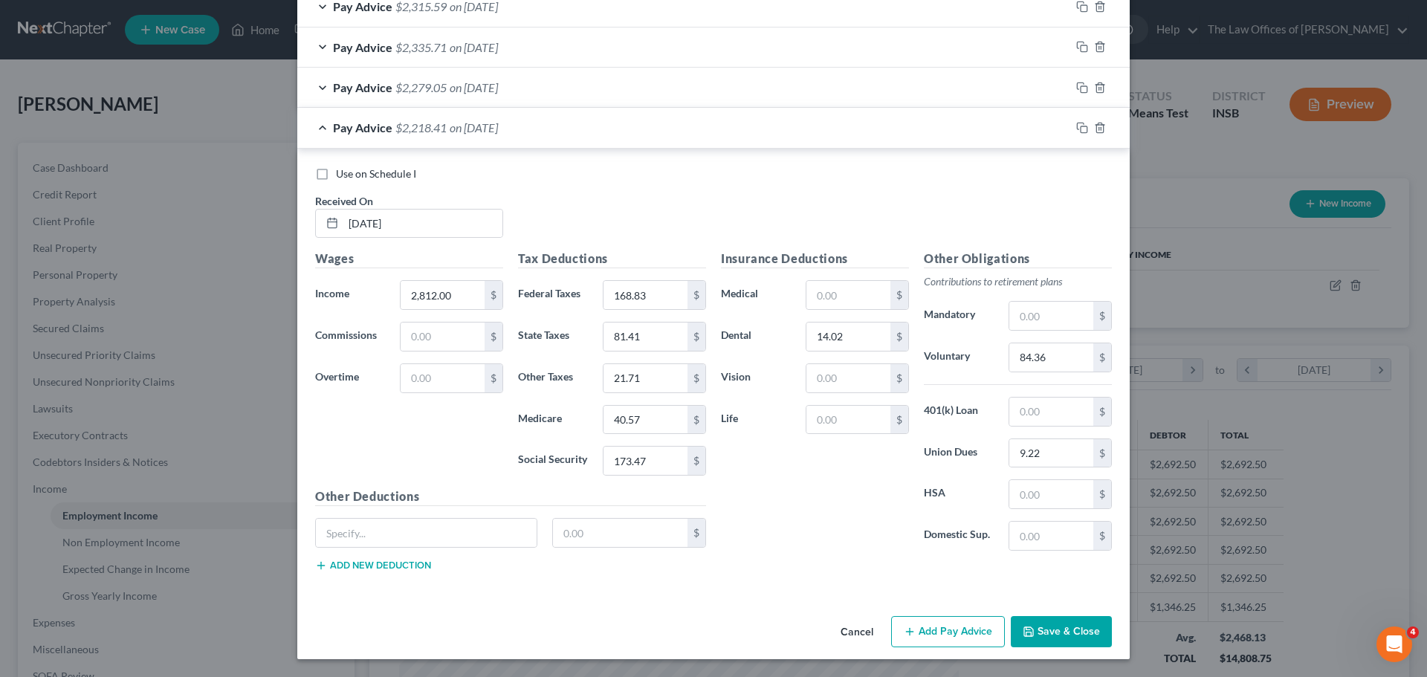
click at [1061, 630] on button "Save & Close" at bounding box center [1061, 631] width 101 height 31
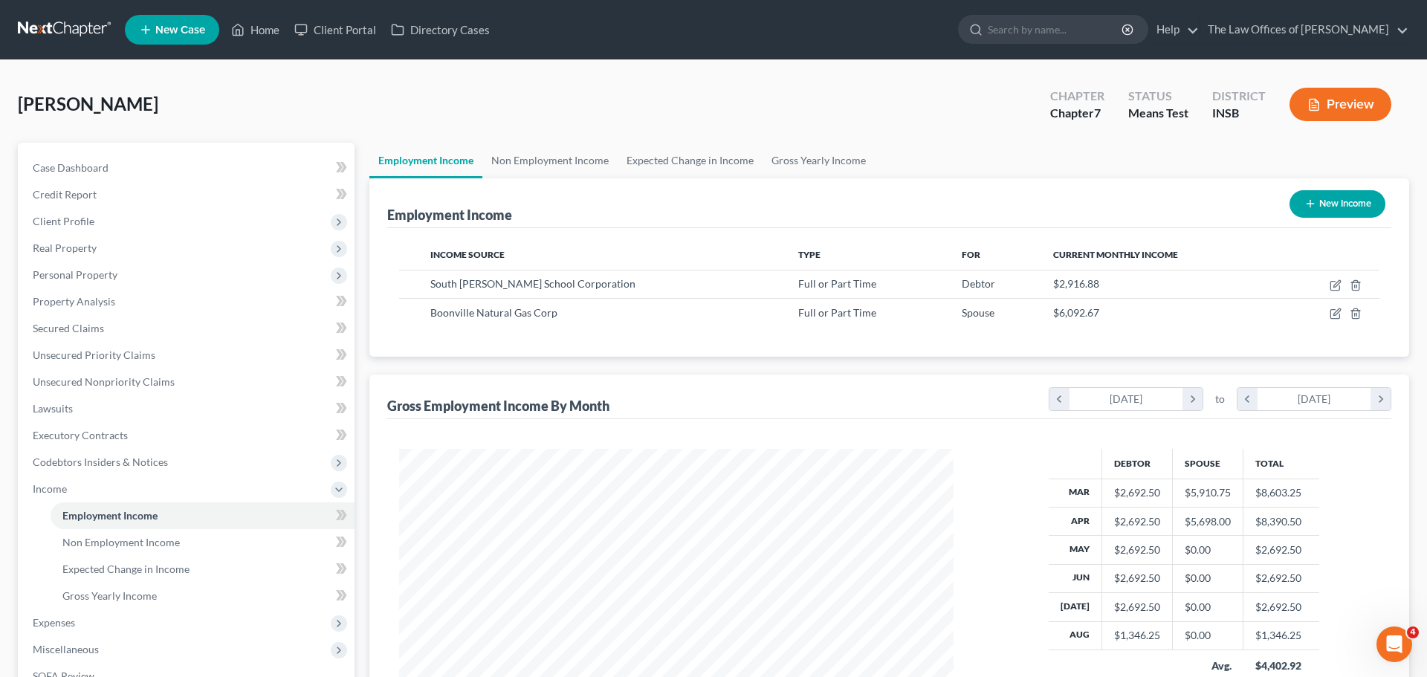
scroll to position [743065, 742758]
click at [1324, 315] on icon "button" at bounding box center [1325, 312] width 7 height 7
select select "0"
select select "15"
select select "2"
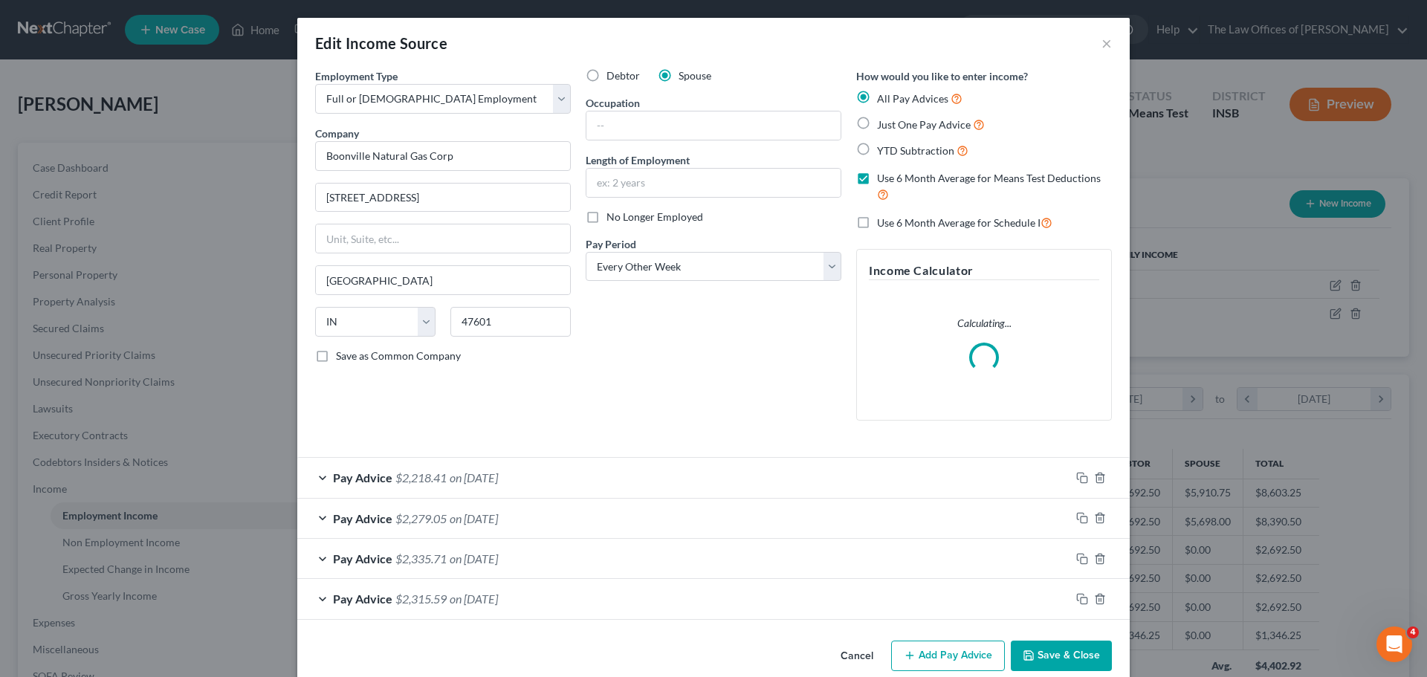
scroll to position [279, 589]
drag, startPoint x: 1076, startPoint y: 477, endPoint x: 969, endPoint y: 474, distance: 107.1
click at [1076, 476] on icon "button" at bounding box center [1082, 478] width 12 height 12
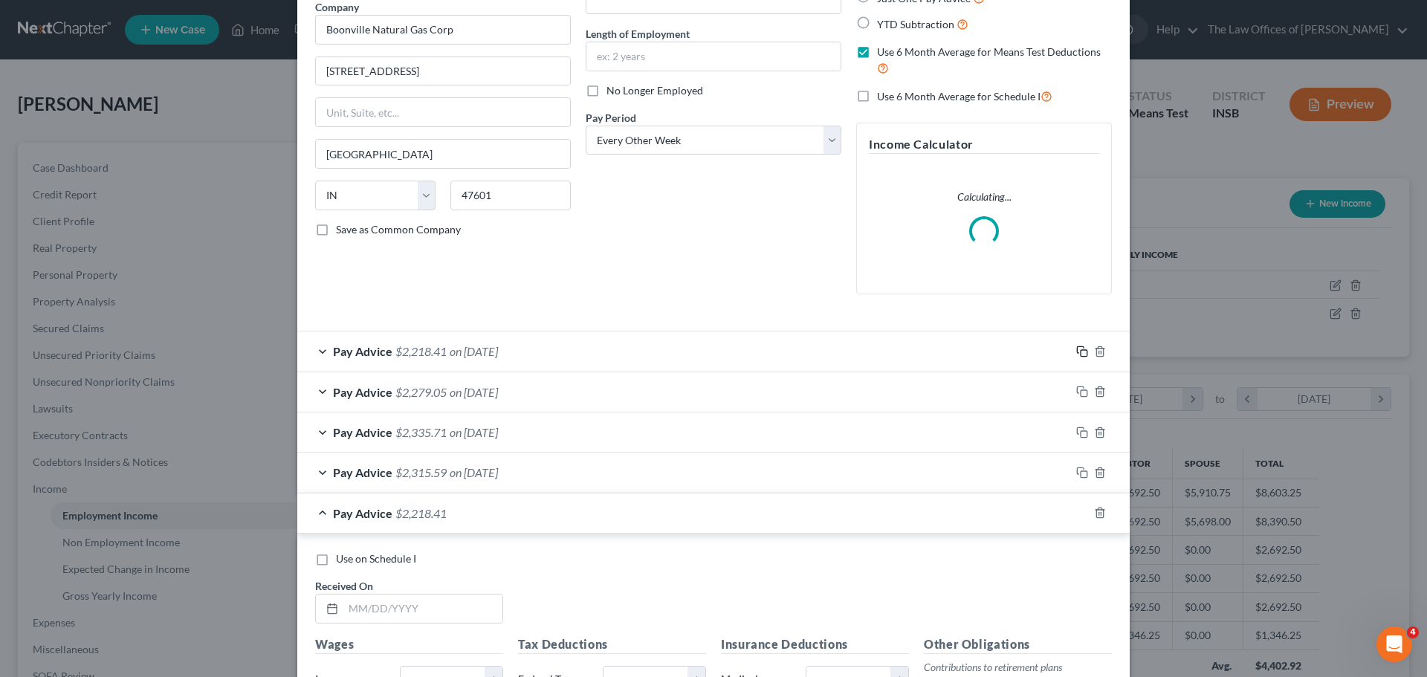
scroll to position [511, 0]
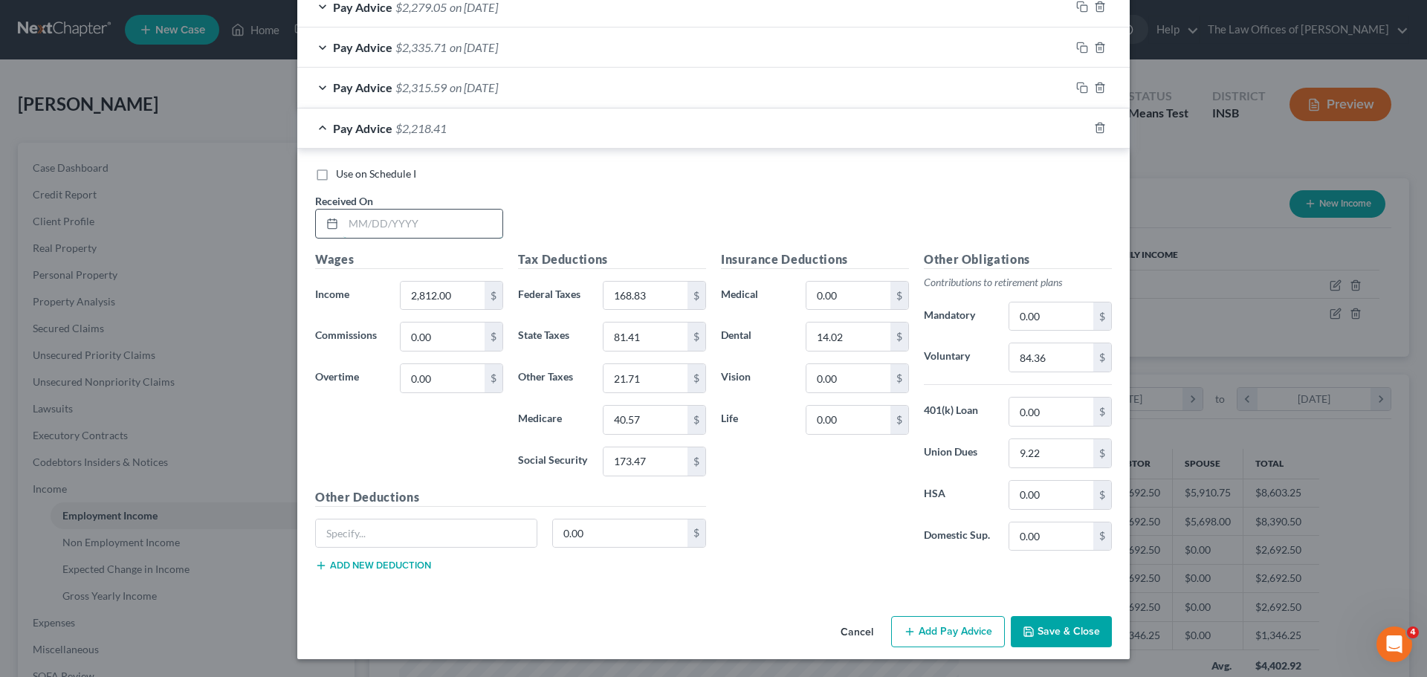
click at [352, 221] on input "text" at bounding box center [422, 224] width 159 height 28
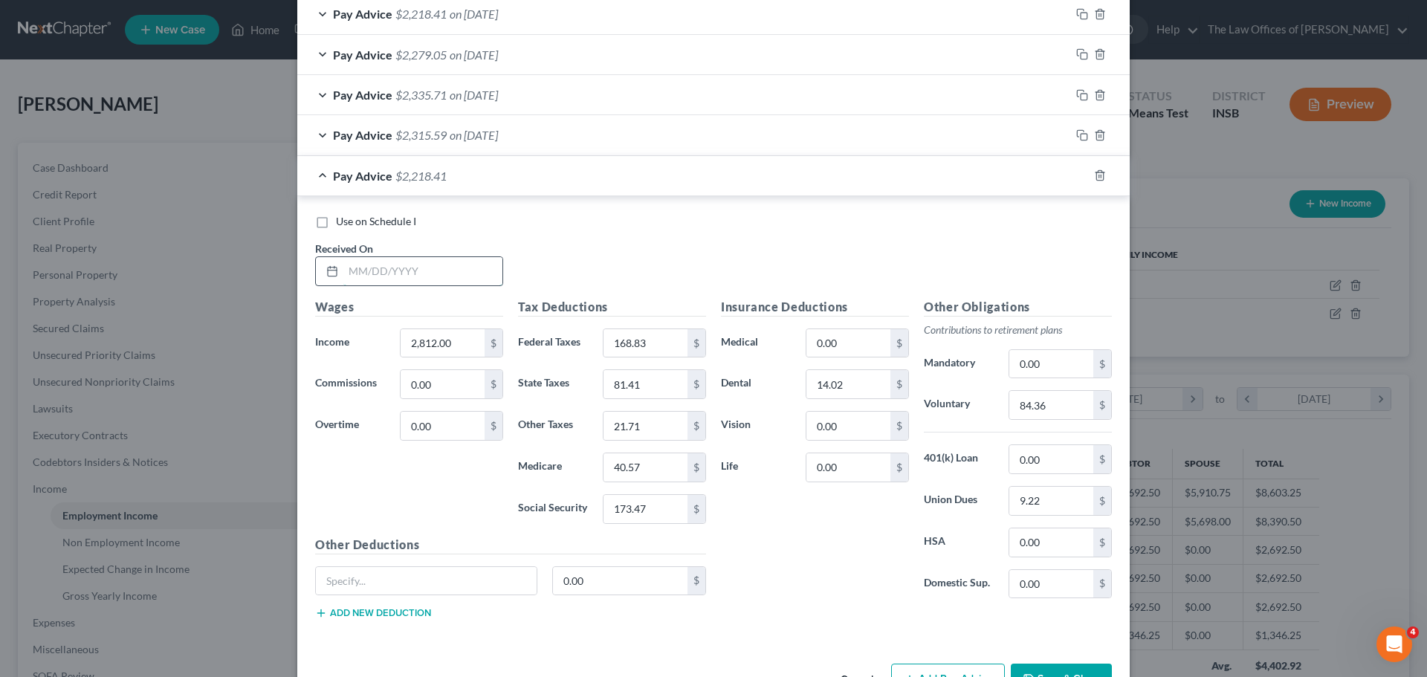
scroll to position [559, 0]
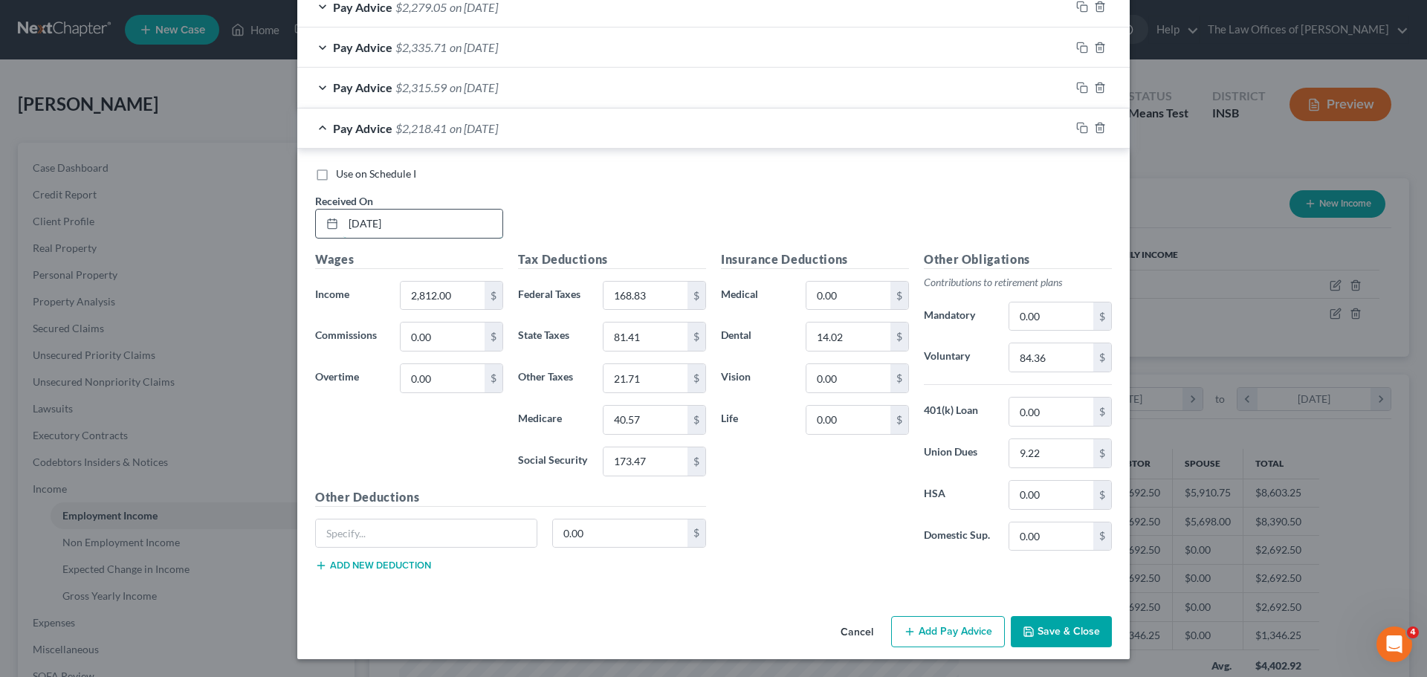
type input "[DATE]"
type input "2,913.75"
type input "180.67"
type input "84.37"
type input "22.50"
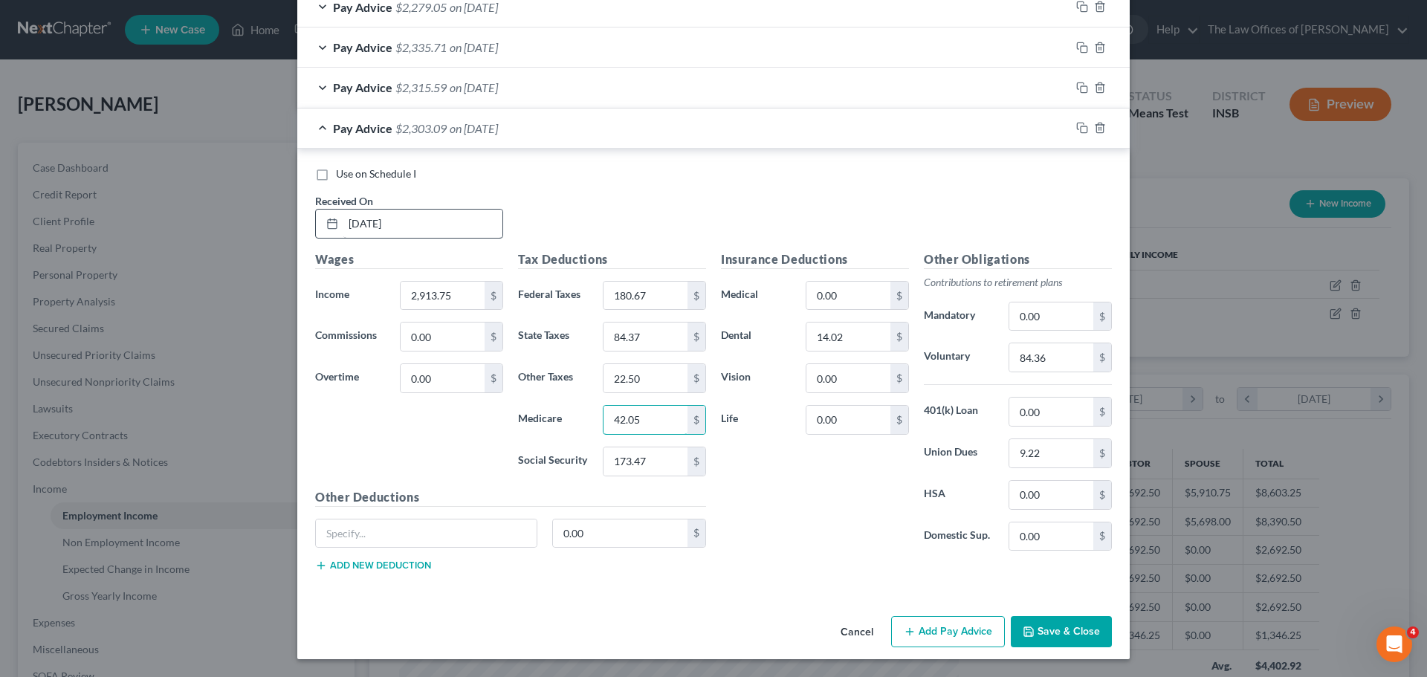
type input "42.05"
type input "179.78"
click at [1042, 459] on input "9.22" at bounding box center [1051, 453] width 84 height 28
type input "6.26"
click at [1024, 358] on input "84.36" at bounding box center [1051, 357] width 84 height 28
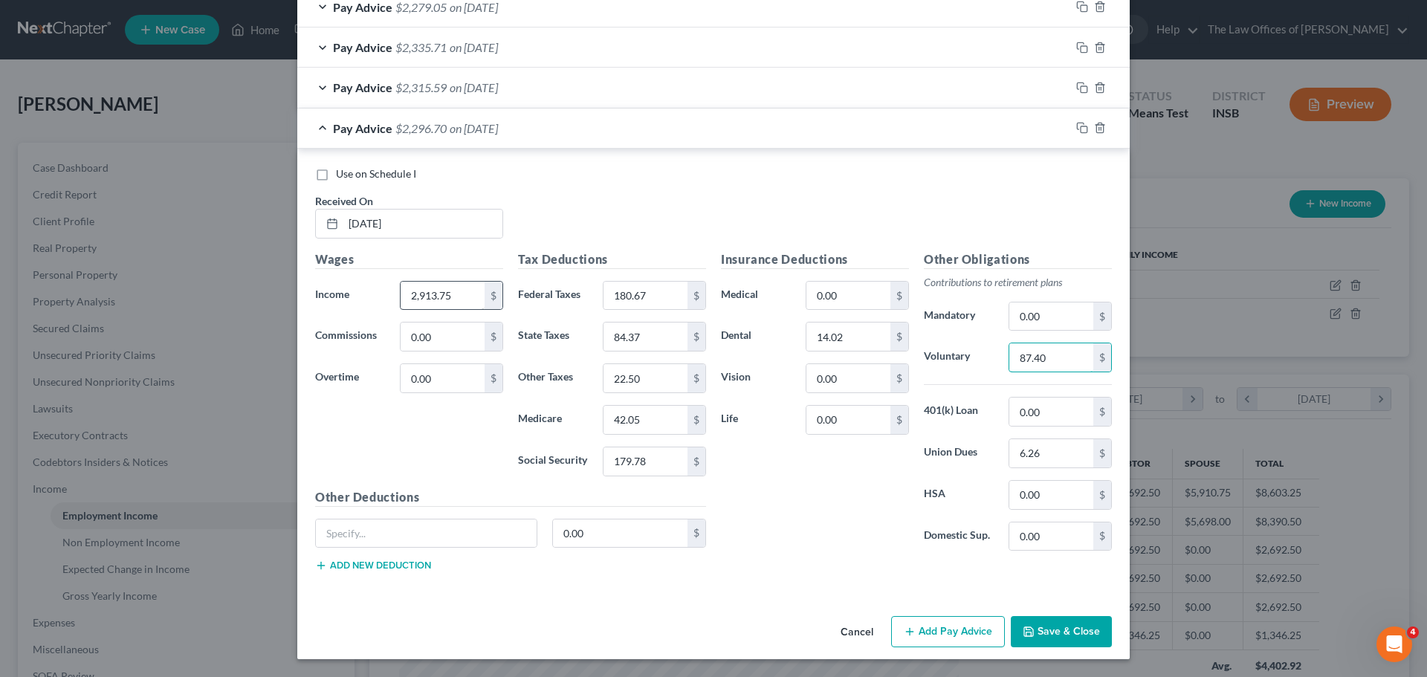
type input "87.40"
click at [428, 298] on input "2,913.75" at bounding box center [443, 296] width 84 height 28
click at [639, 299] on input "180.67" at bounding box center [646, 296] width 84 height 28
click at [636, 335] on input "84.37" at bounding box center [646, 337] width 84 height 28
click at [635, 379] on input "22.50" at bounding box center [646, 378] width 84 height 28
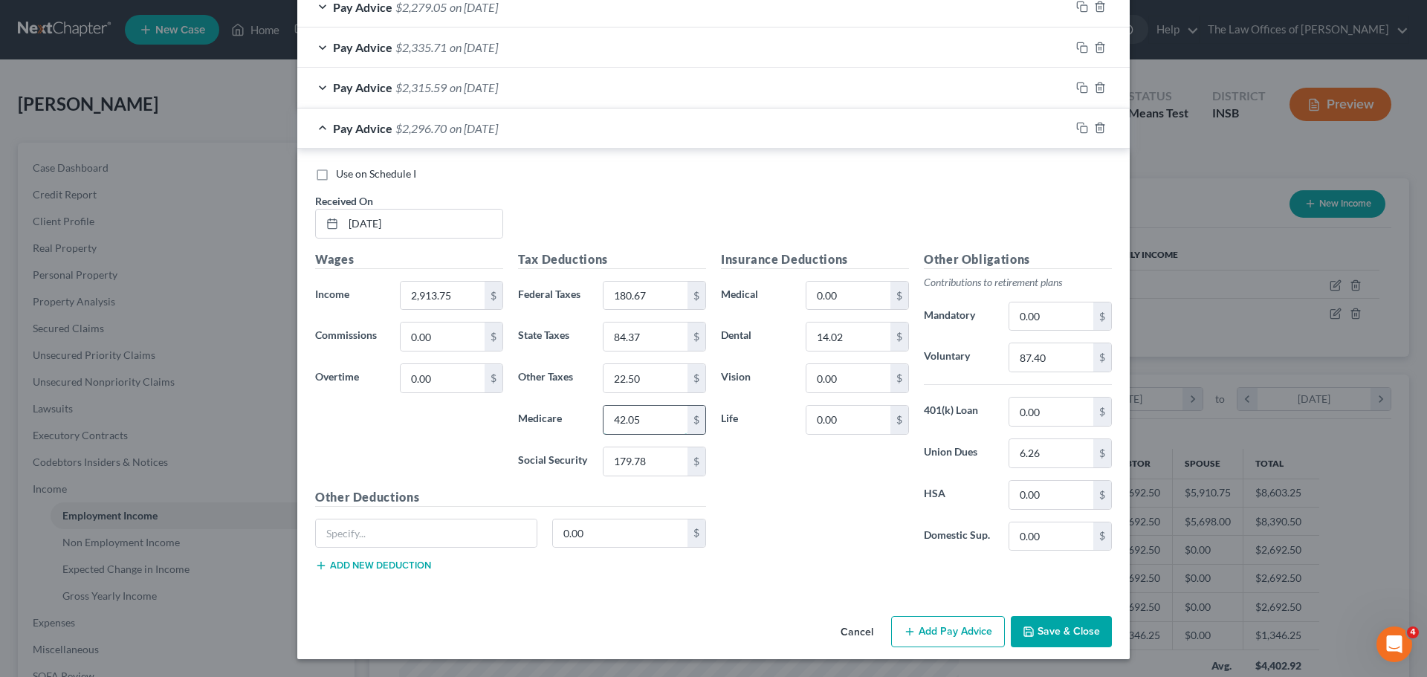
click at [636, 408] on input "42.05" at bounding box center [646, 420] width 84 height 28
click at [1041, 456] on input "6.26" at bounding box center [1051, 453] width 84 height 28
type input "7.09"
click at [1078, 129] on icon "button" at bounding box center [1082, 128] width 12 height 12
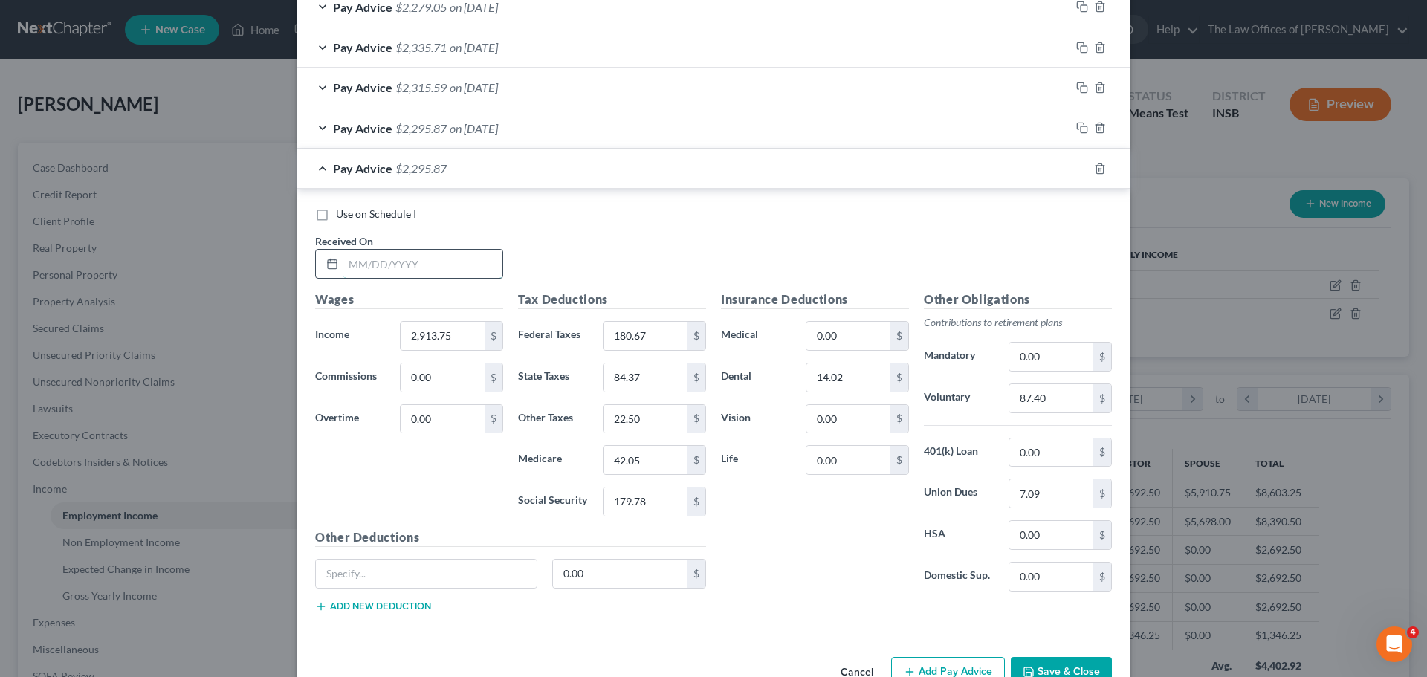
click at [348, 262] on input "text" at bounding box center [422, 264] width 159 height 28
type input "[DATE]"
type input "2,923.00"
type input "181.75"
type input "84.64"
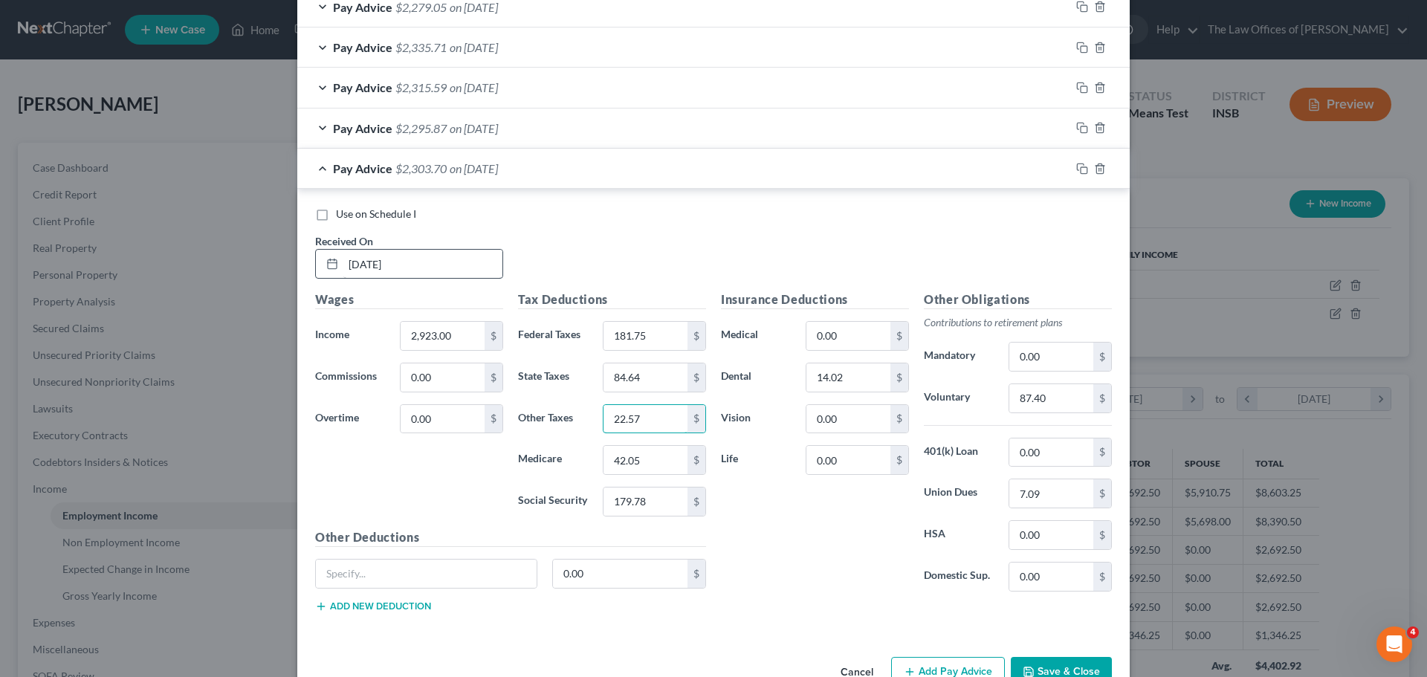
type input "22.57"
type input "42.18"
type input "180.36"
click at [1065, 404] on input "87.40" at bounding box center [1051, 398] width 84 height 28
type input "87.69"
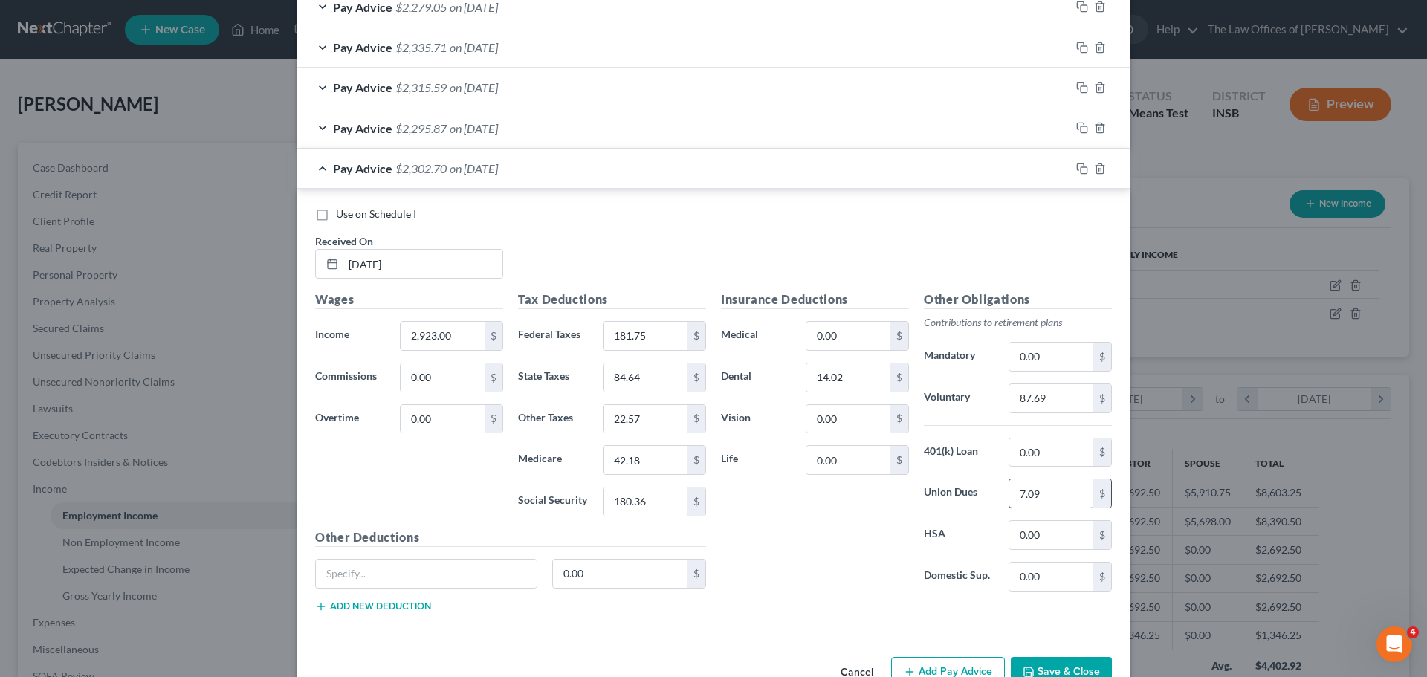
click at [1053, 500] on input "7.09" at bounding box center [1051, 493] width 84 height 28
type input "5.14"
drag, startPoint x: 1079, startPoint y: 169, endPoint x: 635, endPoint y: 242, distance: 449.8
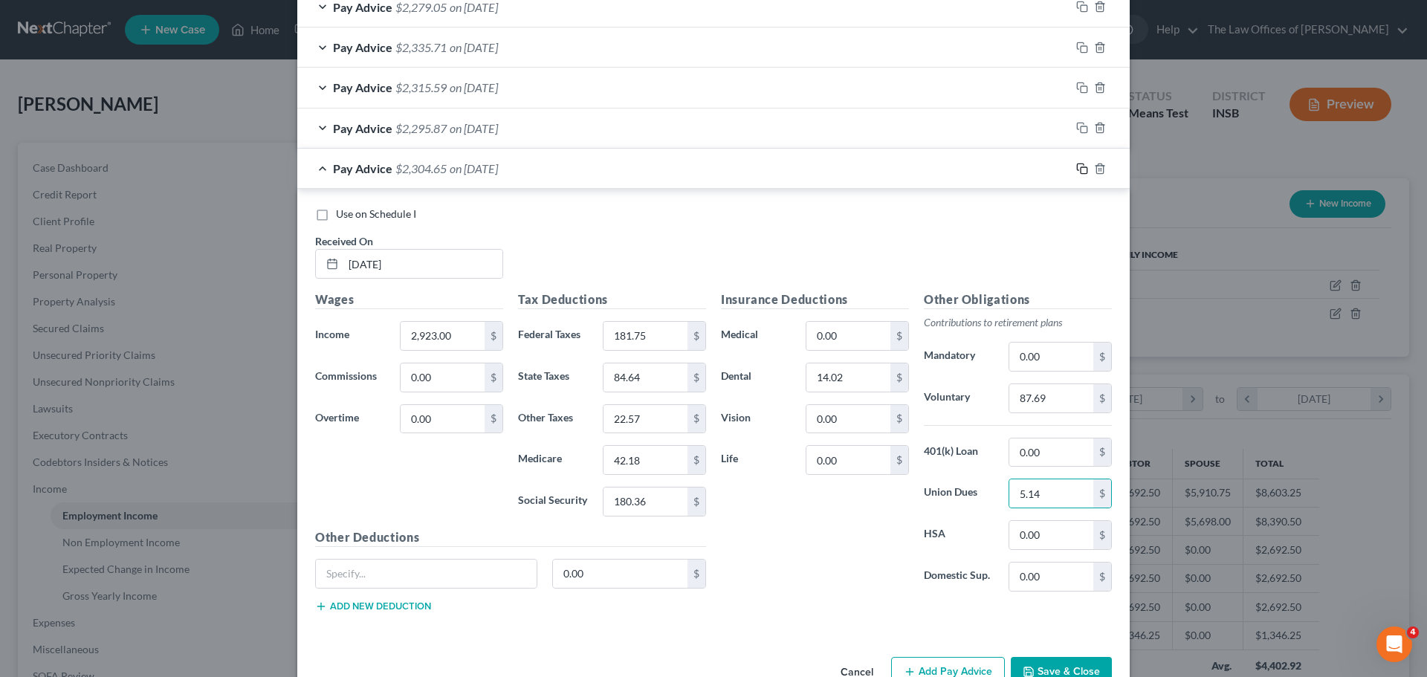
click at [1079, 169] on icon "button" at bounding box center [1082, 169] width 12 height 12
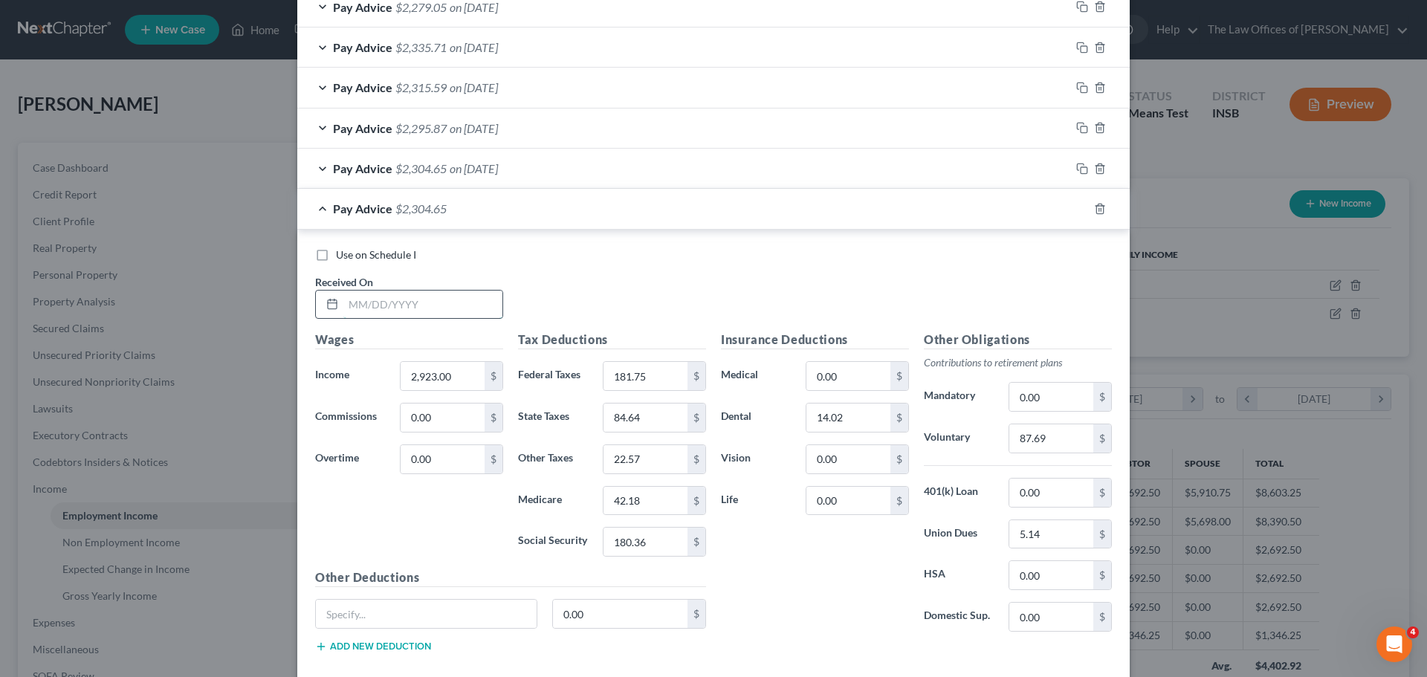
click at [348, 311] on input "text" at bounding box center [422, 305] width 159 height 28
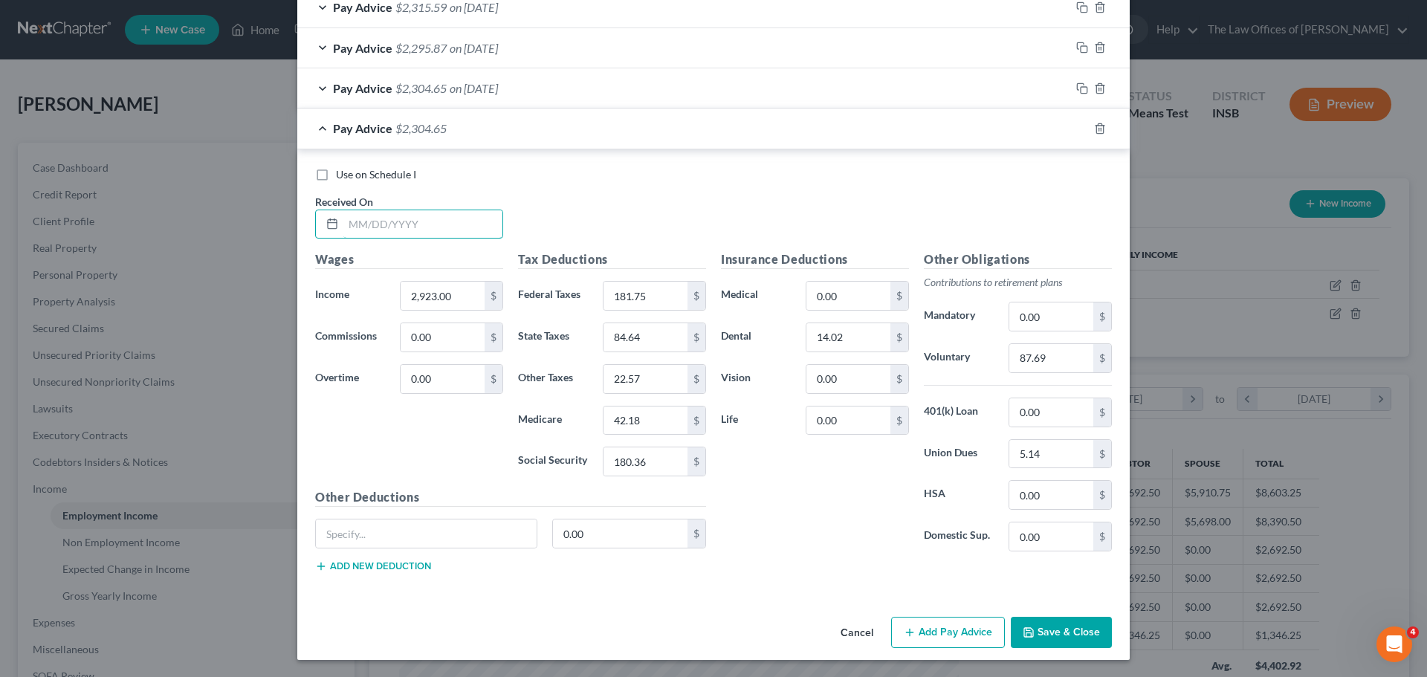
scroll to position [640, 0]
type input "[DATE]"
type input "2,645.50"
type input "149.45"
type input "76.56"
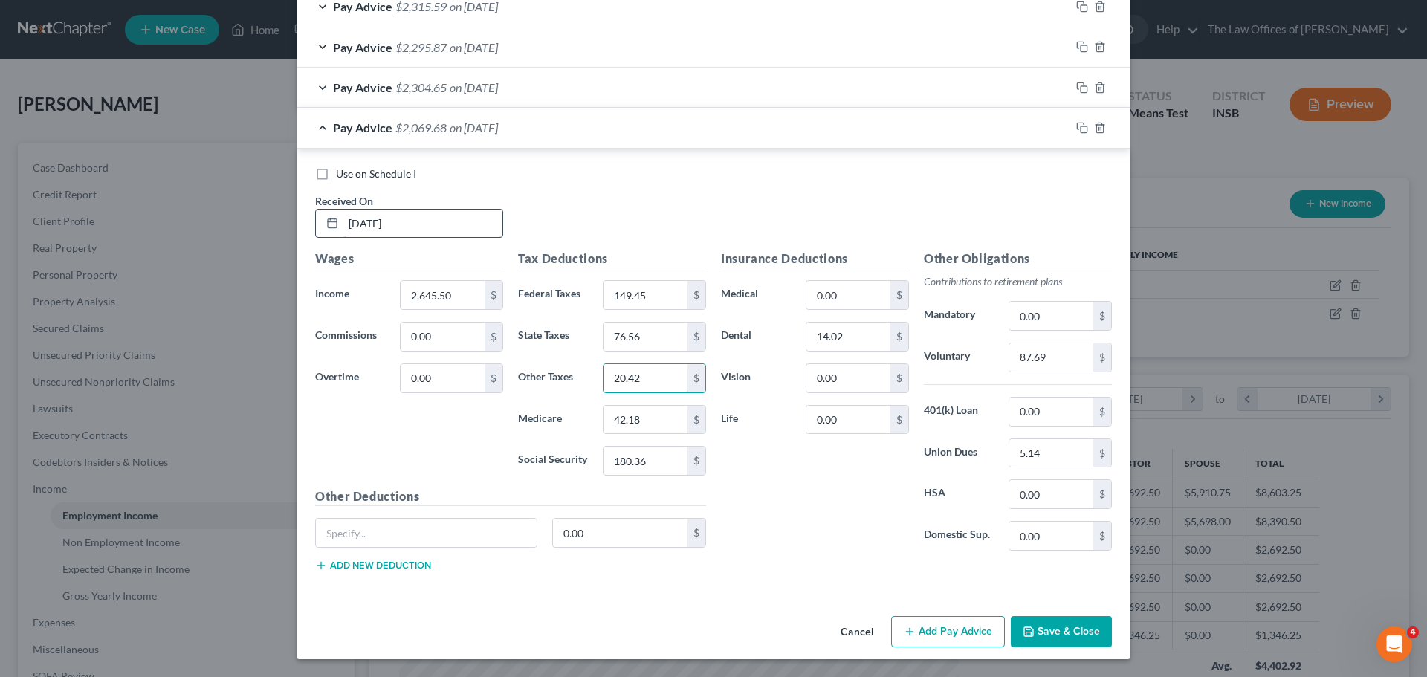
type input "20.42"
type input "38.16"
type input "163.15"
click at [1034, 456] on input "5.14" at bounding box center [1051, 453] width 84 height 28
click at [1070, 362] on input "87.69" at bounding box center [1051, 357] width 84 height 28
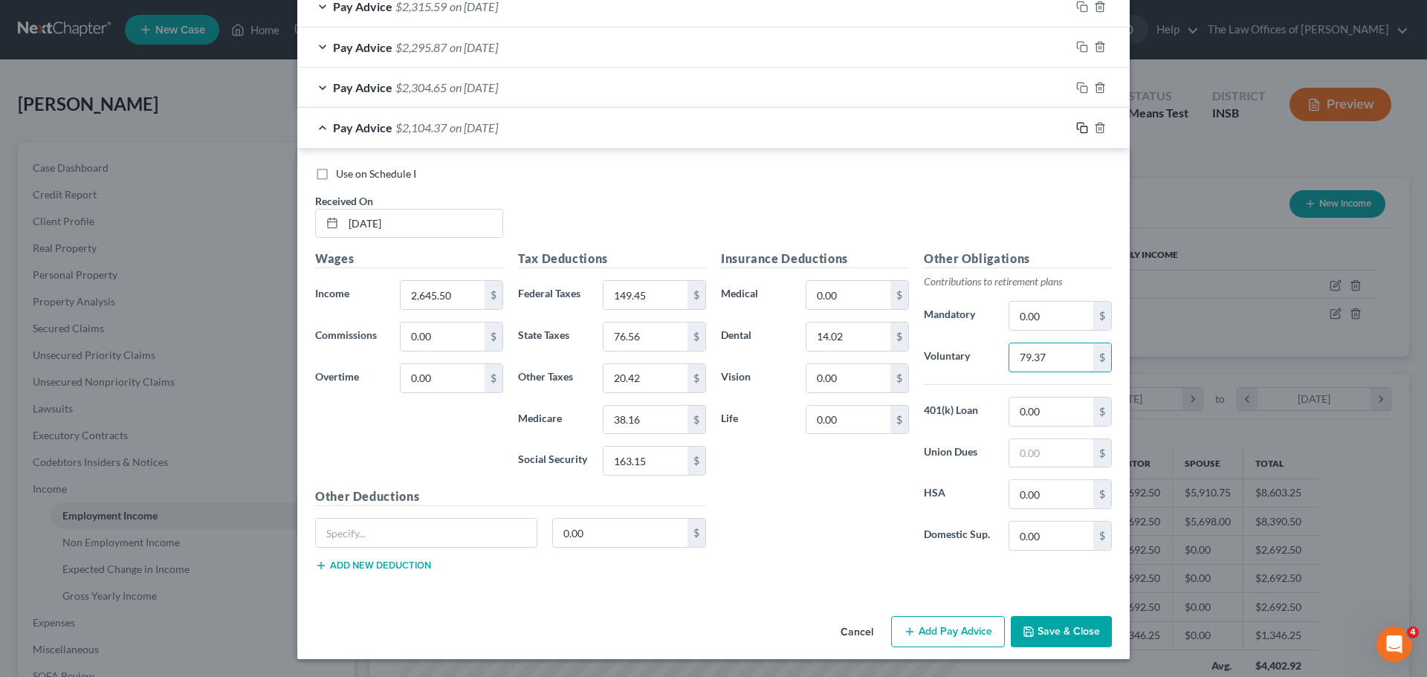
type input "79.37"
click at [1076, 124] on icon "button" at bounding box center [1082, 128] width 12 height 12
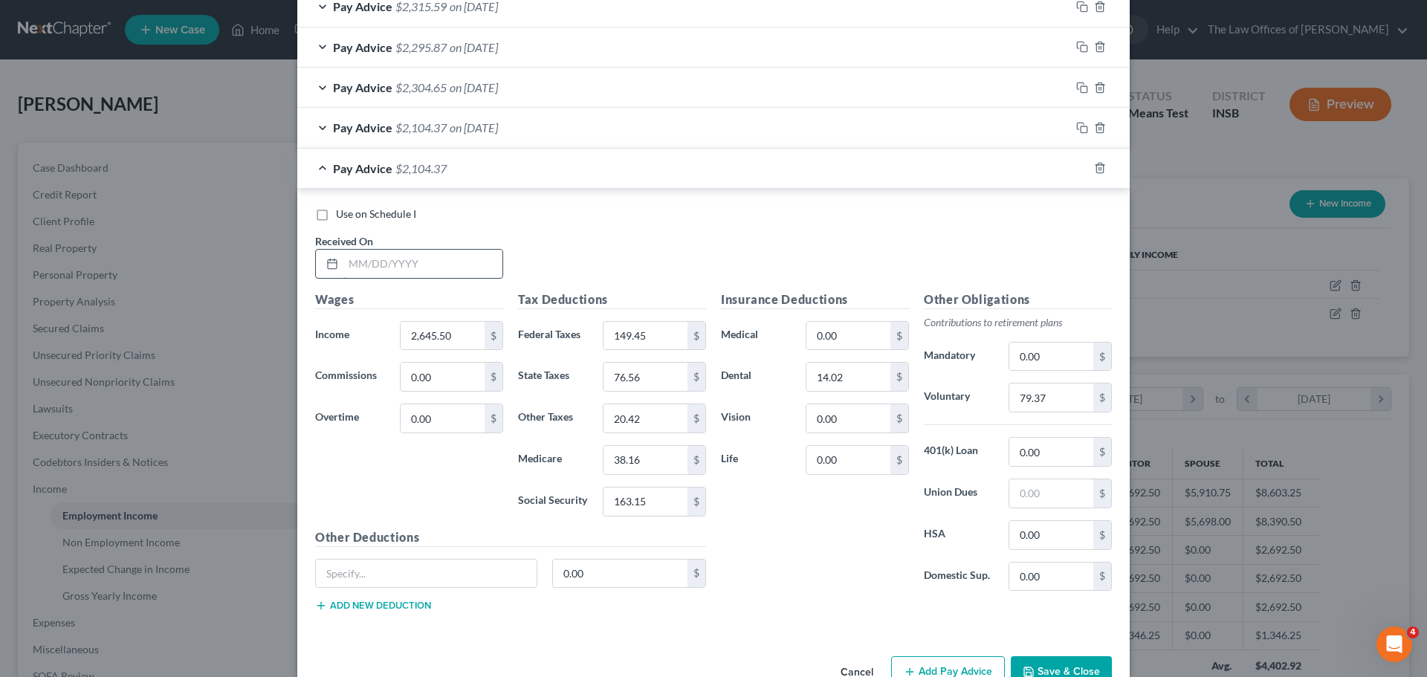
click at [357, 264] on input "text" at bounding box center [422, 264] width 159 height 28
type input "[DATE]"
type input "3,006.25"
click at [638, 333] on input "149.45" at bounding box center [646, 336] width 84 height 28
type input "191.44"
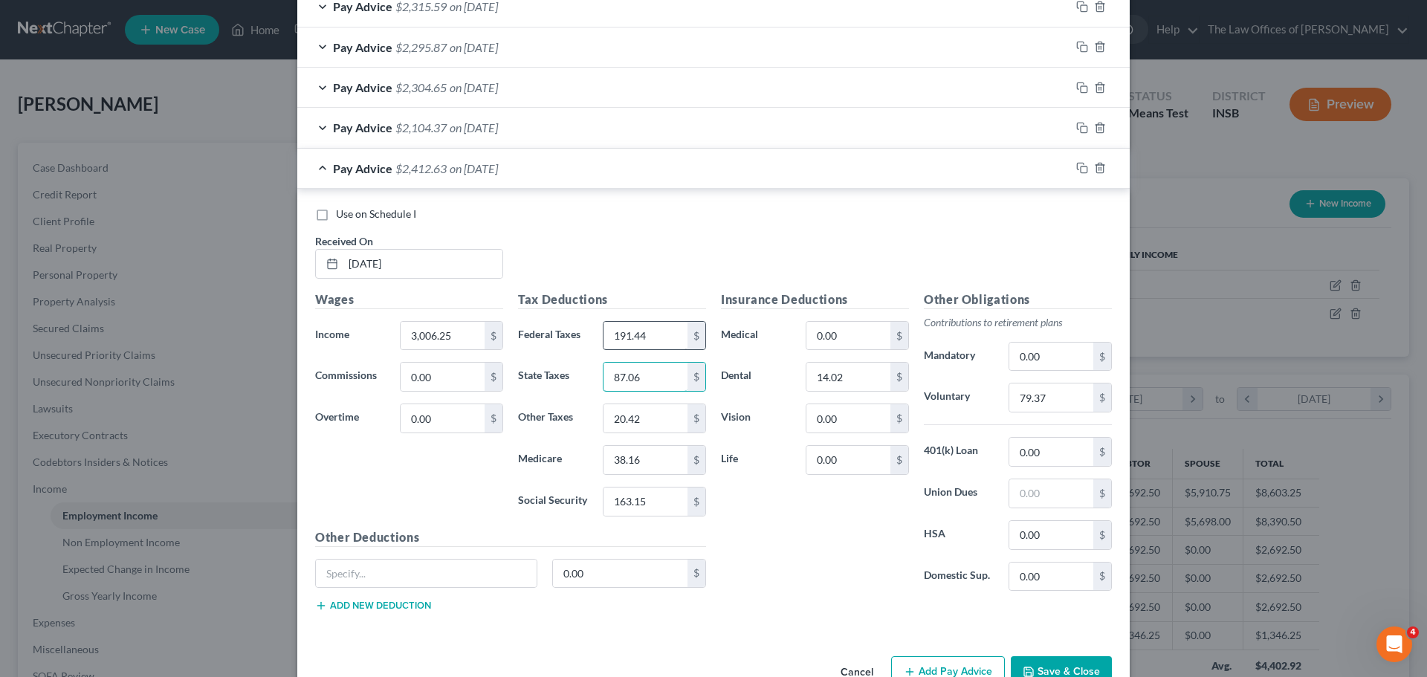
type input "87.06"
type input "23.22"
type input "43.39"
type input "185.52"
click at [1072, 400] on input "79.37" at bounding box center [1051, 398] width 84 height 28
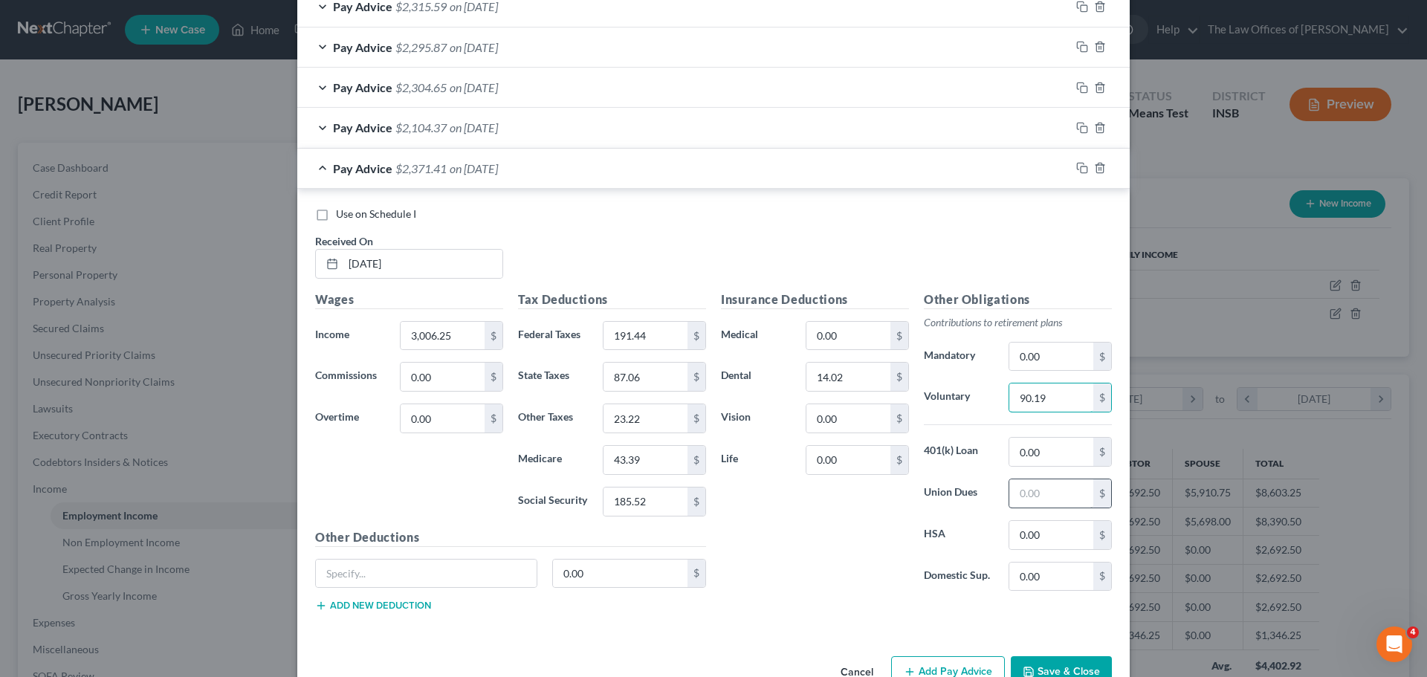
type input "90.19"
click at [1030, 482] on input "text" at bounding box center [1051, 493] width 84 height 28
type input "8.55"
drag, startPoint x: 1075, startPoint y: 169, endPoint x: 418, endPoint y: 227, distance: 659.7
click at [1081, 168] on rect "button" at bounding box center [1084, 170] width 7 height 7
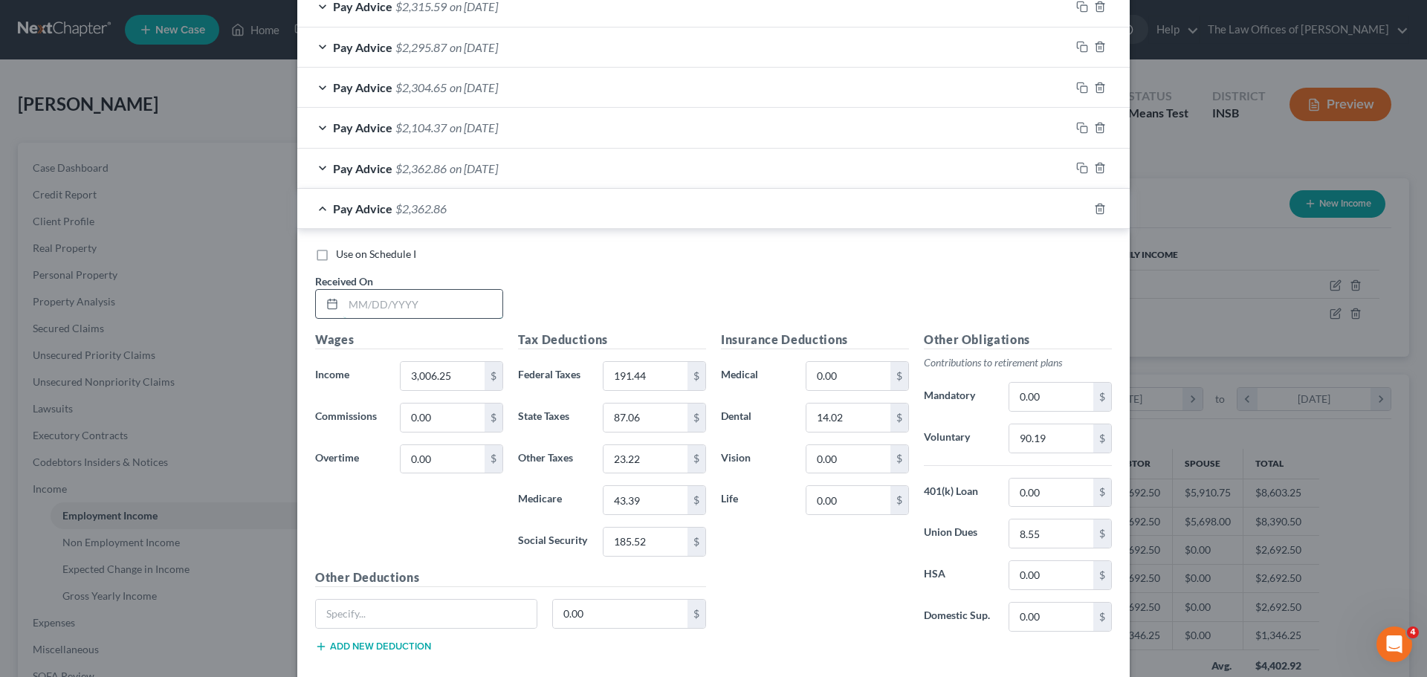
click at [350, 301] on input "text" at bounding box center [422, 304] width 159 height 28
type input "[DATE]"
type input "2,876.75"
type input "176.36"
type input "83.29"
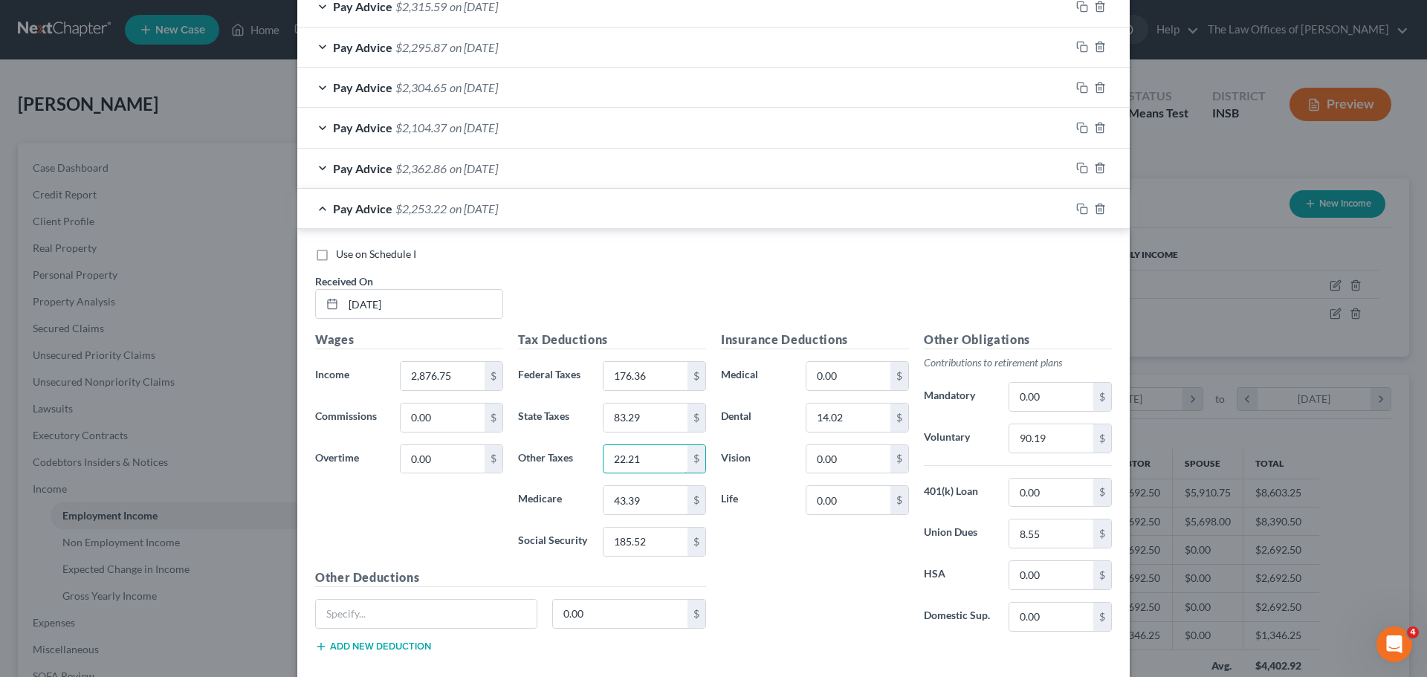
type input "22.21"
type input "41.50"
type input "177.49"
click at [1041, 533] on input "8.55" at bounding box center [1051, 534] width 84 height 28
type input "8.23"
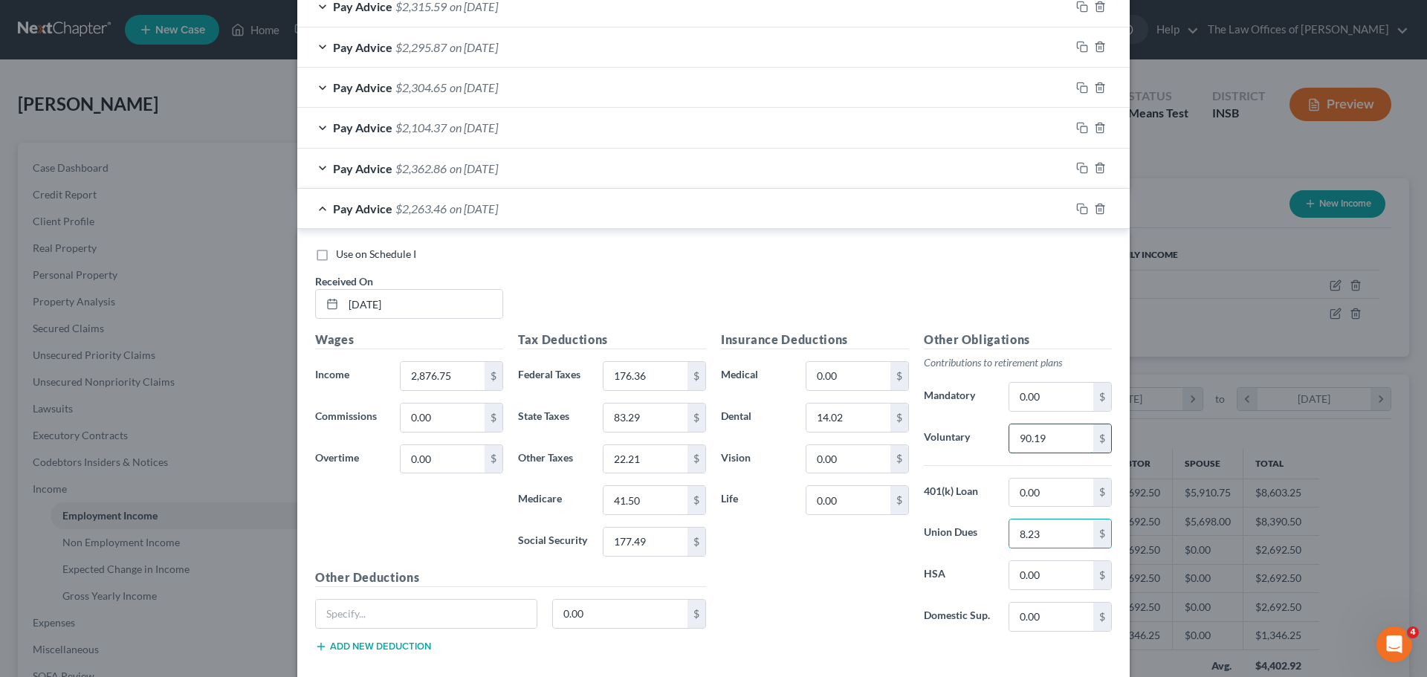
click at [1044, 438] on input "90.19" at bounding box center [1051, 438] width 84 height 28
type input "86.30"
click at [386, 622] on input "text" at bounding box center [426, 614] width 221 height 28
type input "Misc deduction"
type input "79.72"
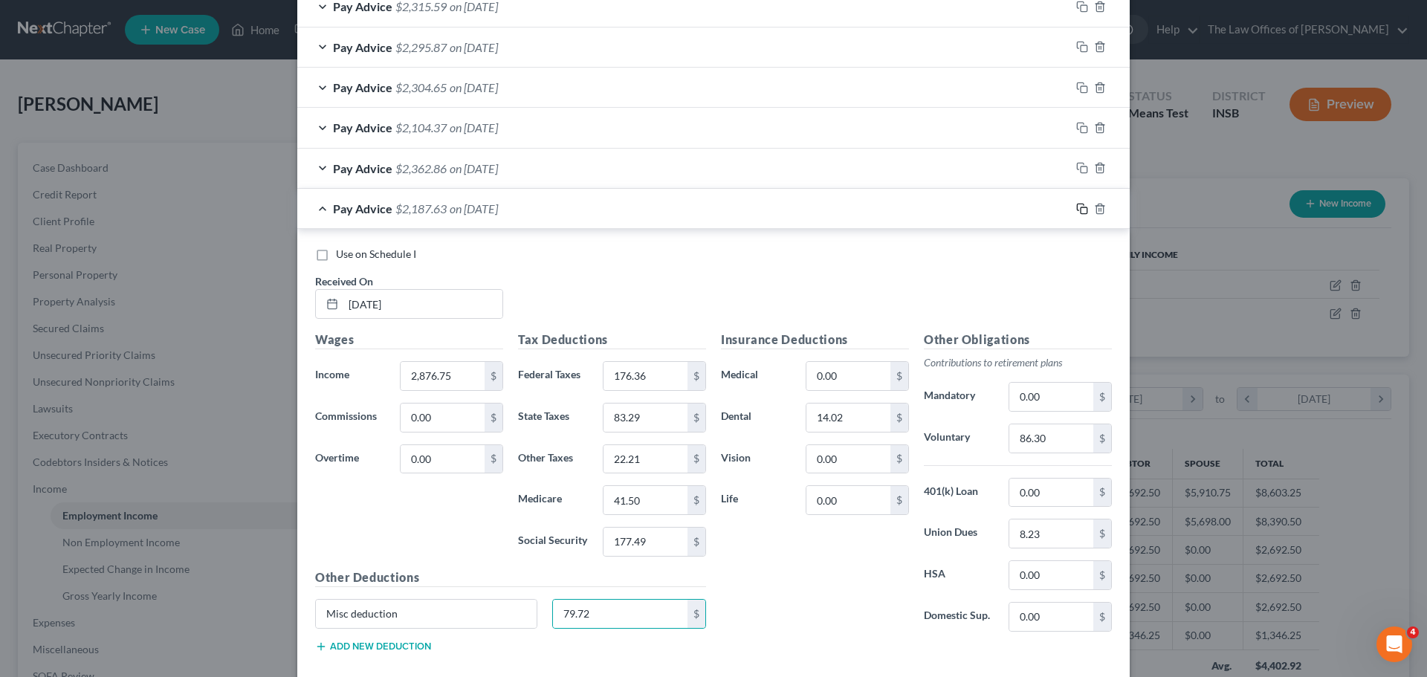
drag, startPoint x: 1077, startPoint y: 209, endPoint x: 483, endPoint y: 328, distance: 605.7
click at [1077, 208] on icon "button" at bounding box center [1082, 209] width 12 height 12
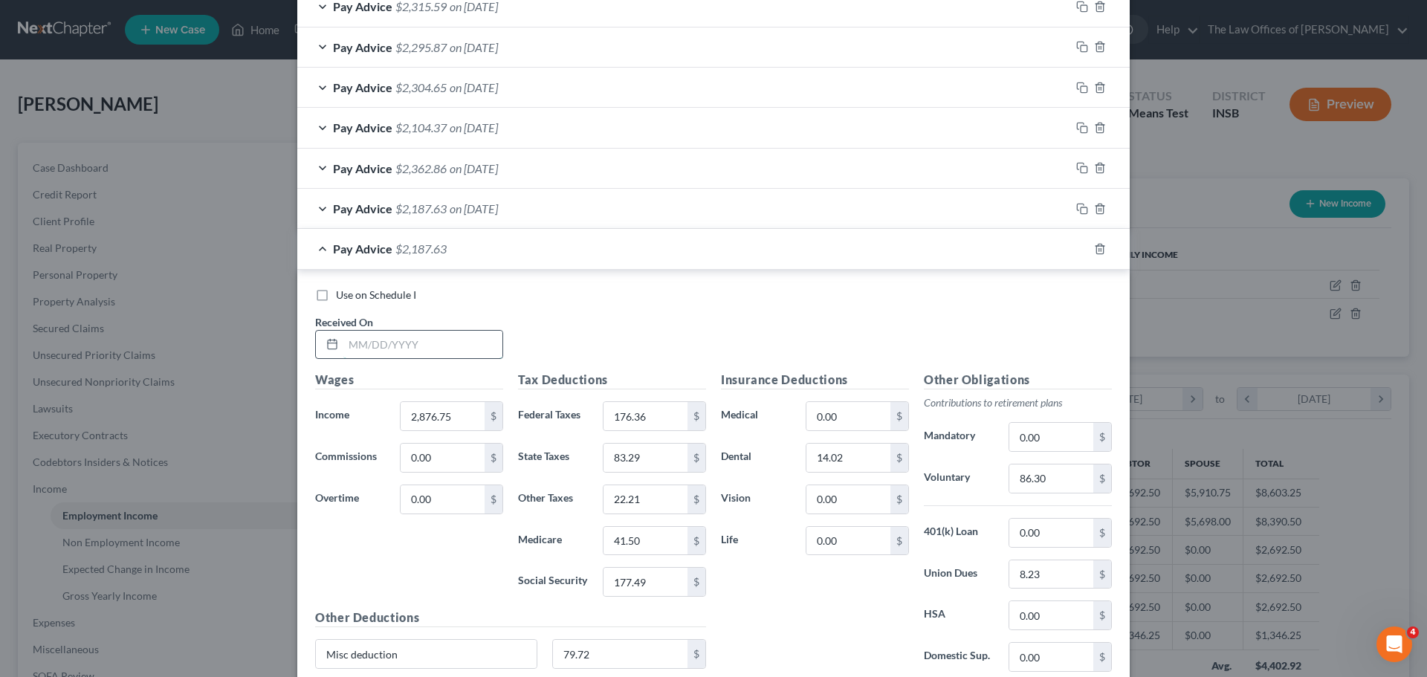
click at [346, 342] on input "text" at bounding box center [422, 345] width 159 height 28
type input "[DATE]"
type input "3,620.75"
type input "262.97"
type input "104.94"
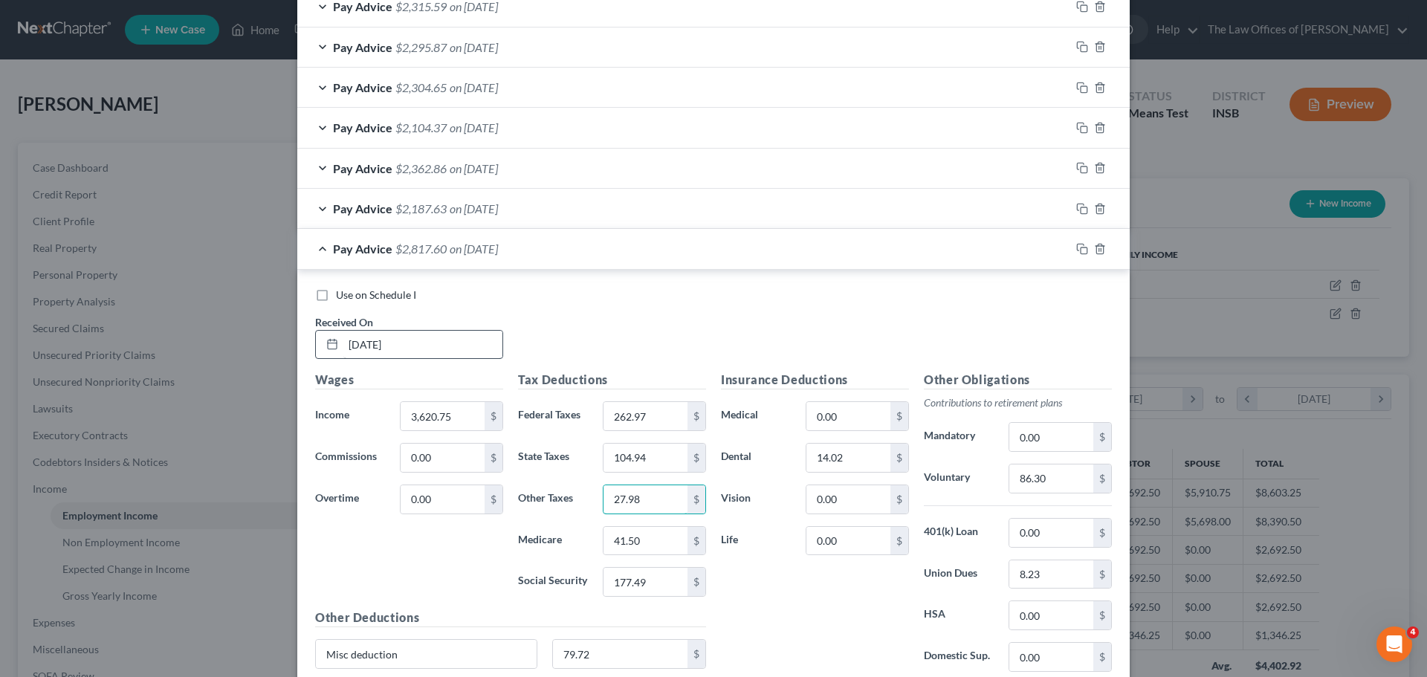
type input "27.98"
type input "52.30"
type input "223.62"
click at [1094, 579] on div "$" at bounding box center [1102, 574] width 18 height 28
click at [1072, 575] on input "8.23" at bounding box center [1051, 574] width 84 height 28
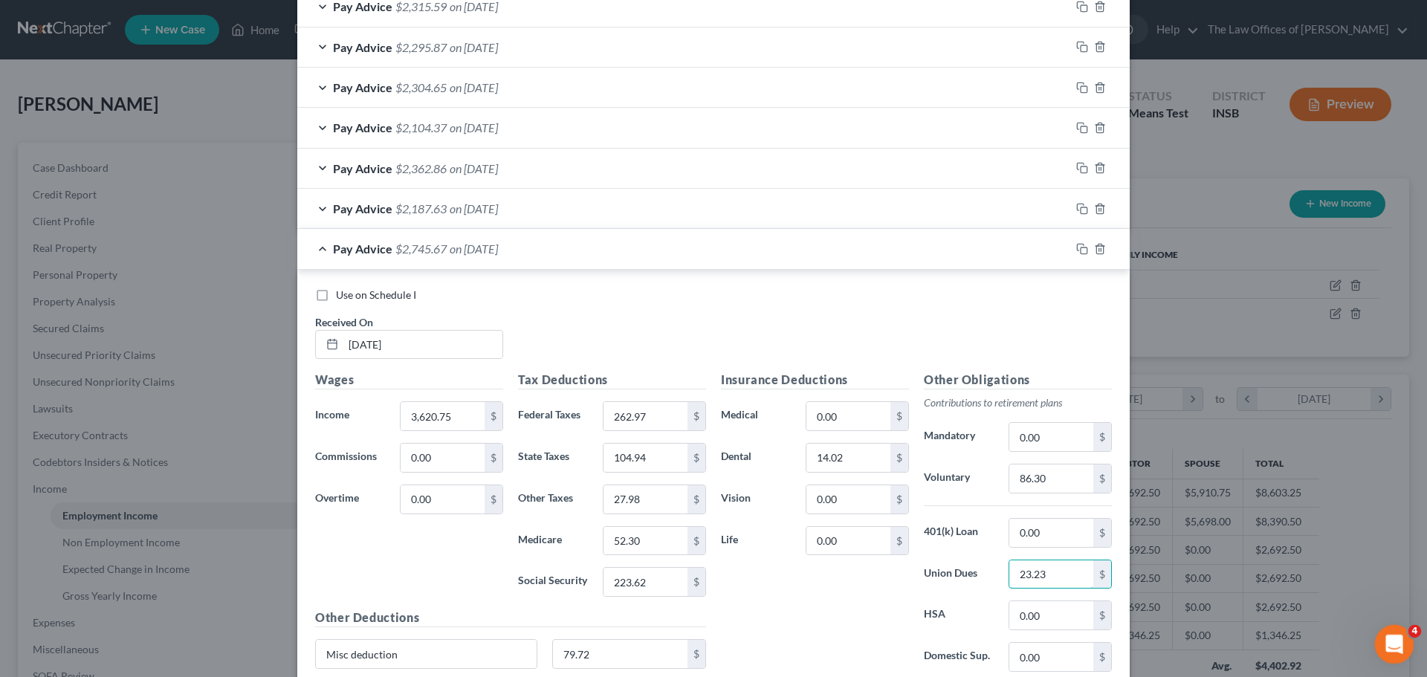
type input "23.23"
click at [1055, 471] on input "86.30" at bounding box center [1051, 479] width 84 height 28
type input "108.62"
click at [624, 656] on input "79.72" at bounding box center [620, 654] width 135 height 28
type input "79.71"
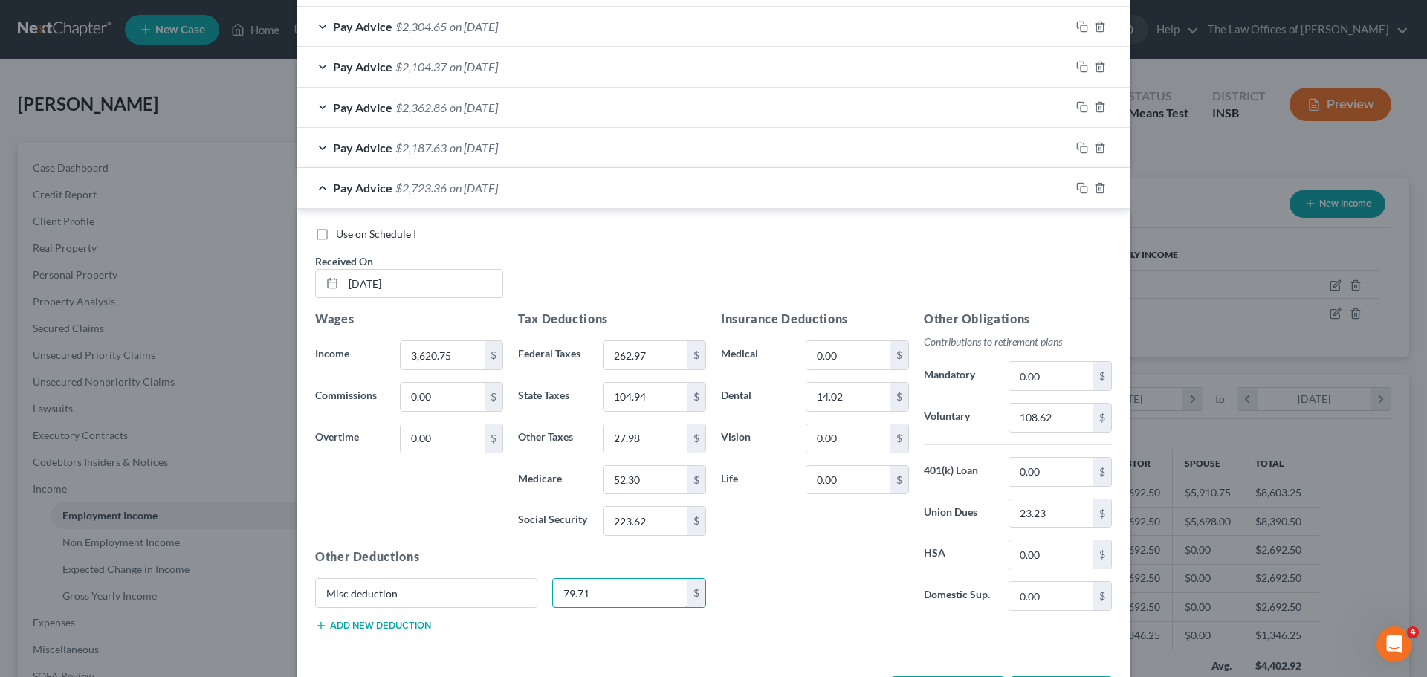
scroll to position [761, 0]
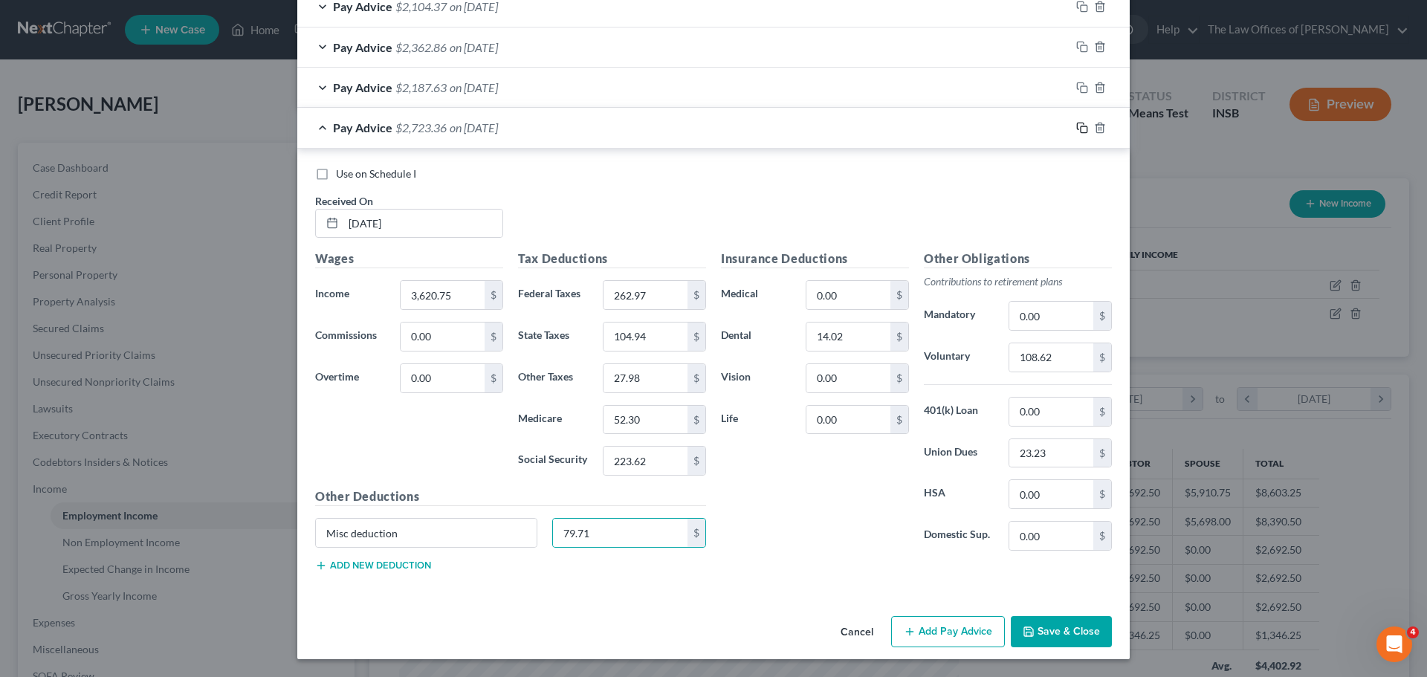
click at [1077, 130] on icon "button" at bounding box center [1082, 128] width 12 height 12
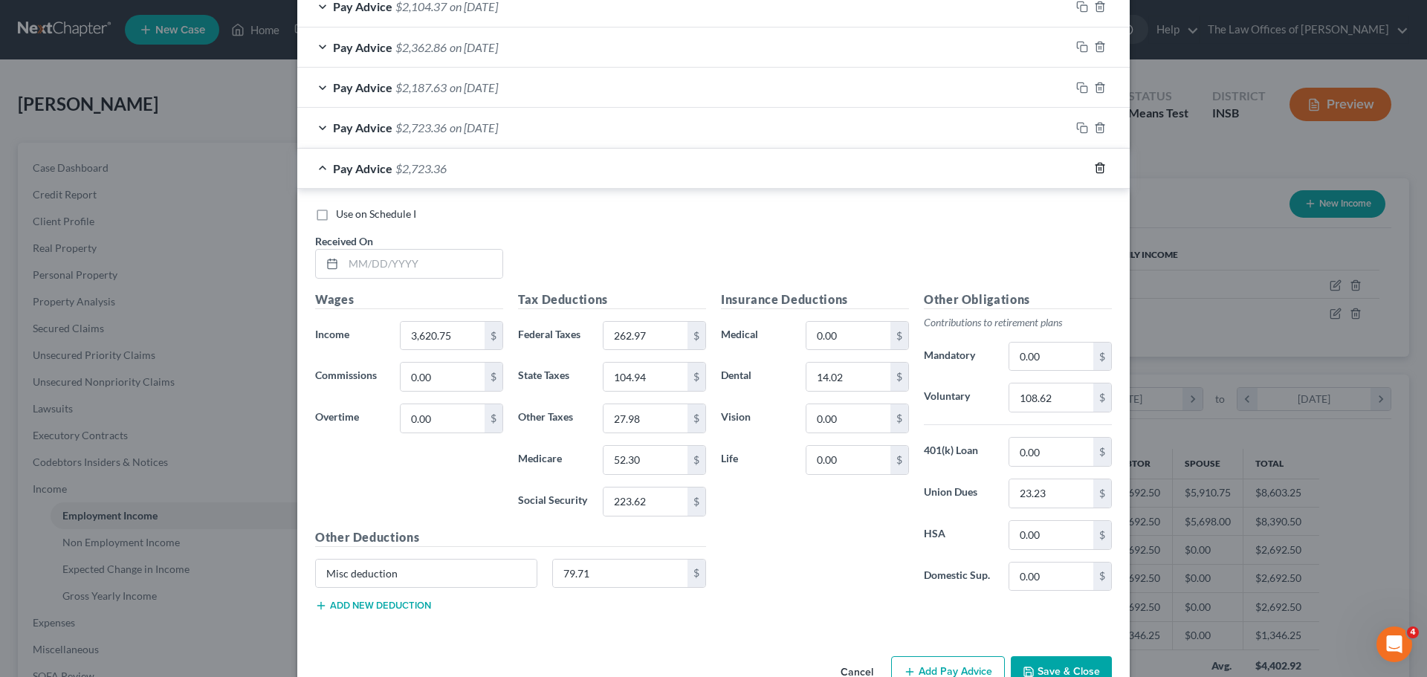
click at [1101, 169] on line "button" at bounding box center [1101, 168] width 0 height 3
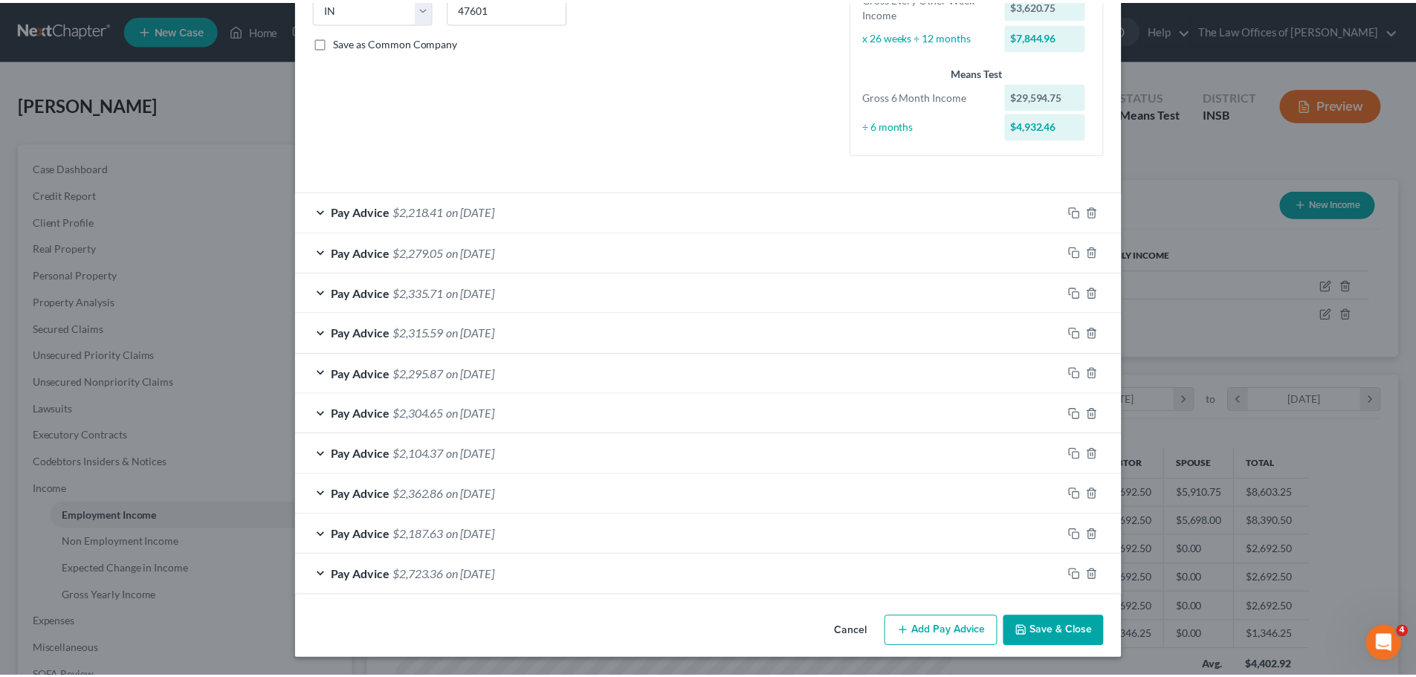
scroll to position [314, 0]
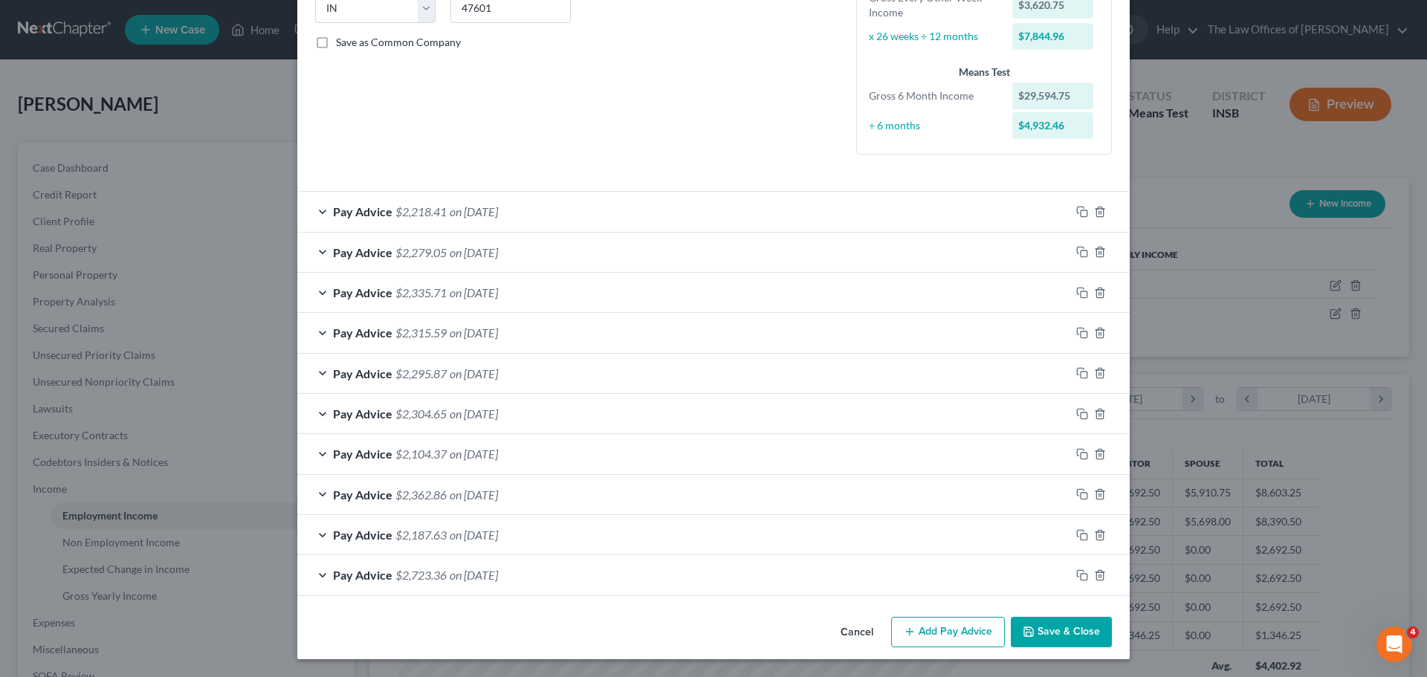
click at [1069, 637] on button "Save & Close" at bounding box center [1061, 632] width 101 height 31
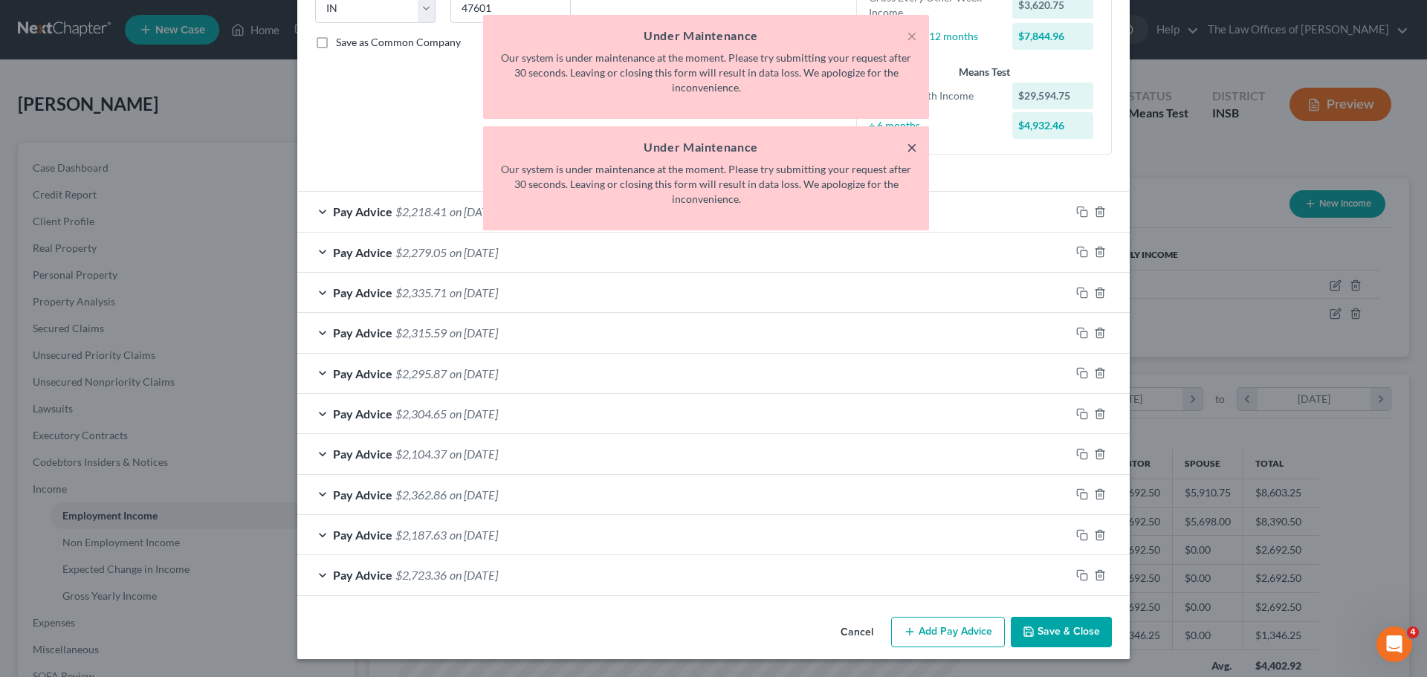
click at [915, 150] on button "×" at bounding box center [912, 147] width 10 height 18
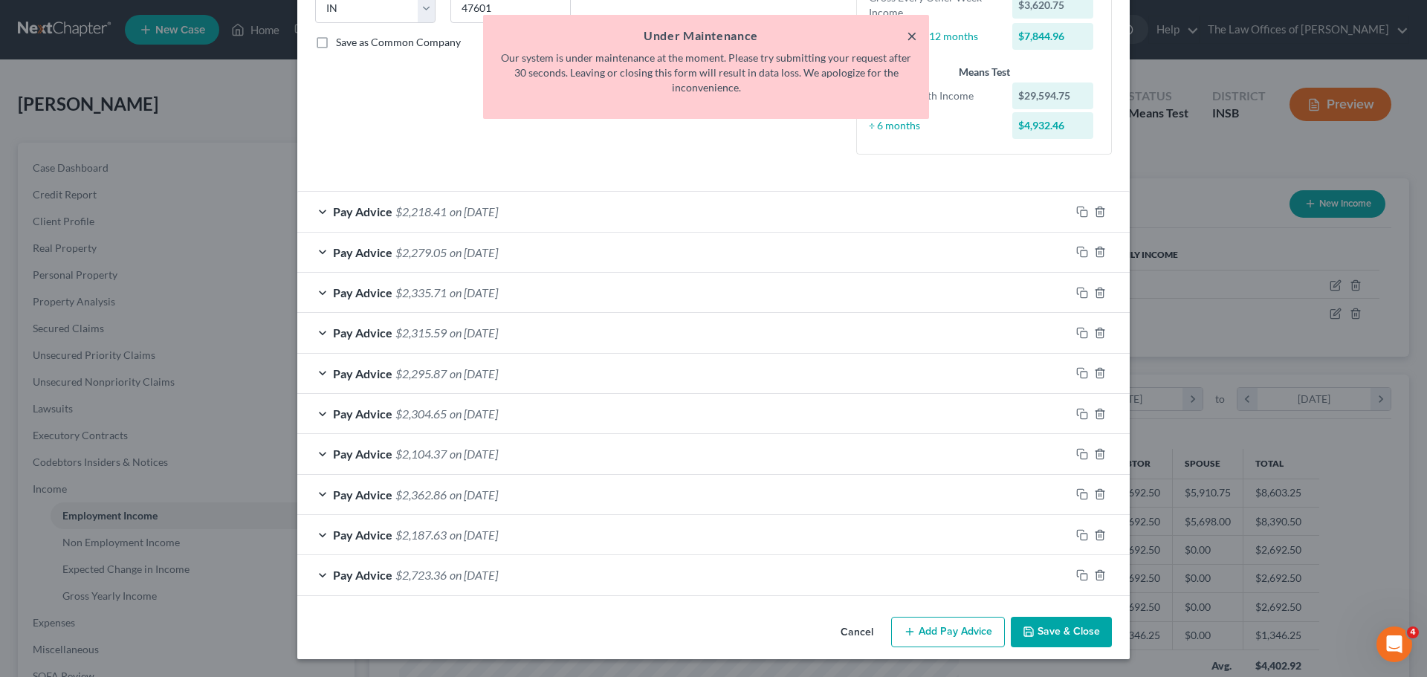
click at [914, 37] on button "×" at bounding box center [912, 36] width 10 height 18
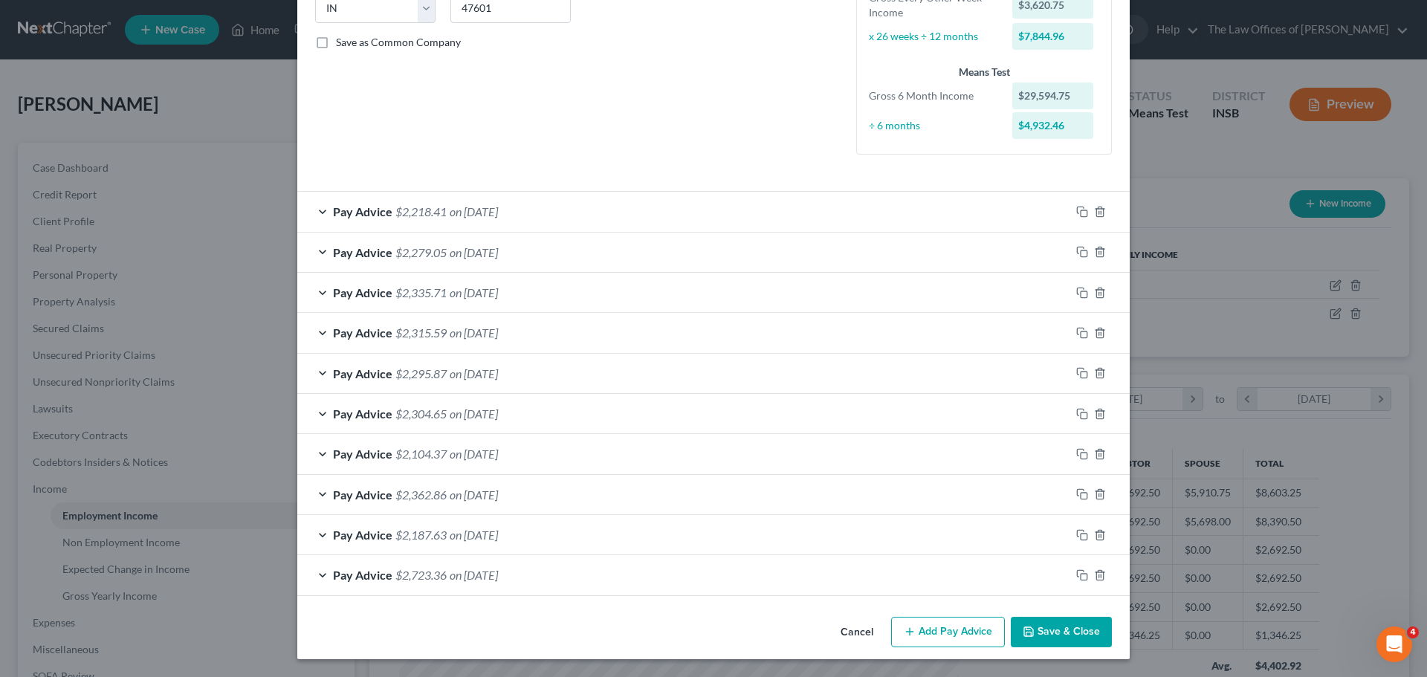
click at [1033, 636] on button "Save & Close" at bounding box center [1061, 632] width 101 height 31
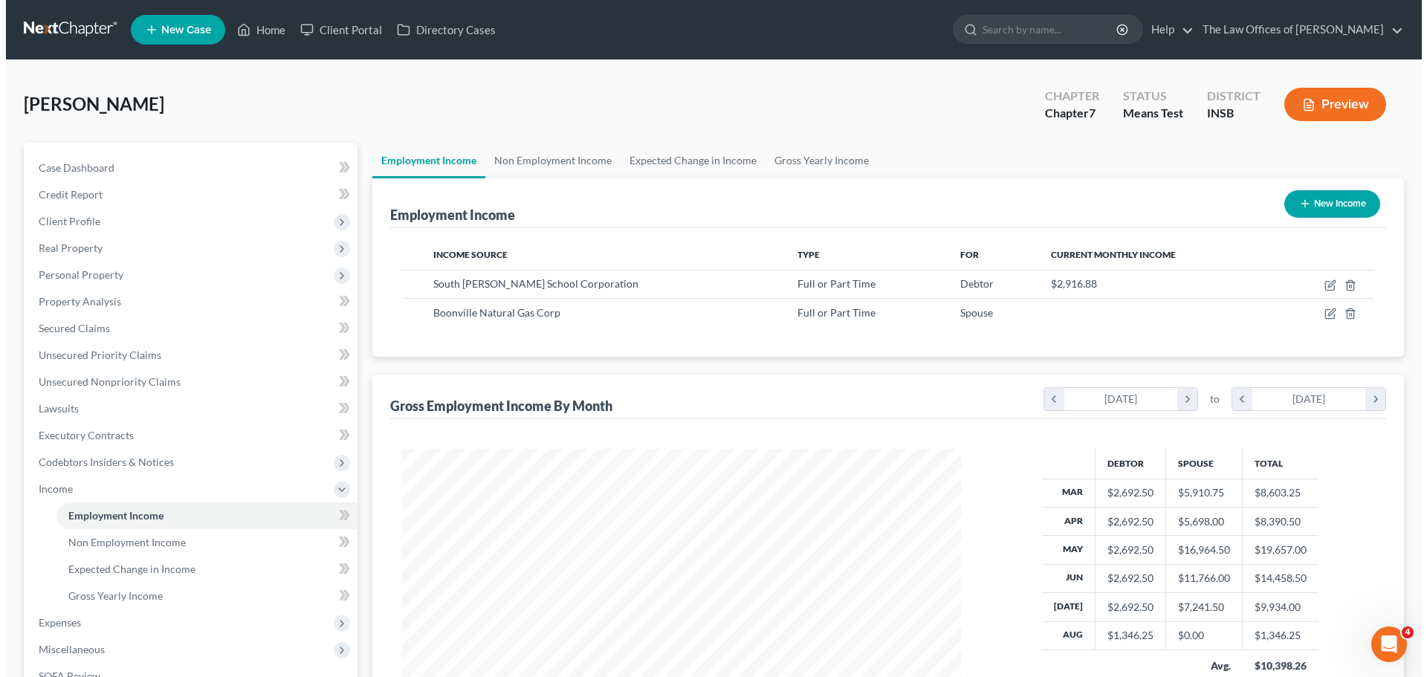
scroll to position [743065, 742758]
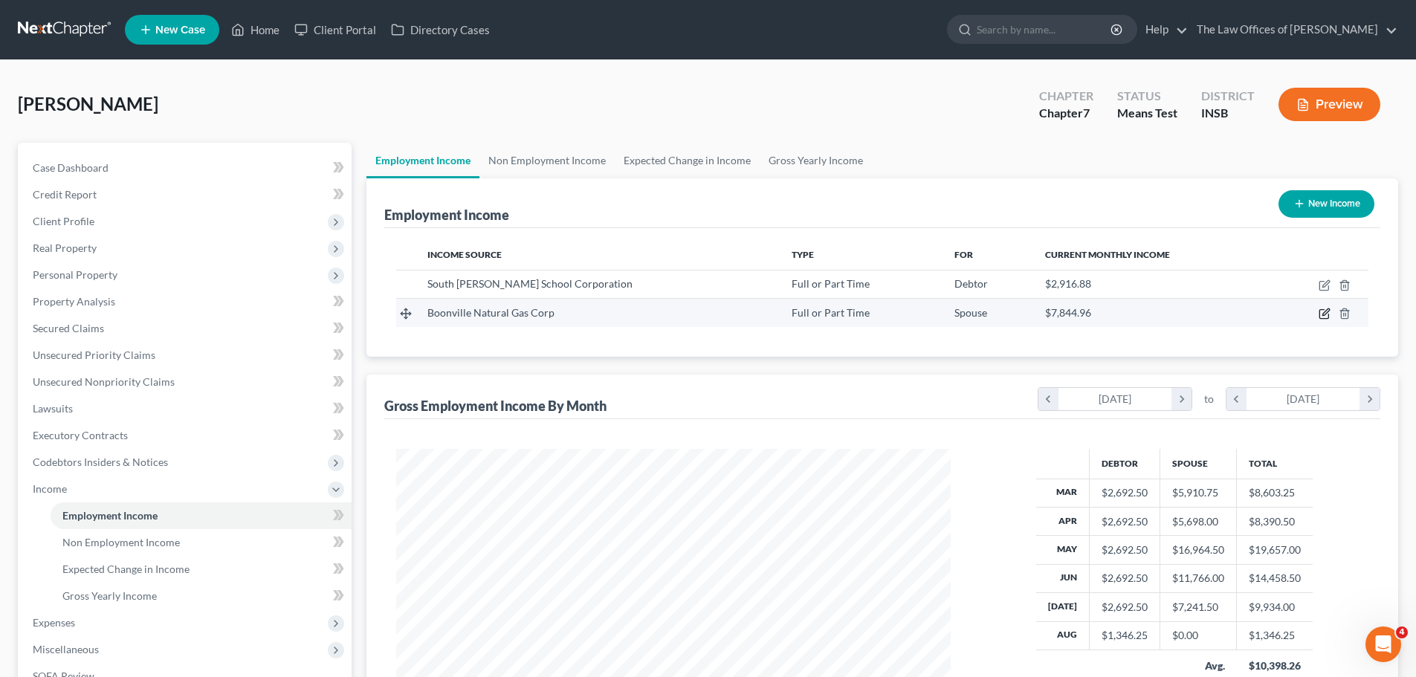
click at [1324, 317] on icon "button" at bounding box center [1325, 314] width 12 height 12
select select "0"
select select "15"
select select "2"
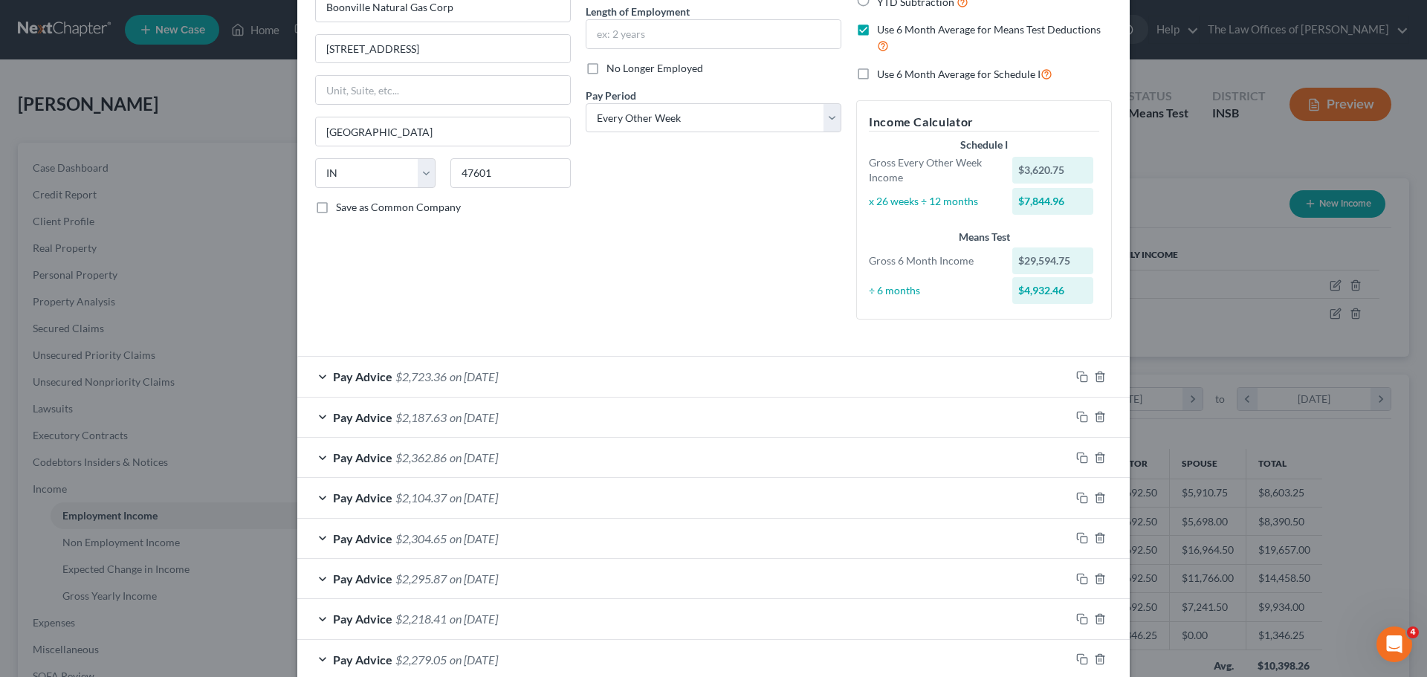
scroll to position [314, 0]
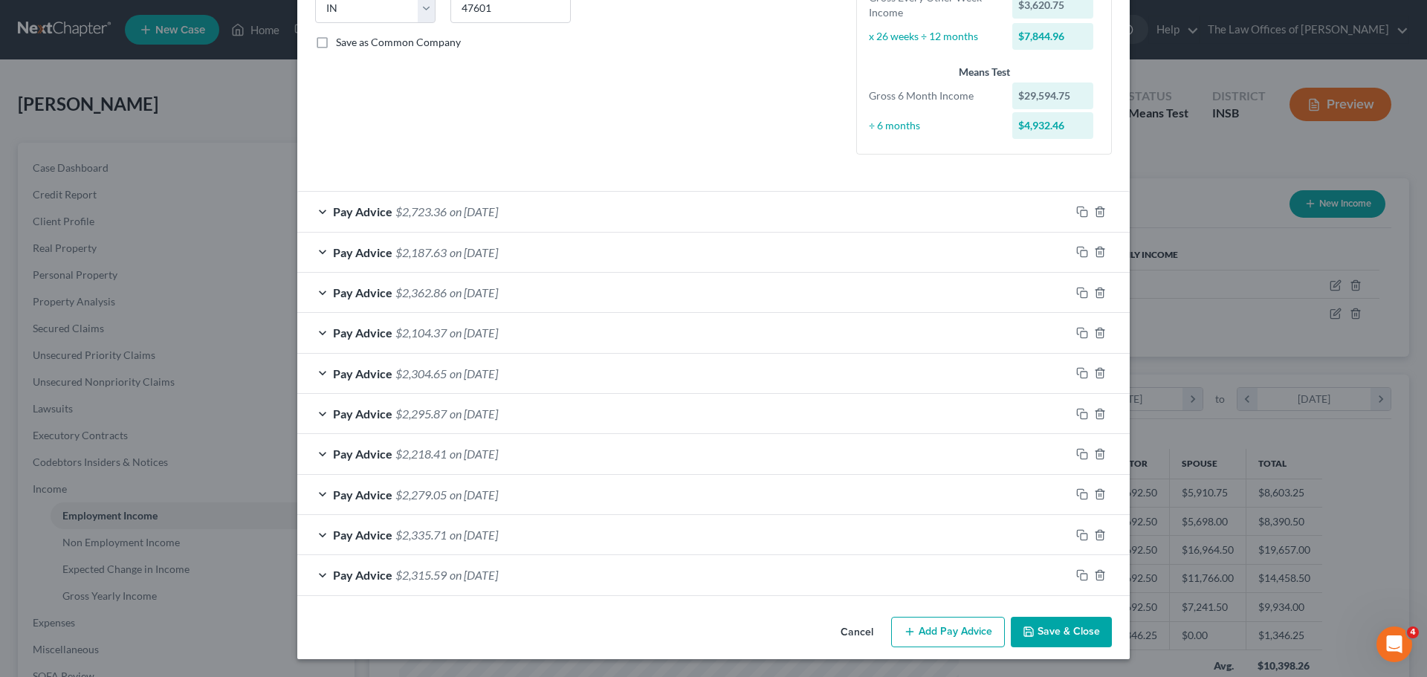
click at [617, 213] on div "Pay Advice $2,723.36 on [DATE]" at bounding box center [683, 211] width 773 height 39
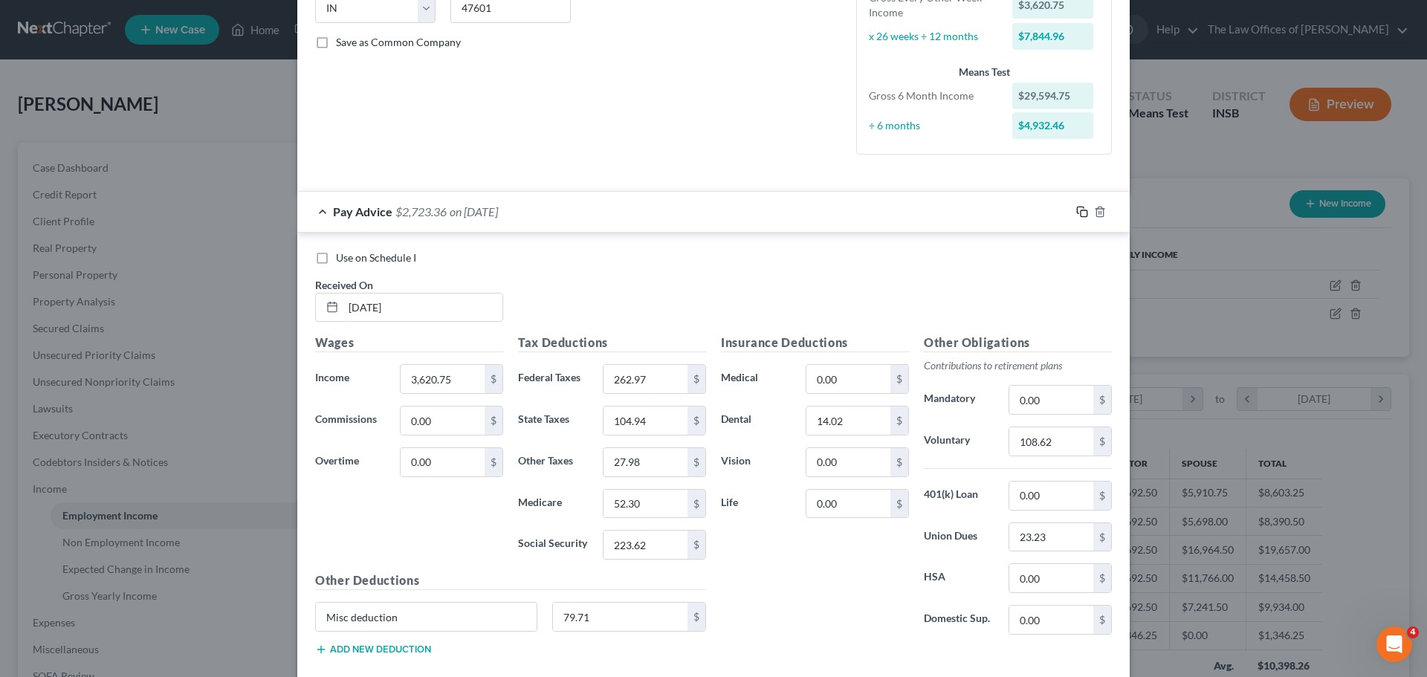
click at [1076, 213] on icon "button" at bounding box center [1082, 212] width 12 height 12
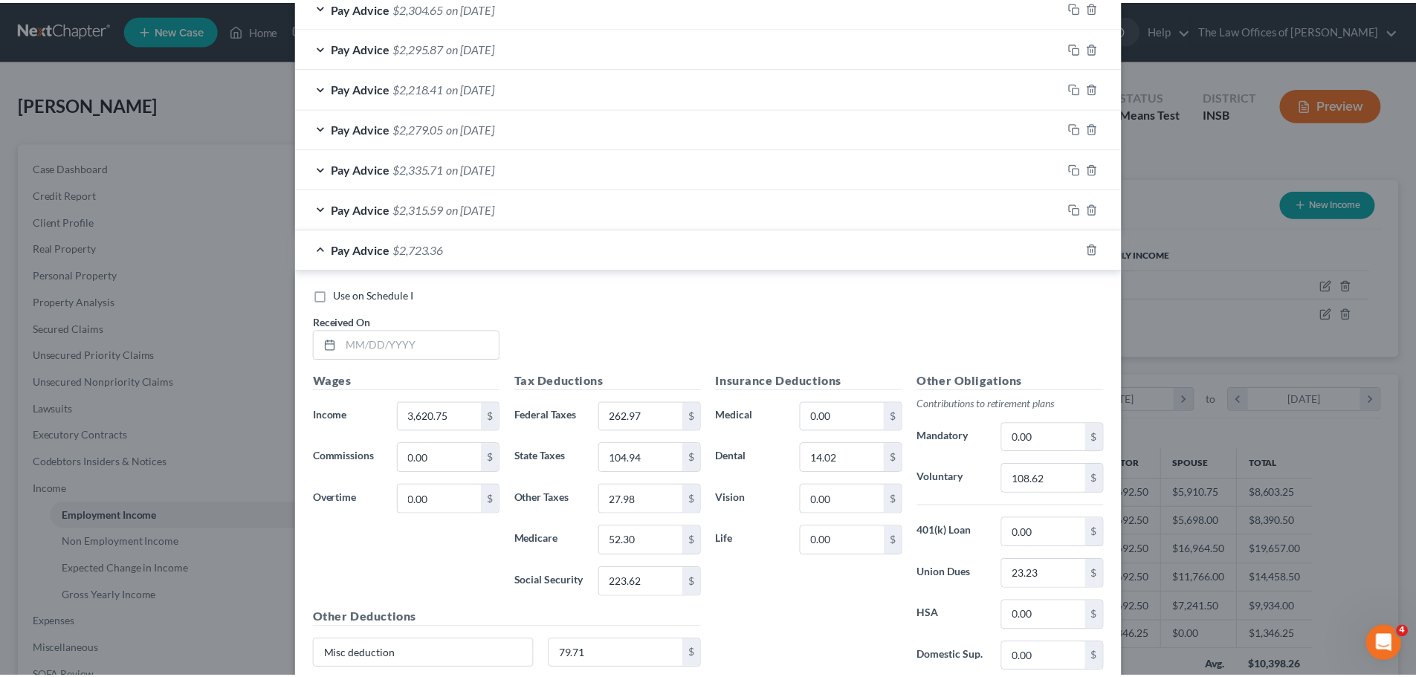
scroll to position [801, 0]
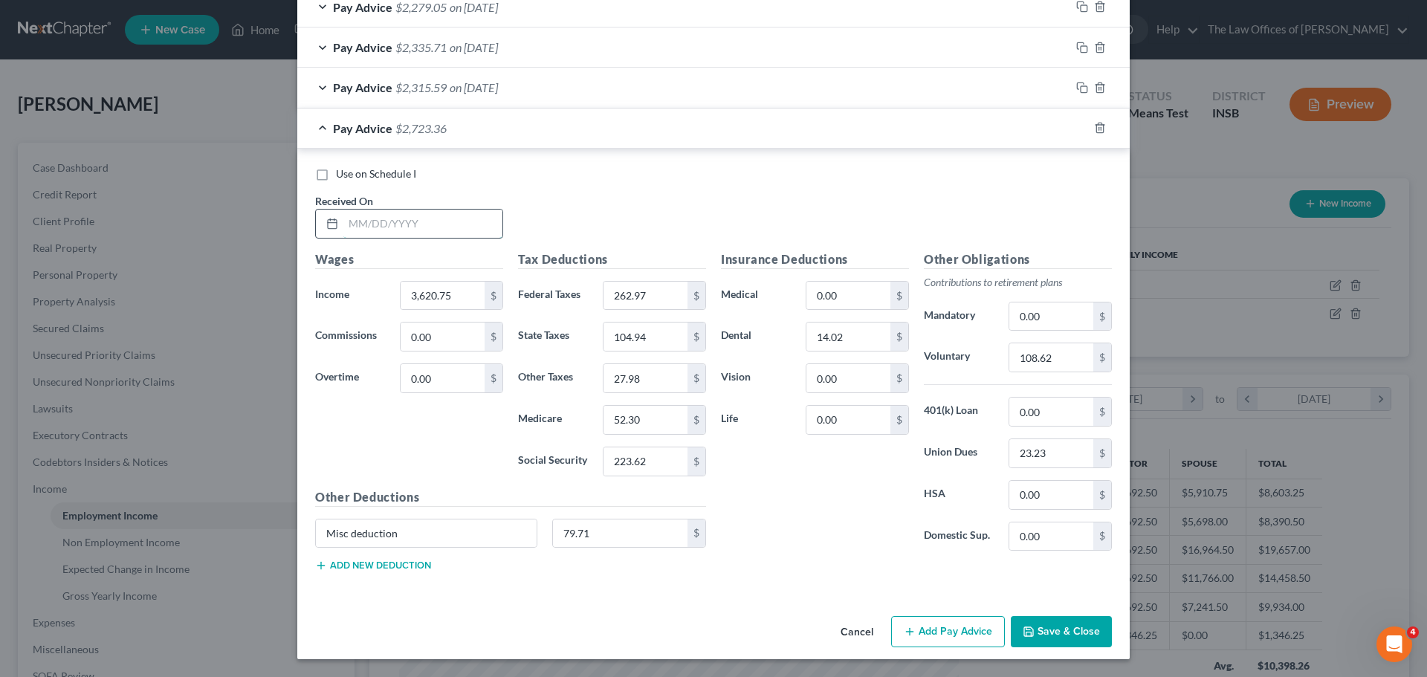
click at [350, 225] on input "text" at bounding box center [422, 224] width 159 height 28
type input "[DATE]"
type input "3,399.93"
click at [670, 297] on input "262.97" at bounding box center [646, 296] width 84 height 28
type input "237.26"
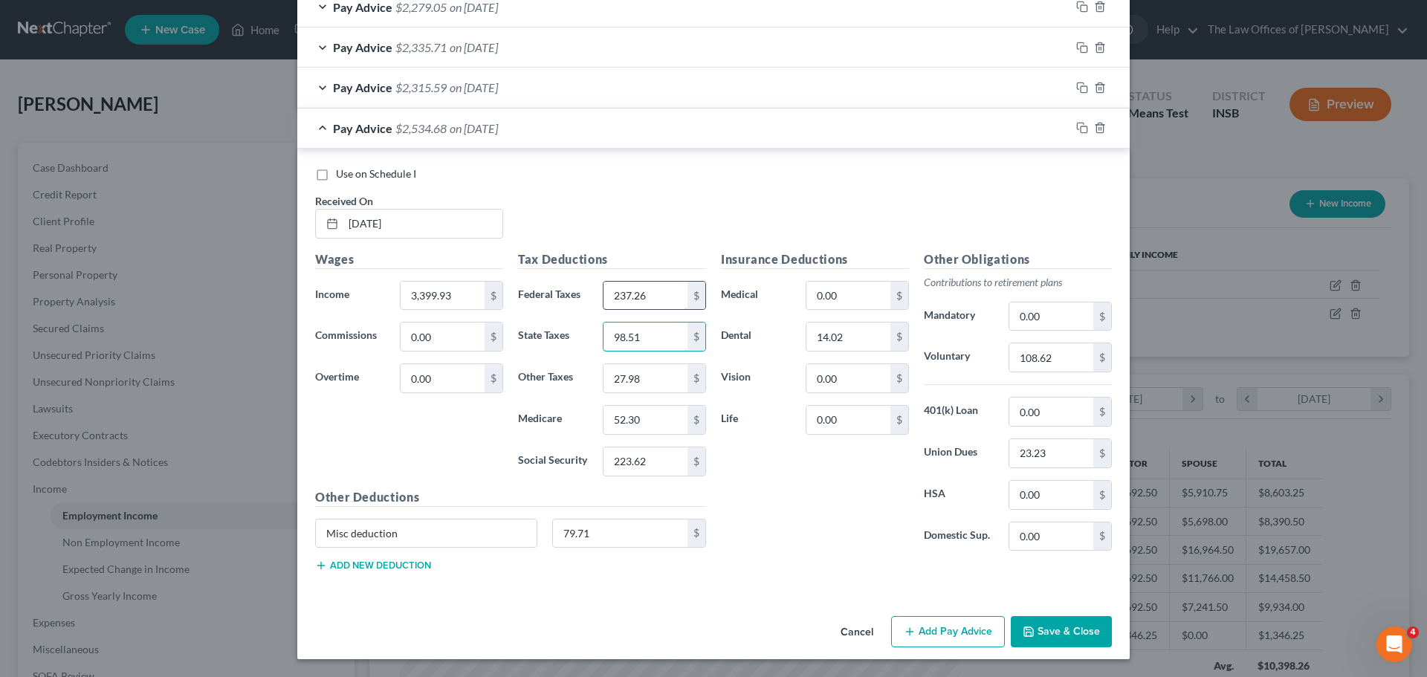
type input "98.51"
type input "26.27"
type input "49.10"
type input "209.92"
click at [1059, 358] on input "108.62" at bounding box center [1051, 357] width 84 height 28
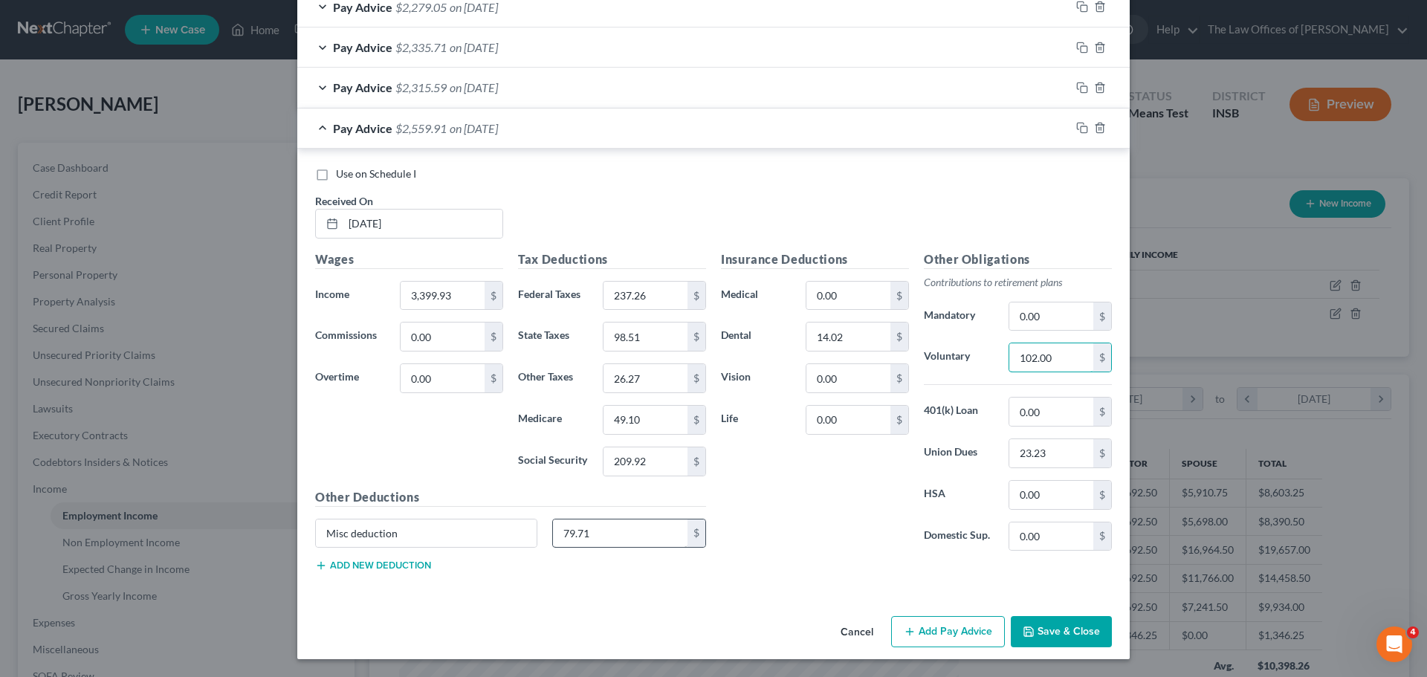
type input "102.00"
click at [570, 527] on input "79.71" at bounding box center [620, 534] width 135 height 28
click at [1061, 457] on input "23.23" at bounding box center [1051, 453] width 84 height 28
click at [1035, 452] on input "23.23" at bounding box center [1051, 453] width 84 height 28
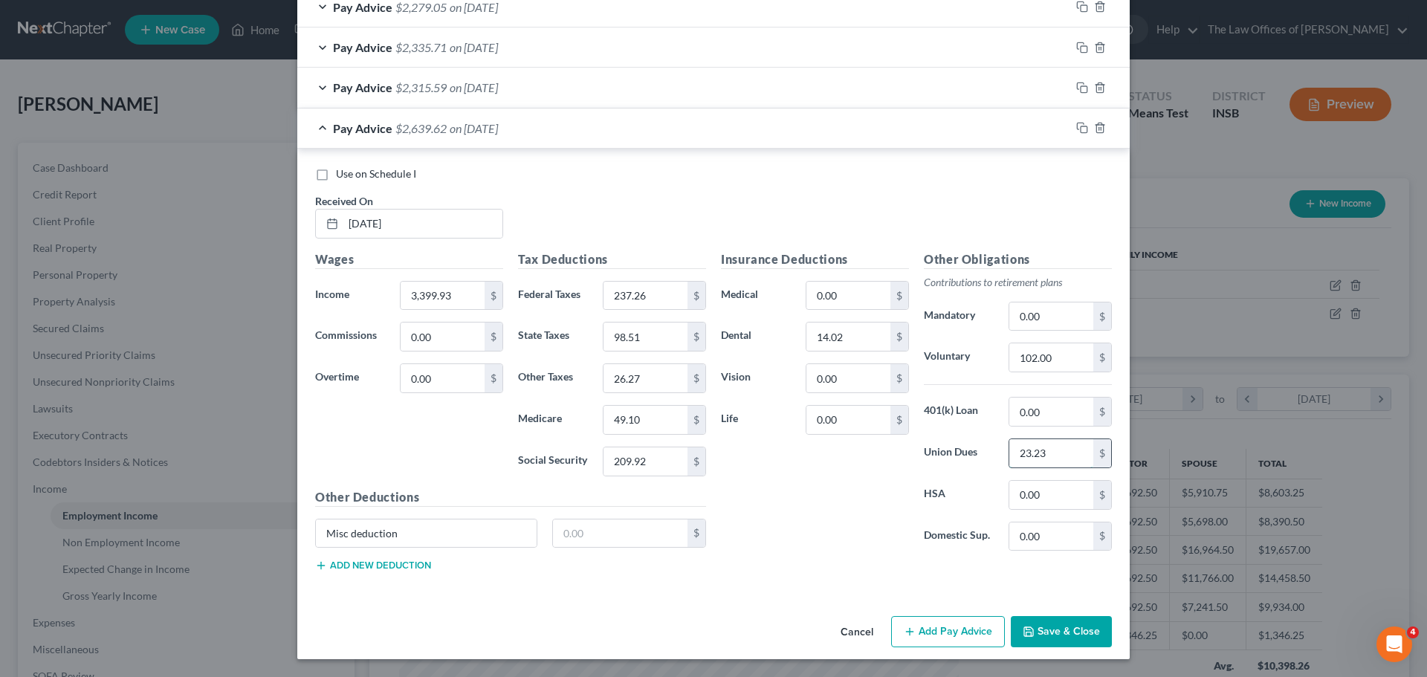
click at [1035, 452] on input "23.23" at bounding box center [1051, 453] width 84 height 28
type input "11.96"
click at [1077, 128] on icon "button" at bounding box center [1082, 128] width 12 height 12
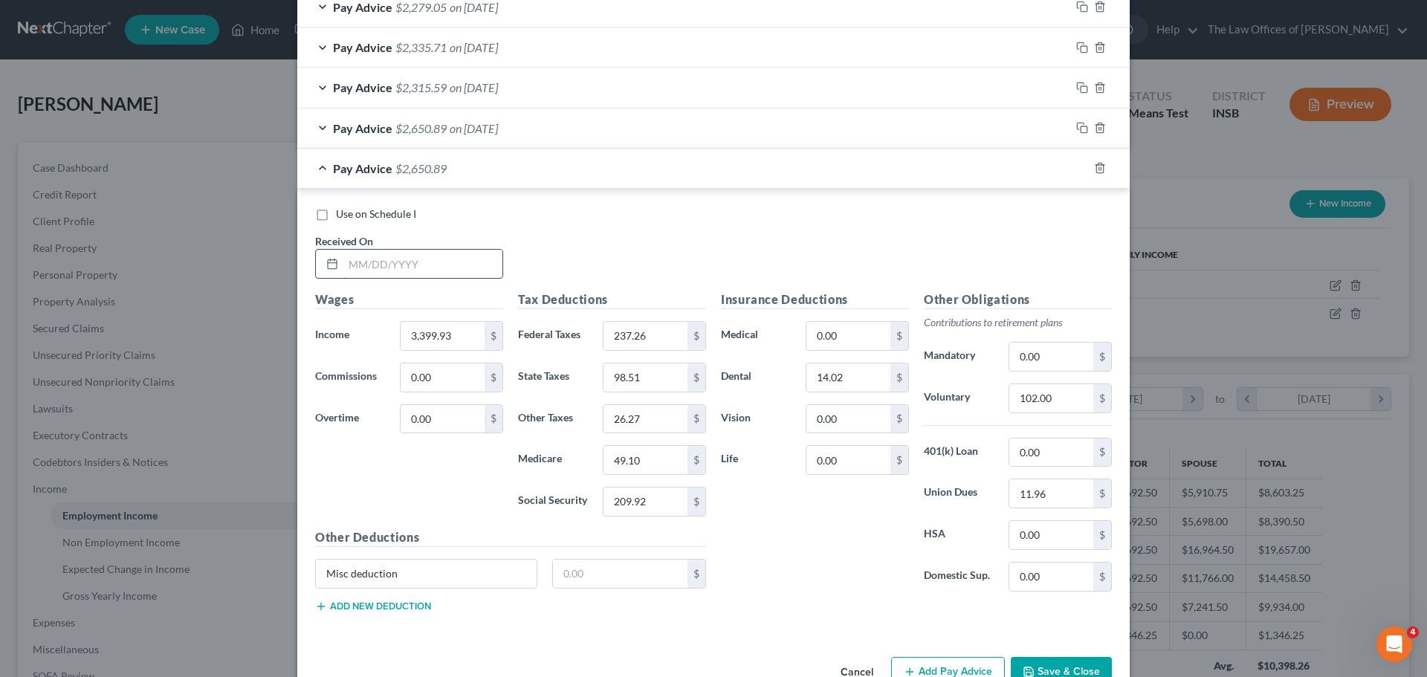
click at [355, 258] on input "text" at bounding box center [422, 264] width 159 height 28
type input "[DATE]"
type input "2,955.38"
click at [655, 332] on input "237.26" at bounding box center [646, 336] width 84 height 28
drag, startPoint x: 657, startPoint y: 335, endPoint x: 520, endPoint y: 335, distance: 137.5
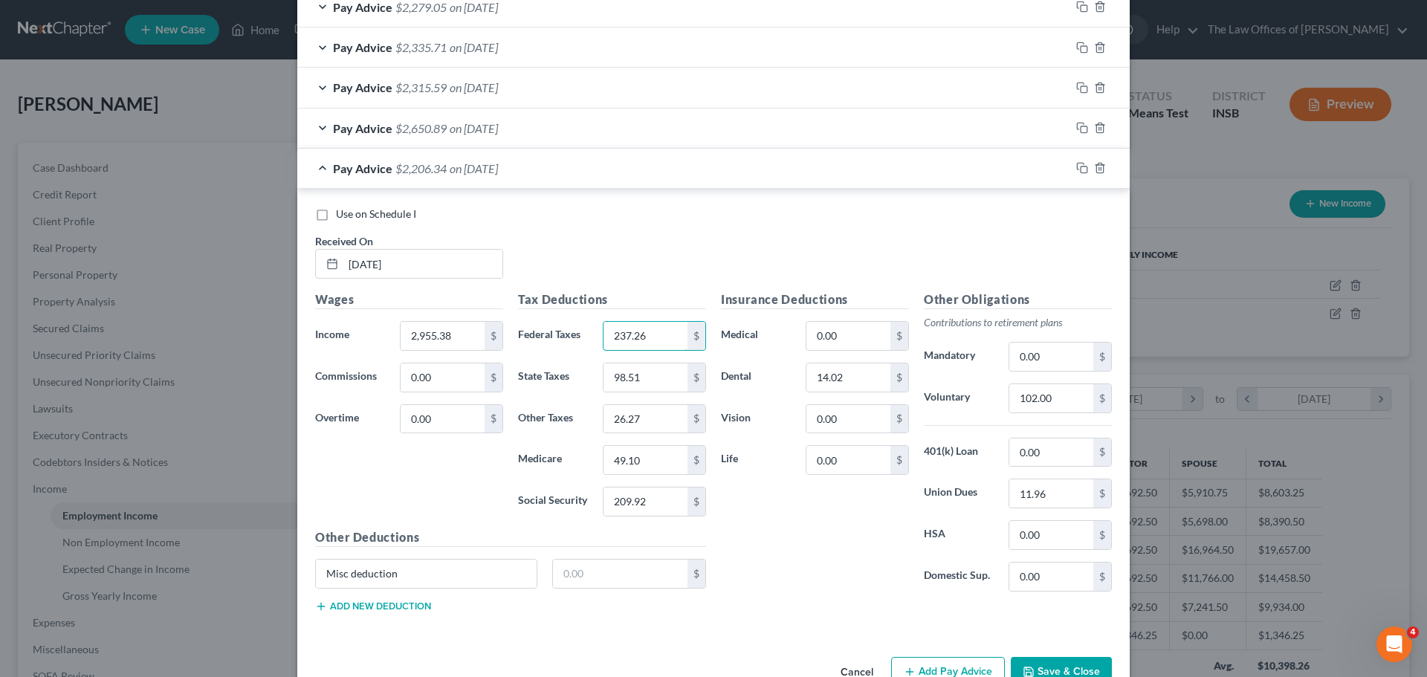
click at [520, 335] on div "Federal Taxes 237.26 $" at bounding box center [612, 336] width 203 height 30
type input "174.81"
type input "82.91"
type input "22.11"
type input "41.35"
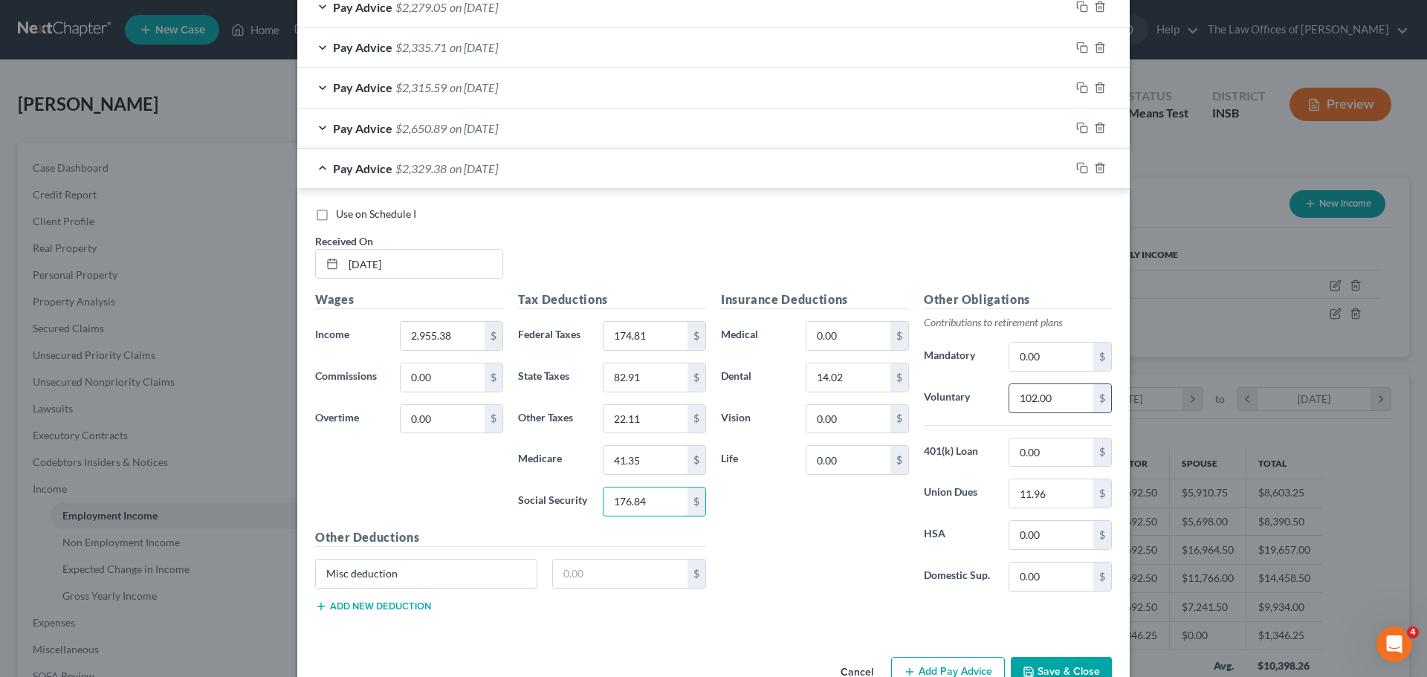
type input "176.84"
click at [1062, 398] on input "102.00" at bounding box center [1051, 398] width 84 height 28
type input "88.66"
click at [1074, 496] on input "11.96" at bounding box center [1051, 493] width 84 height 28
click at [846, 339] on input "0.00" at bounding box center [849, 336] width 84 height 28
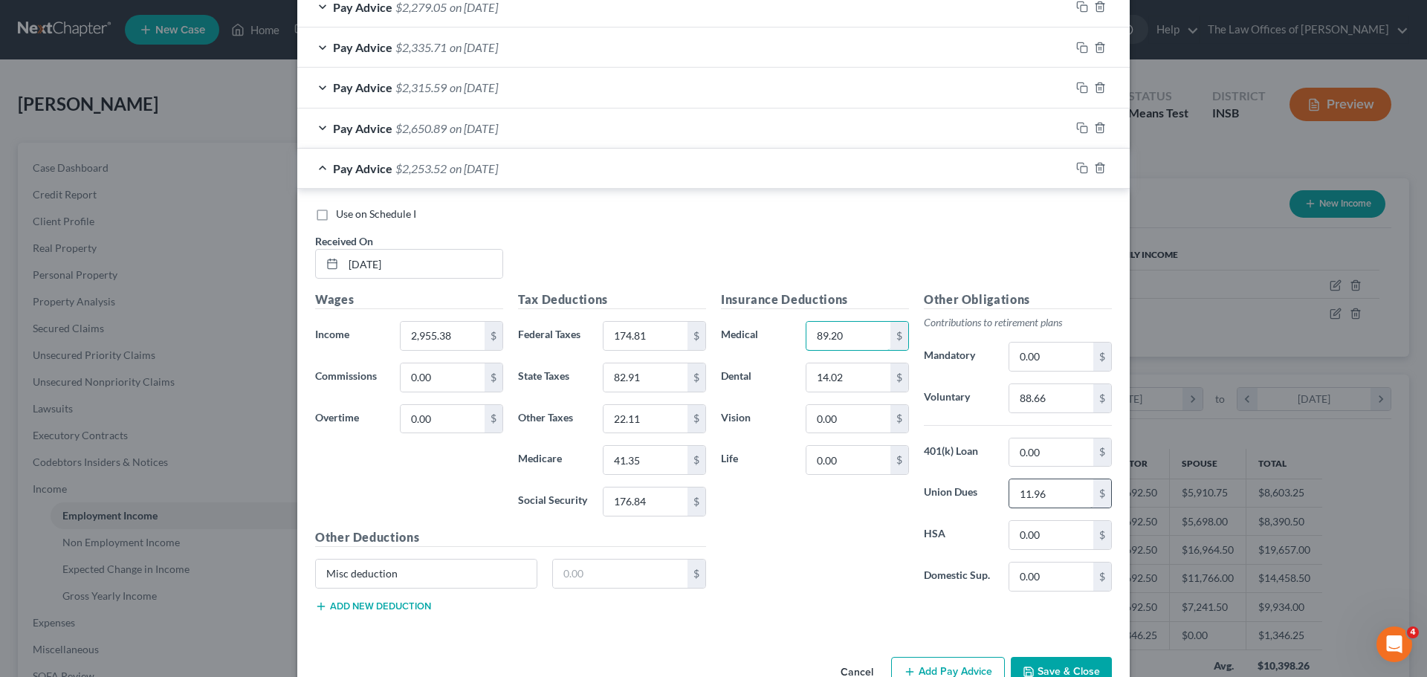
type input "89.20"
click at [1075, 483] on input "11.96" at bounding box center [1051, 493] width 84 height 28
type input "10.54"
click at [1060, 668] on button "Save & Close" at bounding box center [1061, 672] width 101 height 31
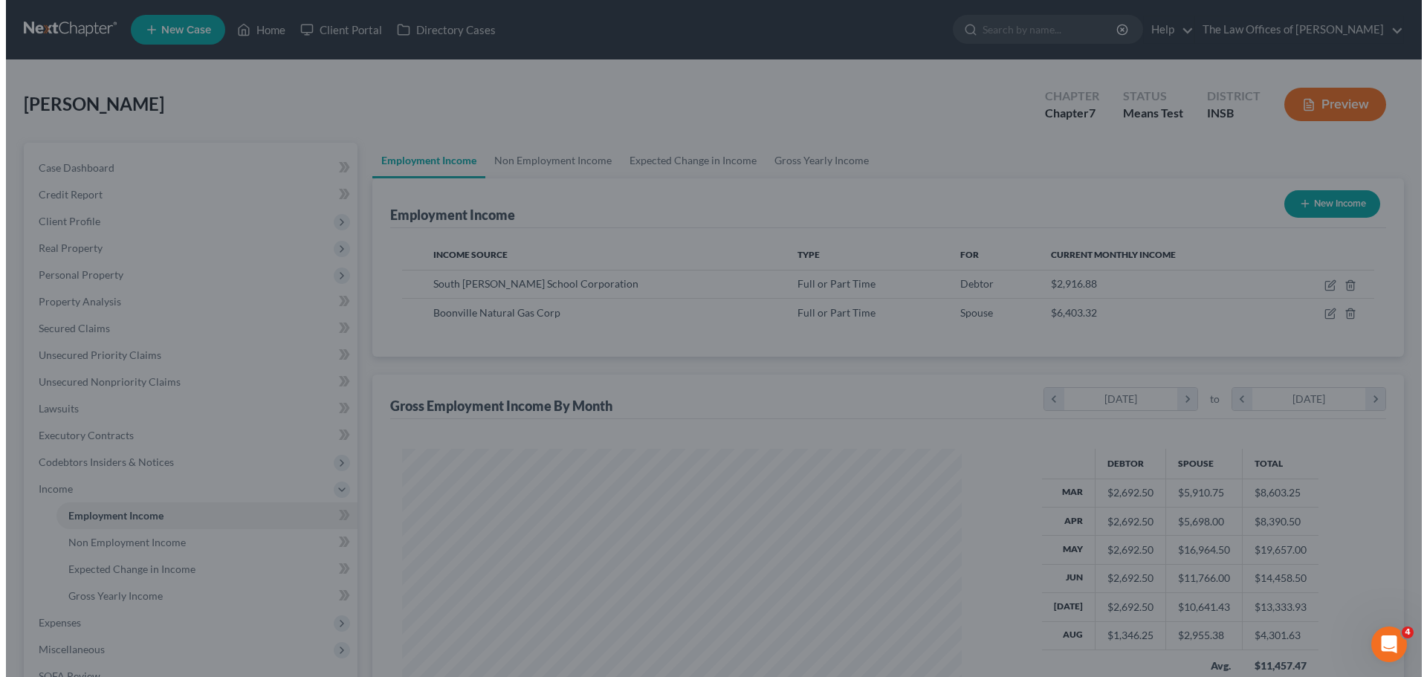
scroll to position [743065, 742758]
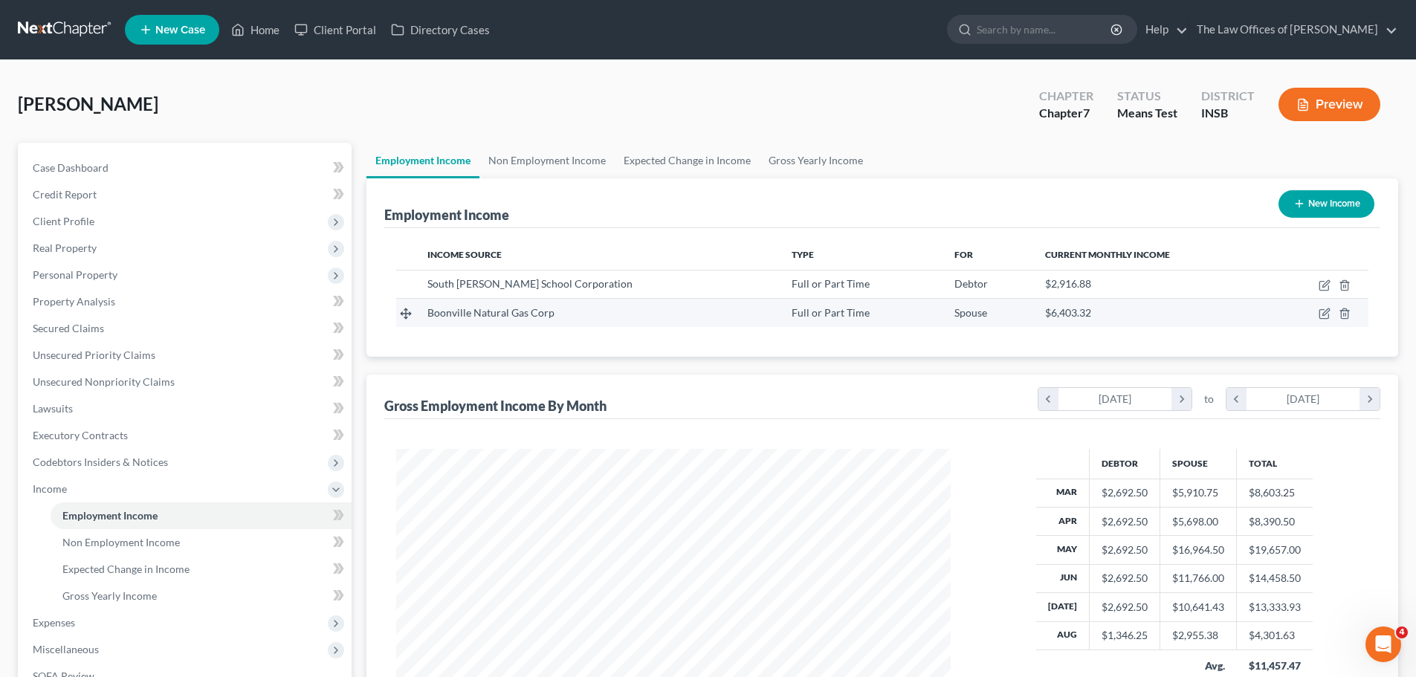
click at [1195, 317] on div "$6,403.32" at bounding box center [1151, 313] width 213 height 15
click at [1319, 322] on td at bounding box center [1319, 313] width 98 height 28
click at [1325, 316] on icon "button" at bounding box center [1325, 312] width 7 height 7
select select "0"
select select "15"
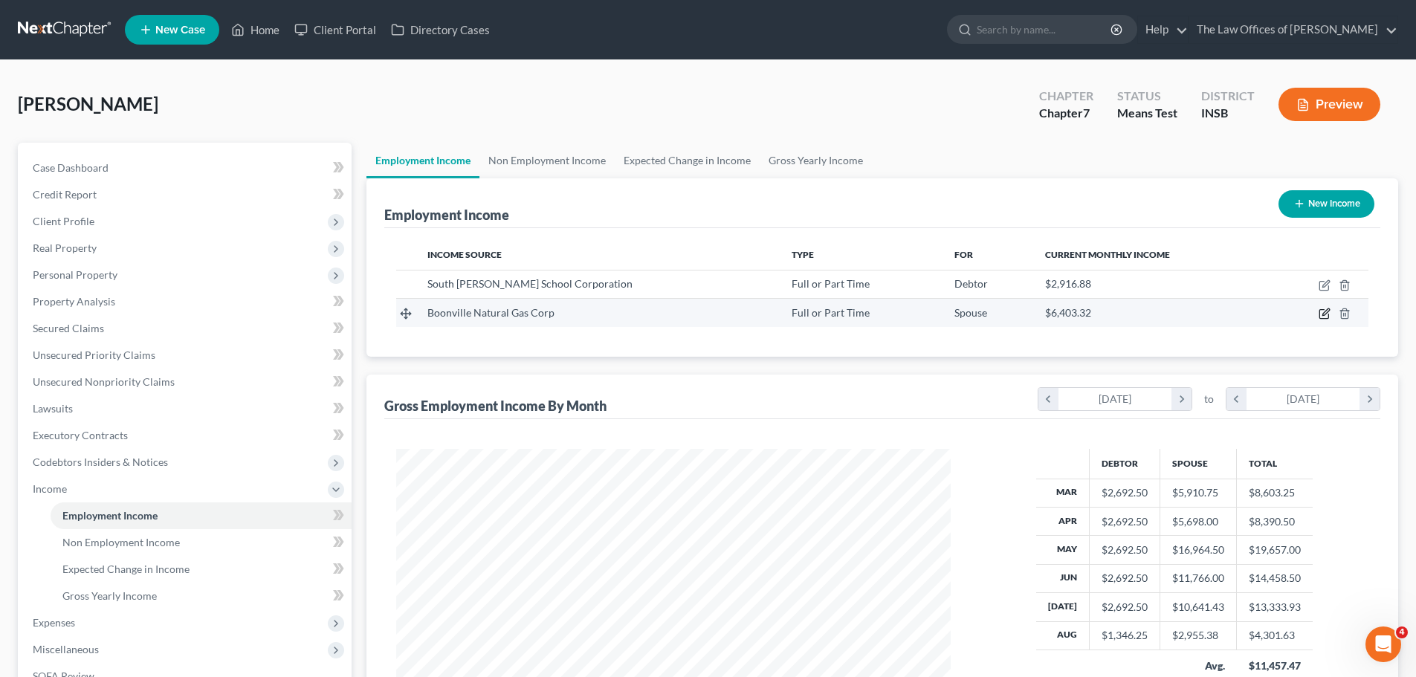
select select "2"
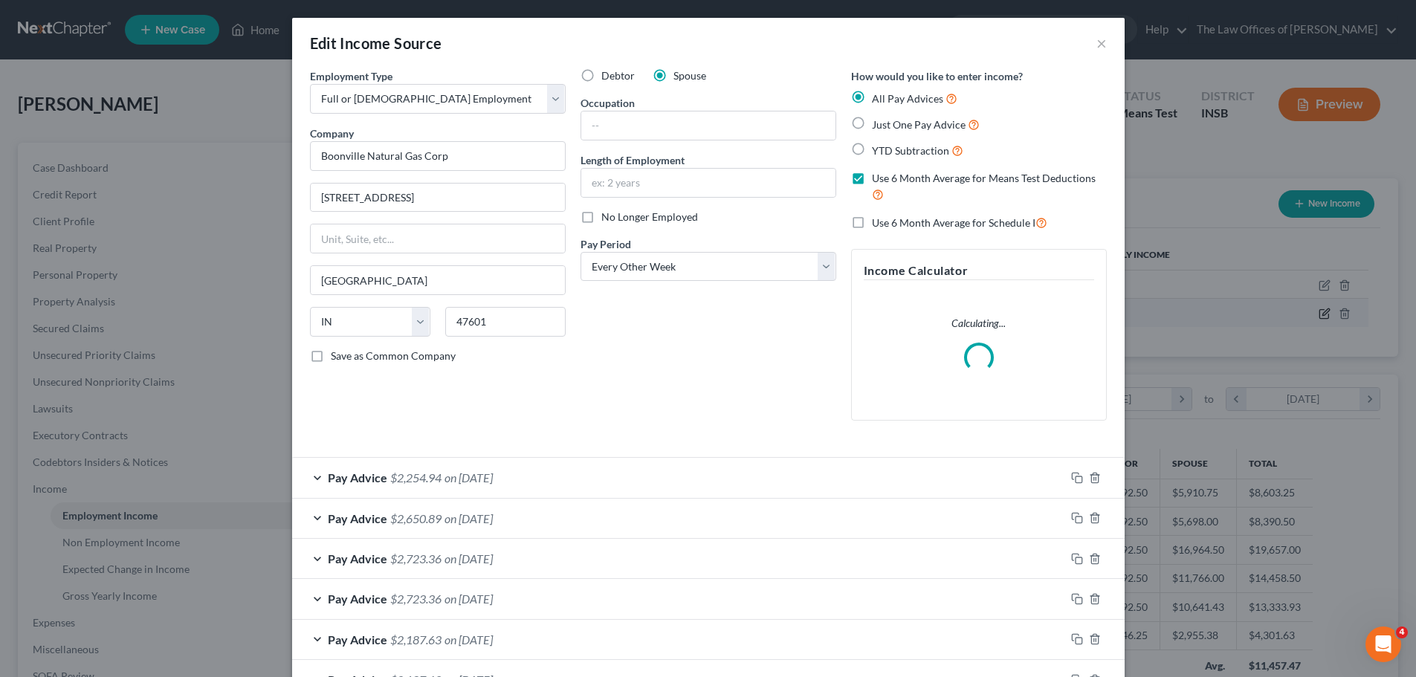
scroll to position [279, 589]
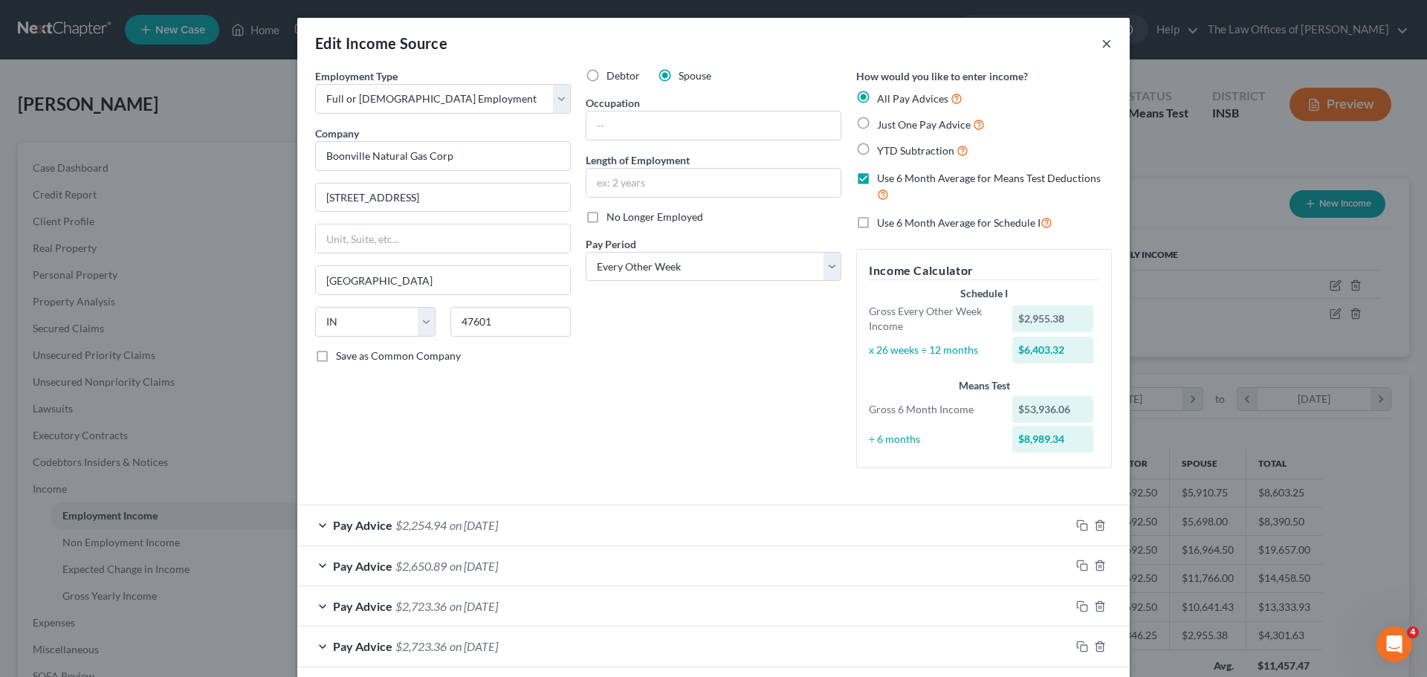
click at [1102, 38] on button "×" at bounding box center [1107, 43] width 10 height 18
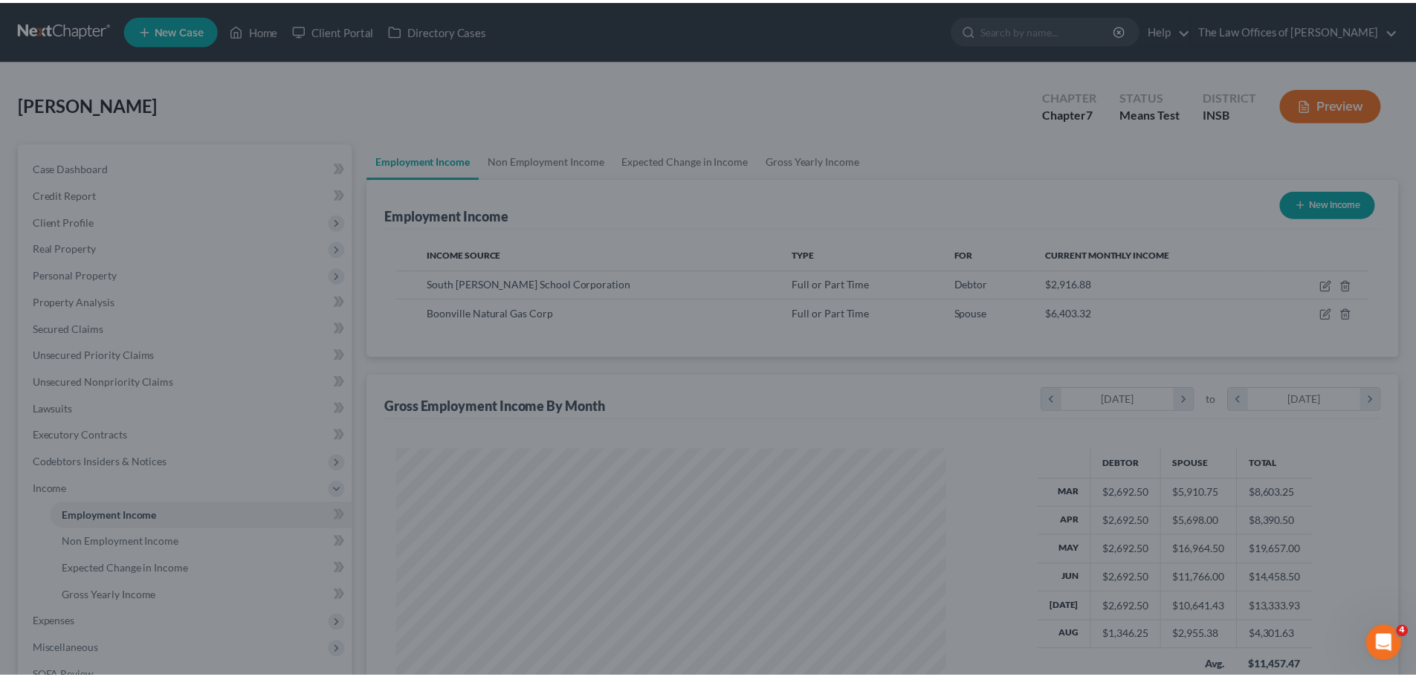
scroll to position [743065, 742758]
